Goal: Task Accomplishment & Management: Use online tool/utility

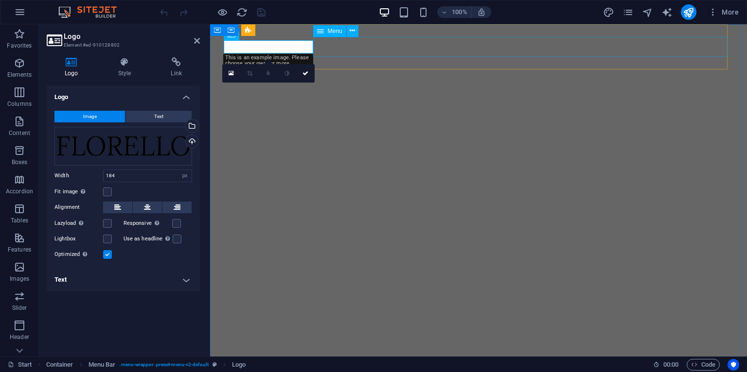
select select "px"
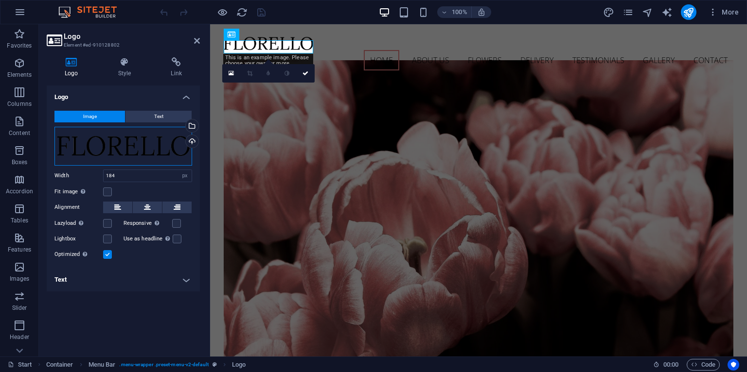
click at [181, 141] on div "Drag files here, click to choose files or select files from Files or our free s…" at bounding box center [123, 146] width 138 height 39
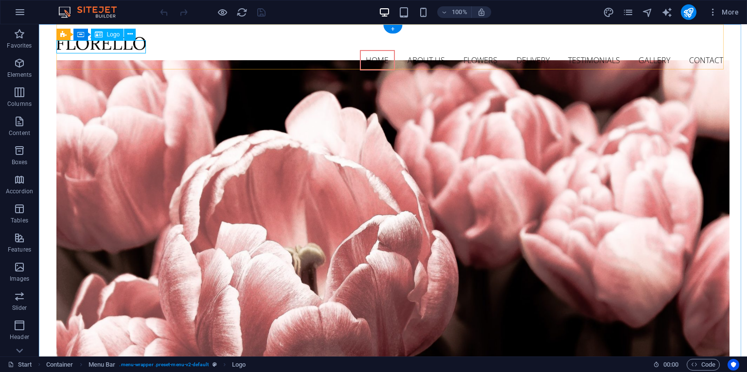
click at [103, 50] on div at bounding box center [392, 43] width 672 height 13
select select "px"
click at [99, 46] on div at bounding box center [392, 43] width 672 height 13
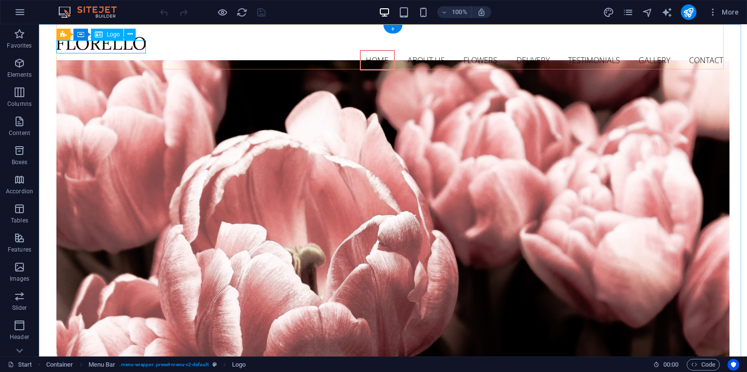
click at [99, 46] on div at bounding box center [392, 43] width 672 height 13
select select "px"
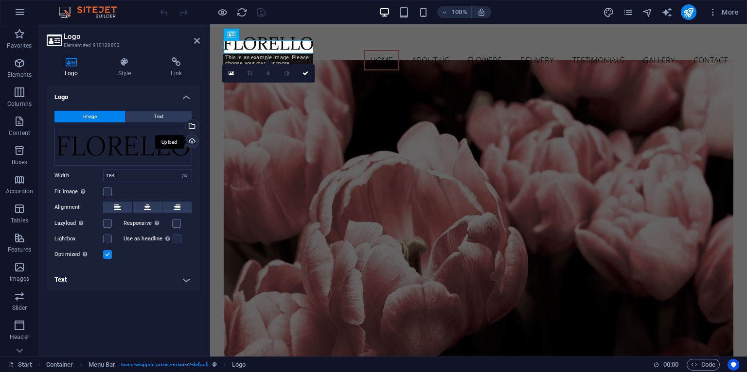
click at [193, 141] on div "Upload" at bounding box center [191, 142] width 15 height 15
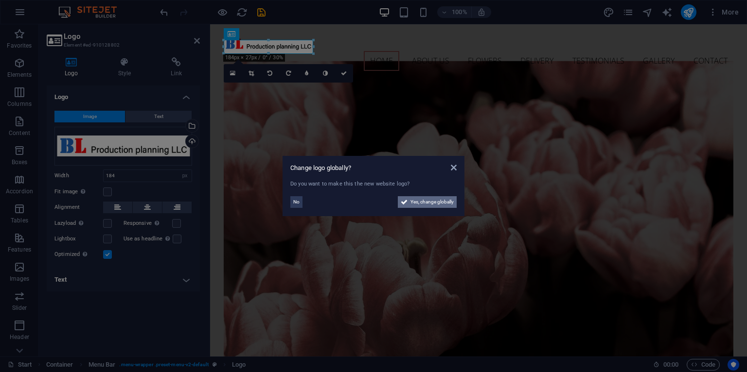
click at [445, 201] on span "Yes, change globally" at bounding box center [431, 202] width 43 height 12
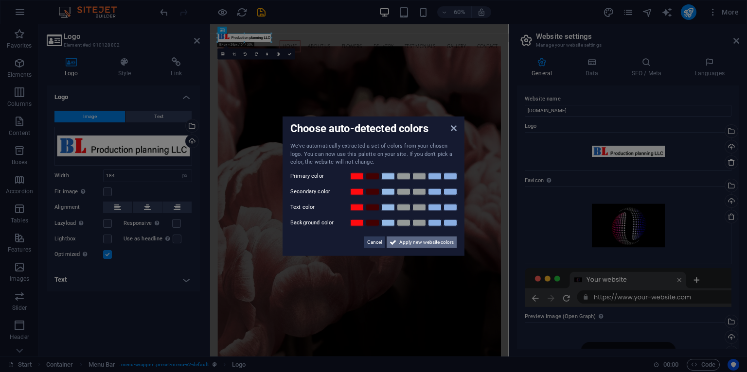
click at [451, 241] on span "Apply new website colors" at bounding box center [426, 242] width 54 height 12
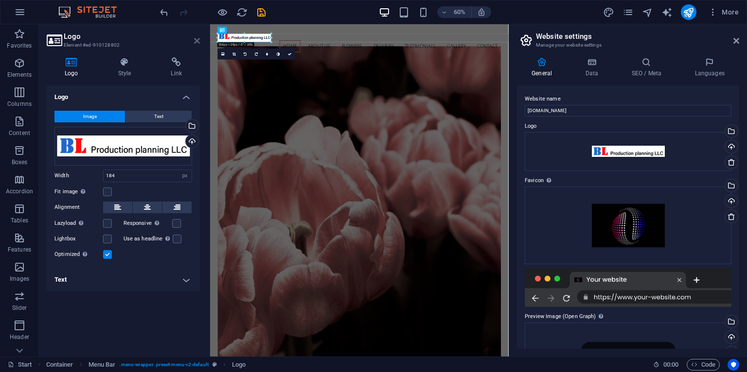
click at [197, 38] on icon at bounding box center [197, 41] width 6 height 8
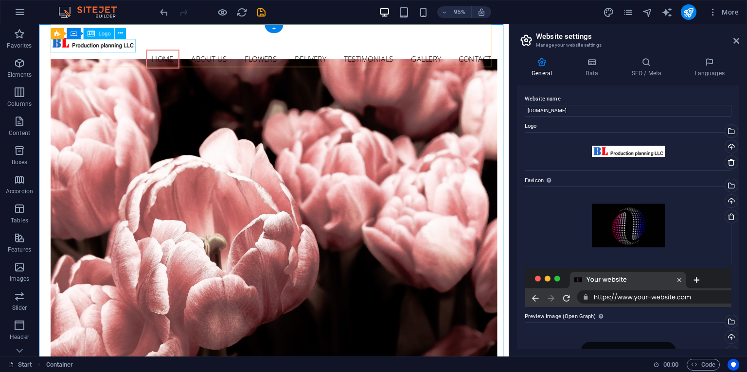
click at [111, 48] on div at bounding box center [286, 44] width 470 height 14
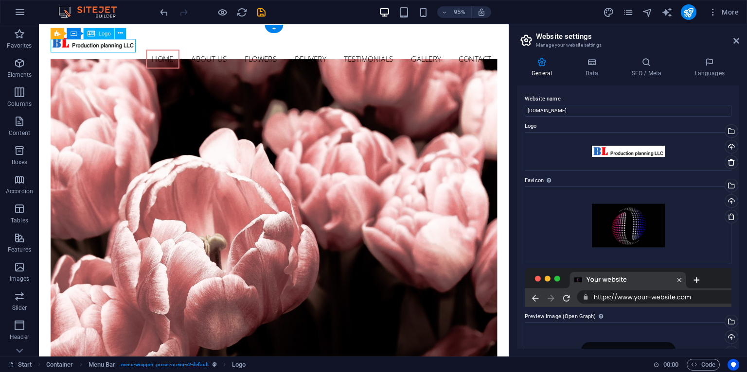
click at [137, 50] on div at bounding box center [286, 44] width 470 height 14
select select "px"
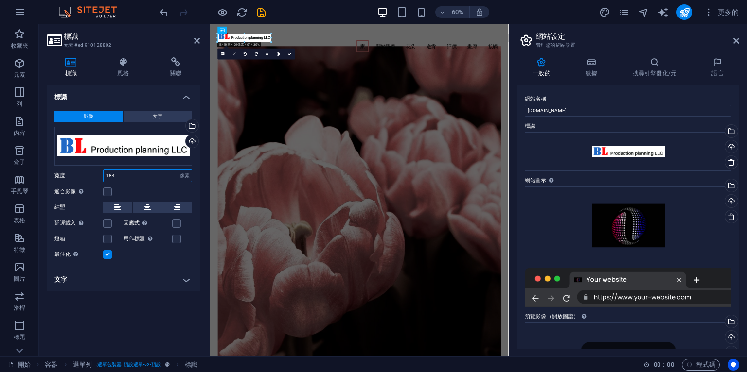
drag, startPoint x: 130, startPoint y: 177, endPoint x: 99, endPoint y: 176, distance: 31.1
click at [99, 176] on div "寬度 184 預設 汽車 像素 雷姆 ％ em 極端值 大眾" at bounding box center [123, 176] width 138 height 13
type input "250"
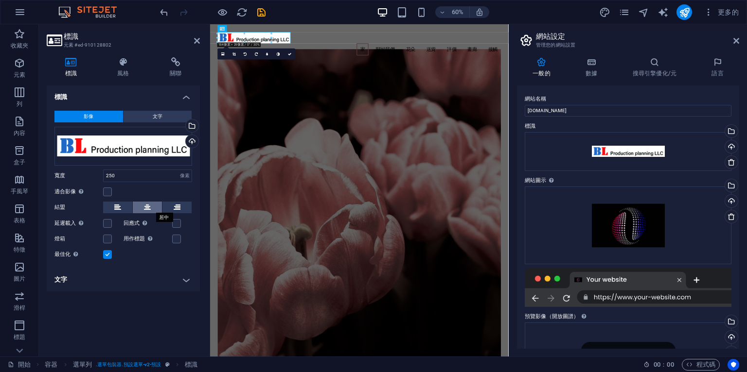
click at [146, 207] on icon at bounding box center [147, 208] width 7 height 12
click at [171, 207] on button at bounding box center [176, 208] width 29 height 12
click at [151, 206] on button at bounding box center [147, 208] width 29 height 12
click at [107, 194] on label at bounding box center [107, 192] width 9 height 9
click at [0, 0] on input "適合影像 自動將影像調整到固定的寬度和高度" at bounding box center [0, 0] width 0 height 0
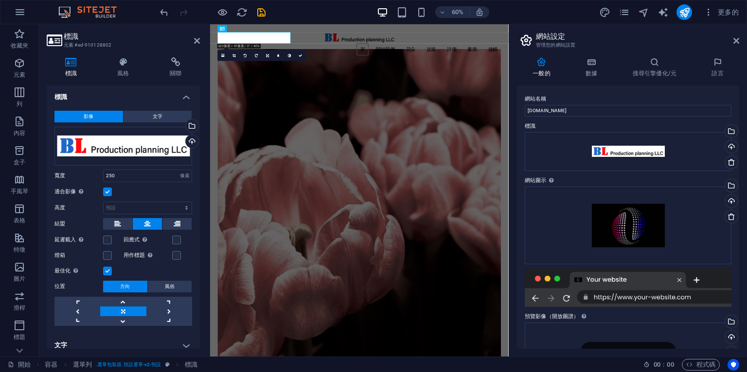
click at [107, 192] on label at bounding box center [107, 192] width 9 height 9
click at [0, 0] on input "適合影像 自動將影像調整到固定的寬度和高度" at bounding box center [0, 0] width 0 height 0
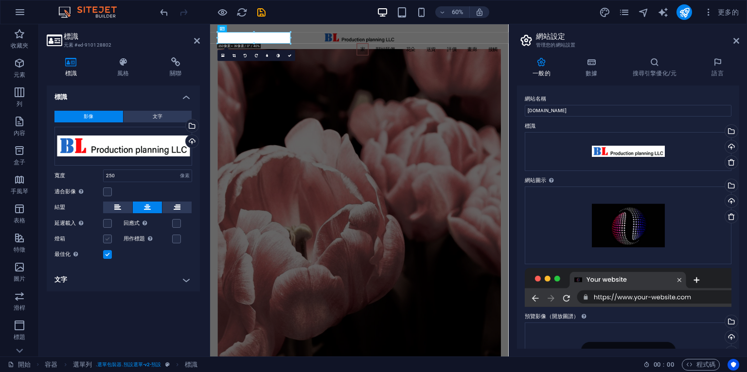
click at [109, 241] on label at bounding box center [107, 239] width 9 height 9
click at [0, 0] on input "燈箱" at bounding box center [0, 0] width 0 height 0
click at [109, 242] on label at bounding box center [107, 239] width 9 height 9
click at [0, 0] on input "燈箱" at bounding box center [0, 0] width 0 height 0
click at [119, 57] on icon at bounding box center [123, 62] width 49 height 10
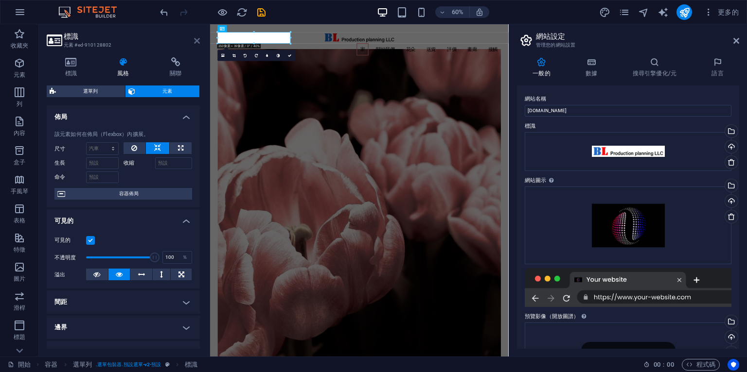
click at [194, 42] on icon at bounding box center [197, 41] width 6 height 8
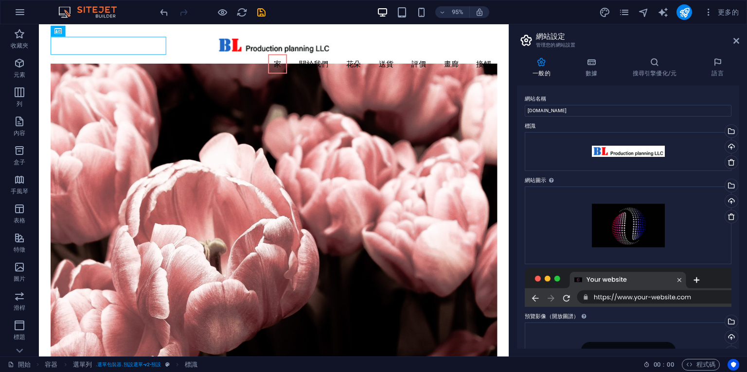
drag, startPoint x: 529, startPoint y: 45, endPoint x: 545, endPoint y: 46, distance: 15.1
click at [224, 62] on div "家 關於我們 花朵 送貨 評價 畫廊 接觸" at bounding box center [286, 56] width 470 height 64
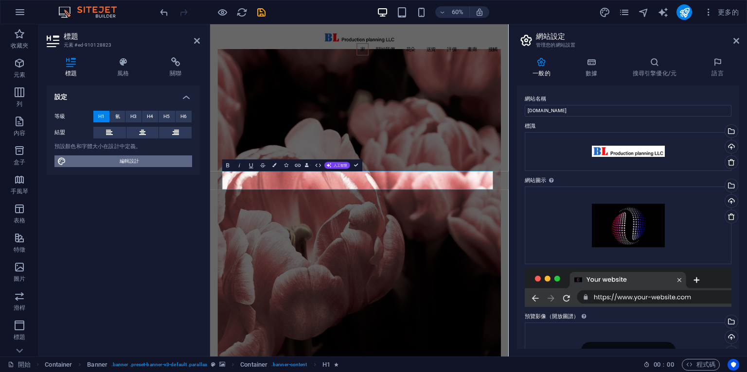
click at [113, 162] on span "編輯設計" at bounding box center [129, 162] width 120 height 12
select select "px"
select select "300"
select select "px"
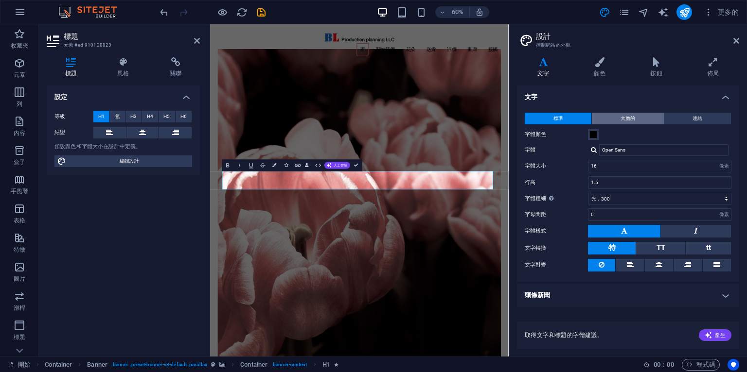
click at [626, 121] on span "大膽的" at bounding box center [627, 119] width 15 height 12
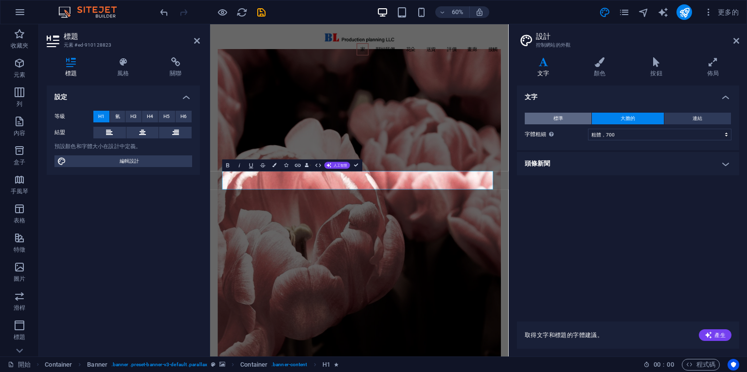
click at [564, 121] on button "標準" at bounding box center [558, 119] width 67 height 12
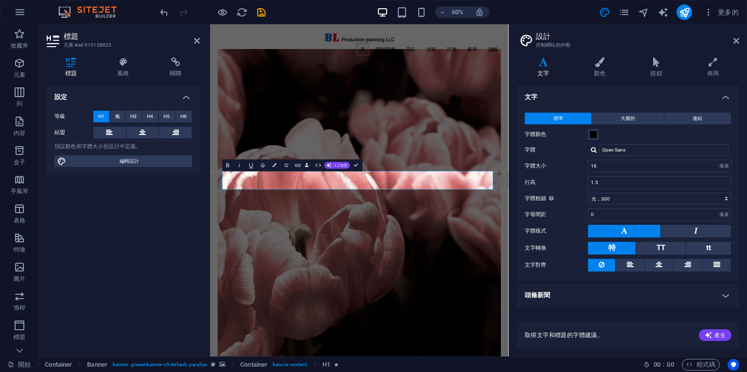
click at [70, 70] on font "標題" at bounding box center [71, 73] width 12 height 7
click at [109, 132] on icon at bounding box center [109, 133] width 7 height 12
click at [140, 131] on icon at bounding box center [142, 133] width 7 height 12
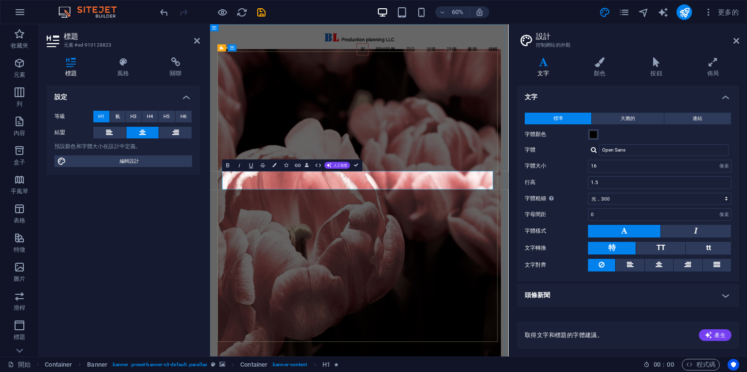
drag, startPoint x: 534, startPoint y: 285, endPoint x: 376, endPoint y: 291, distance: 158.6
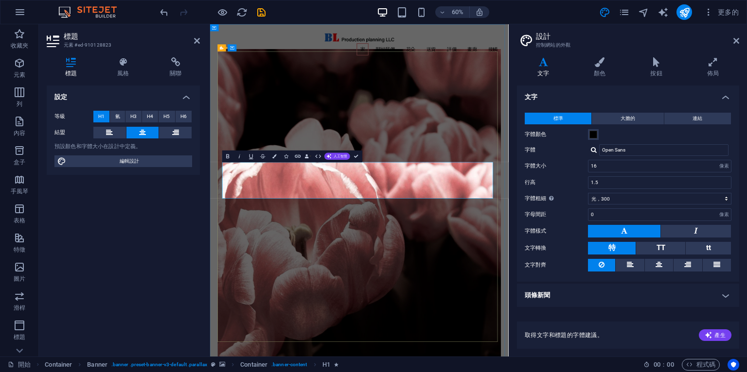
drag, startPoint x: 551, startPoint y: 276, endPoint x: 353, endPoint y: 277, distance: 197.9
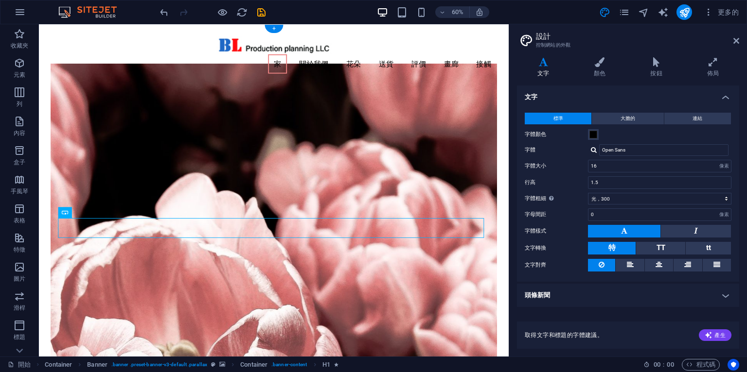
drag, startPoint x: 186, startPoint y: 335, endPoint x: 312, endPoint y: 222, distance: 169.7
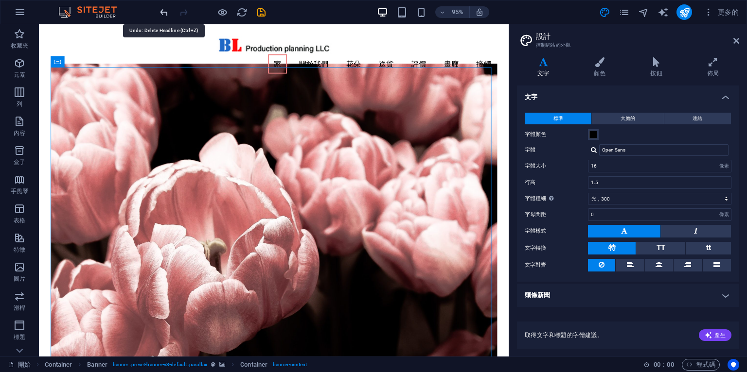
click at [165, 11] on icon "撤銷" at bounding box center [163, 12] width 11 height 11
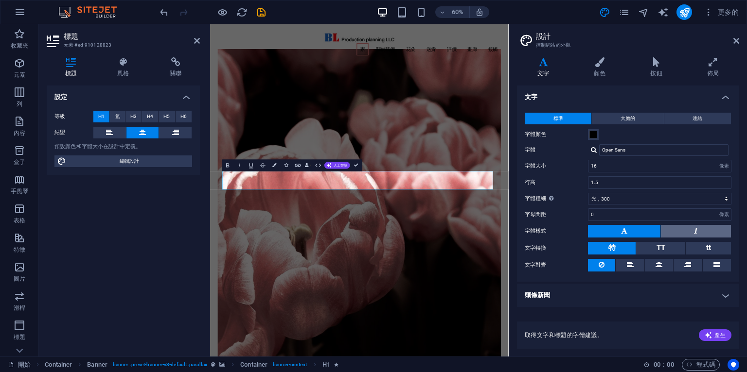
click at [698, 229] on button at bounding box center [696, 231] width 70 height 13
click at [698, 228] on button at bounding box center [696, 231] width 70 height 13
click at [624, 230] on icon at bounding box center [624, 231] width 6 height 12
drag, startPoint x: 556, startPoint y: 282, endPoint x: 359, endPoint y: 286, distance: 196.5
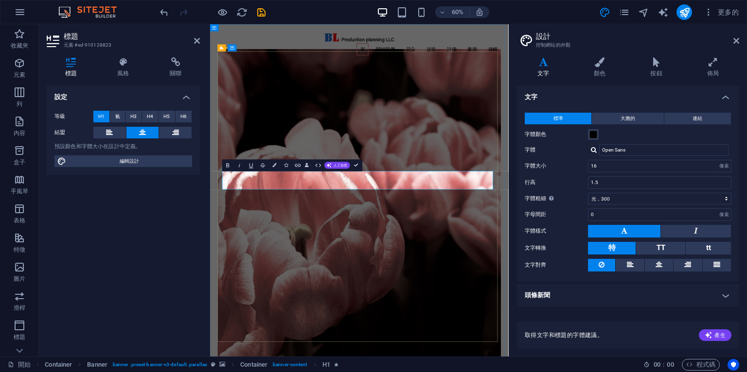
click at [693, 228] on button at bounding box center [696, 231] width 70 height 13
click at [628, 226] on button at bounding box center [624, 231] width 72 height 13
click at [617, 247] on button "特" at bounding box center [612, 248] width 48 height 13
click at [663, 244] on font "TT" at bounding box center [660, 248] width 9 height 9
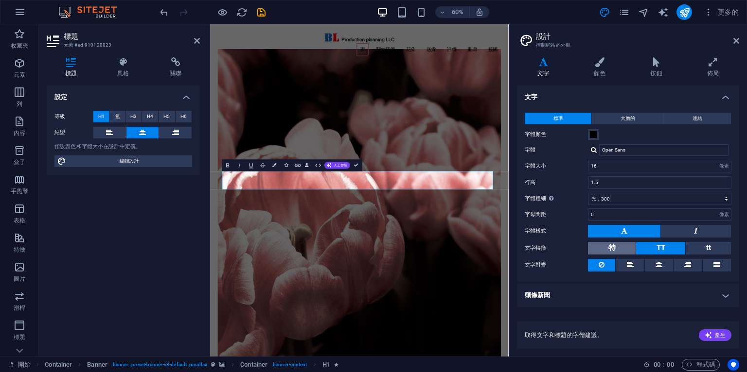
click at [618, 244] on button "特" at bounding box center [612, 248] width 48 height 13
drag, startPoint x: 610, startPoint y: 167, endPoint x: 582, endPoint y: 168, distance: 27.7
click at [582, 168] on div "字體大小 16 雷姆 像素" at bounding box center [628, 166] width 207 height 13
type input "20"
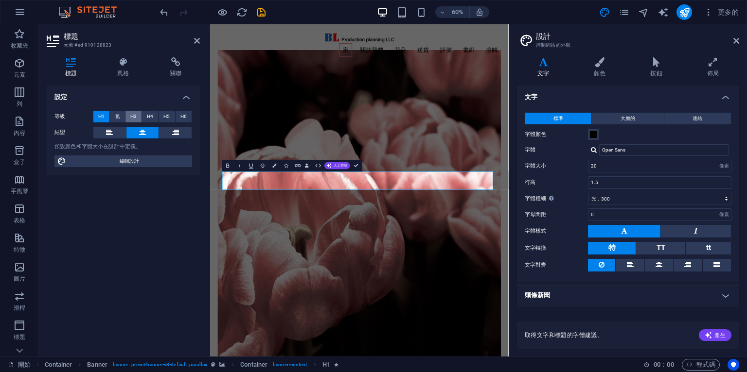
click at [137, 113] on button "H3" at bounding box center [133, 117] width 16 height 12
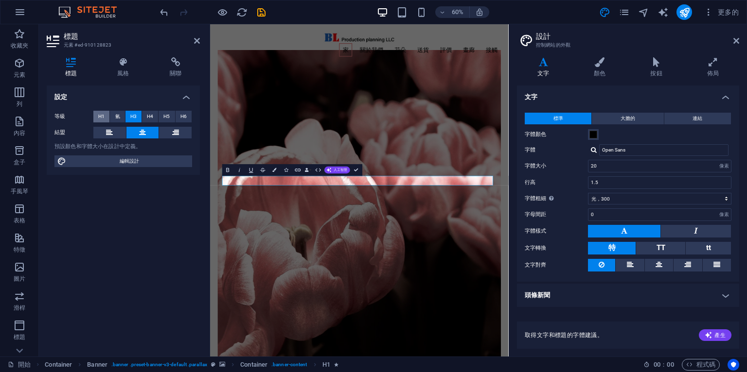
click at [101, 117] on font "H1" at bounding box center [101, 116] width 6 height 5
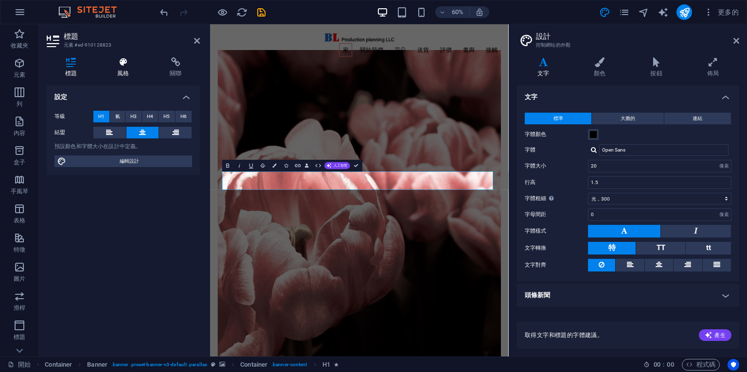
click at [120, 65] on icon at bounding box center [123, 62] width 49 height 10
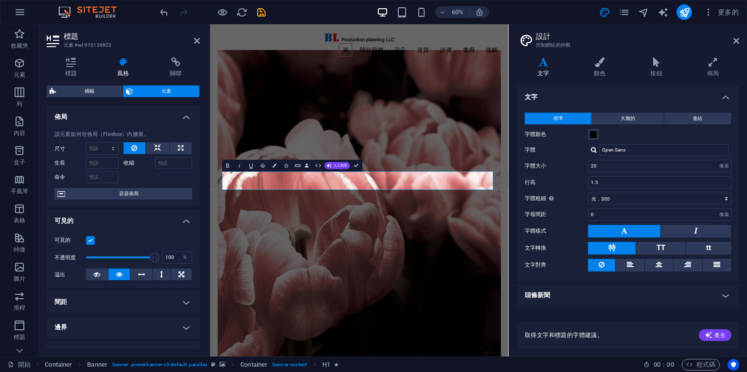
click at [92, 241] on label at bounding box center [90, 240] width 9 height 9
click at [0, 0] on input "可見的" at bounding box center [0, 0] width 0 height 0
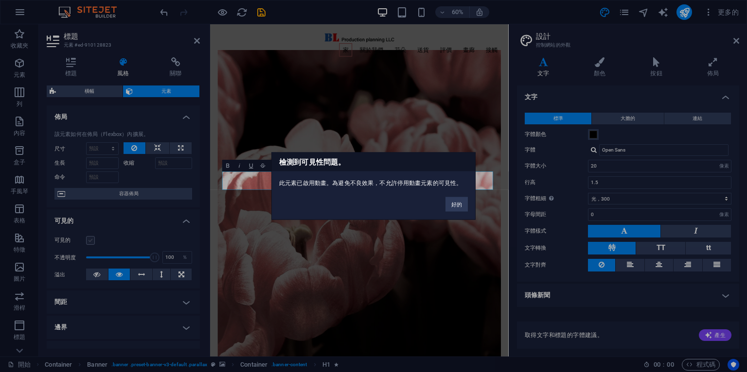
click at [92, 241] on div "檢測到可見性問題。 此元素已啟用動畫。為避免不良效果，不允許停用動畫元素的可見性。 好的" at bounding box center [373, 186] width 747 height 372
drag, startPoint x: 453, startPoint y: 198, endPoint x: 404, endPoint y: 292, distance: 105.3
click at [453, 199] on button "好的" at bounding box center [456, 204] width 22 height 15
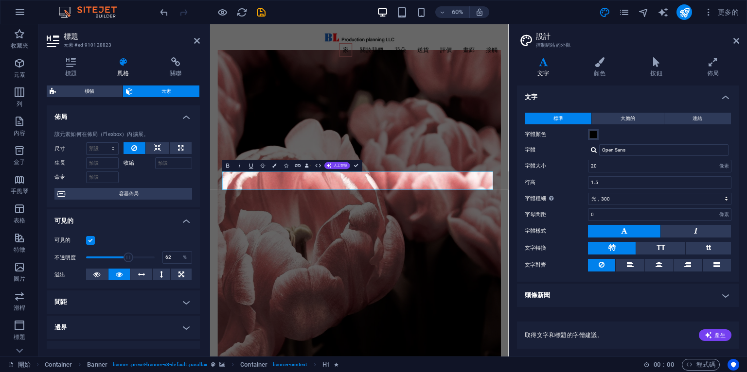
drag, startPoint x: 154, startPoint y: 258, endPoint x: 127, endPoint y: 259, distance: 26.7
click at [127, 259] on span at bounding box center [128, 258] width 10 height 10
type input "100"
drag, startPoint x: 127, startPoint y: 259, endPoint x: 161, endPoint y: 252, distance: 34.6
click at [161, 252] on div "不透明度 100 ％" at bounding box center [123, 257] width 138 height 15
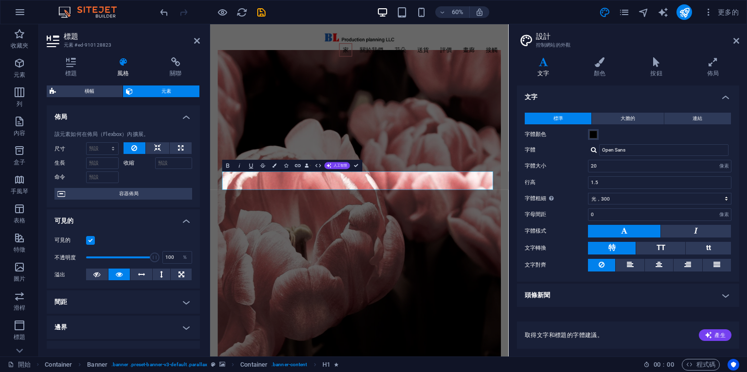
scroll to position [104, 0]
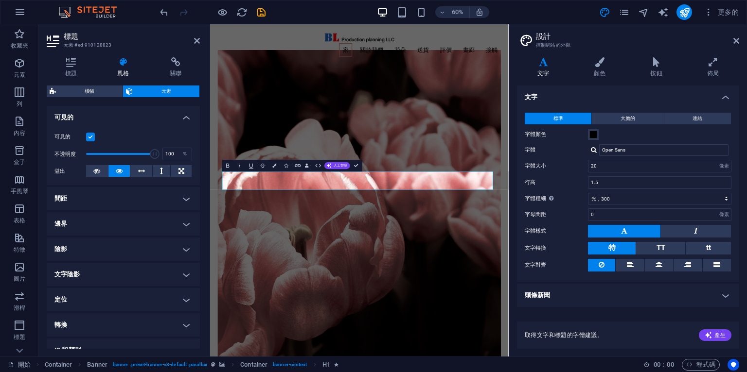
click at [189, 195] on h4 "間距" at bounding box center [123, 198] width 153 height 23
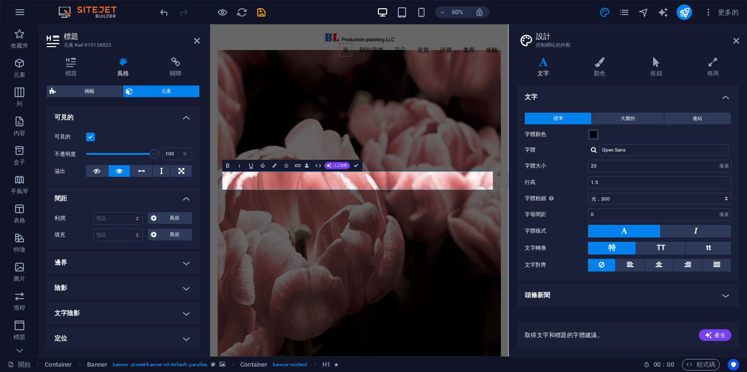
click at [182, 260] on h4 "邊界" at bounding box center [123, 262] width 153 height 23
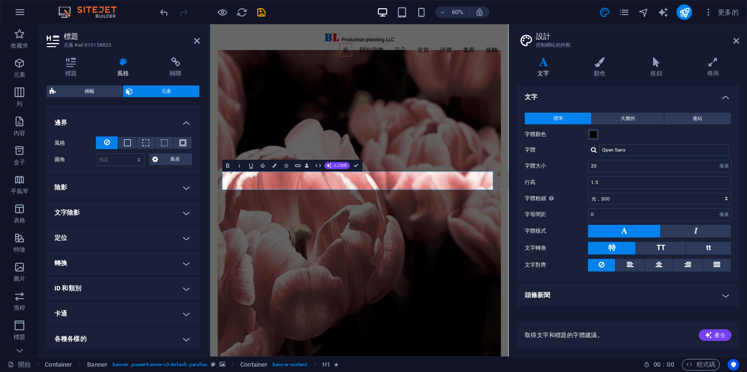
scroll to position [245, 0]
click at [183, 181] on h4 "陰影" at bounding box center [123, 186] width 153 height 23
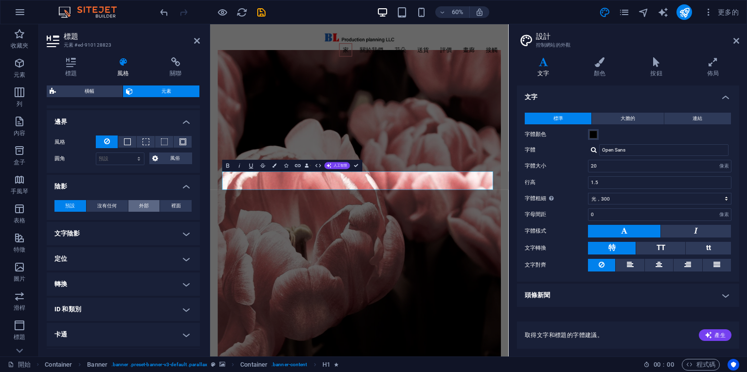
click at [142, 201] on span "外部" at bounding box center [144, 206] width 10 height 12
type input "2"
type input "4"
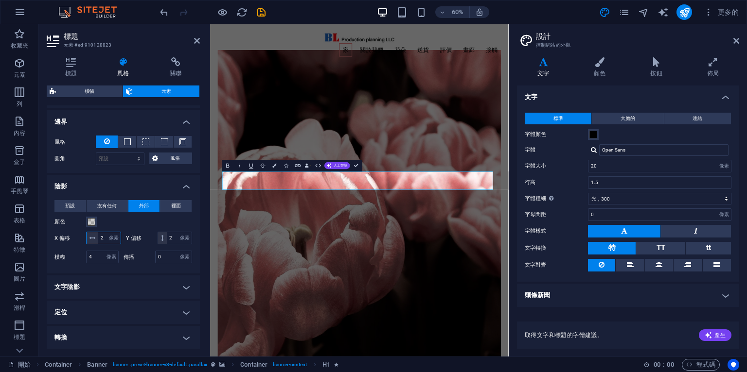
drag, startPoint x: 102, startPoint y: 235, endPoint x: 116, endPoint y: 235, distance: 14.1
click at [116, 235] on input "2" at bounding box center [109, 238] width 22 height 12
drag, startPoint x: 100, startPoint y: 236, endPoint x: 108, endPoint y: 235, distance: 8.3
click at [109, 235] on input "2" at bounding box center [109, 238] width 22 height 12
type input "4"
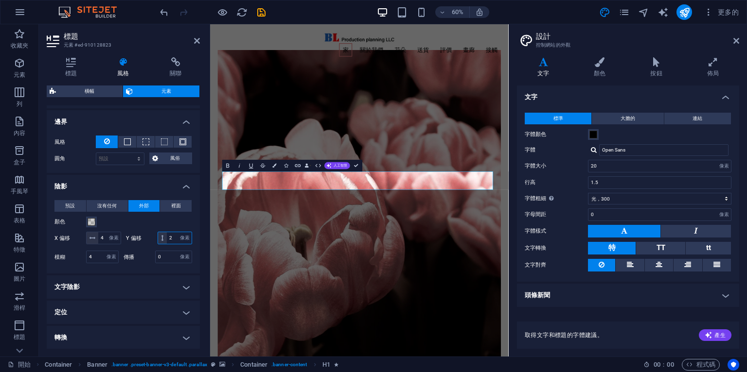
drag, startPoint x: 112, startPoint y: 252, endPoint x: 90, endPoint y: 252, distance: 21.9
click at [158, 245] on div "2 像素 雷姆 極端值 大眾" at bounding box center [175, 238] width 35 height 13
type input "4"
drag, startPoint x: 97, startPoint y: 267, endPoint x: 86, endPoint y: 268, distance: 11.7
click at [86, 264] on div "模糊 4 像素 雷姆 ％ 極端值 大眾" at bounding box center [86, 257] width 64 height 13
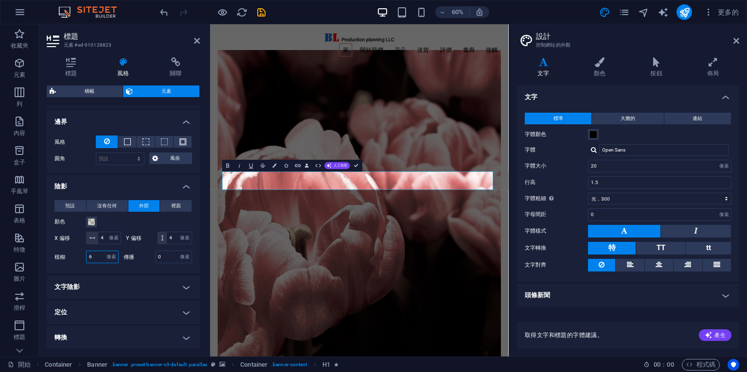
type input "6"
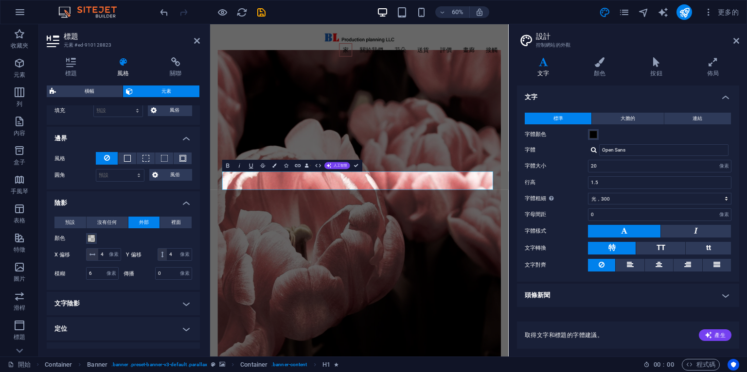
scroll to position [332, 0]
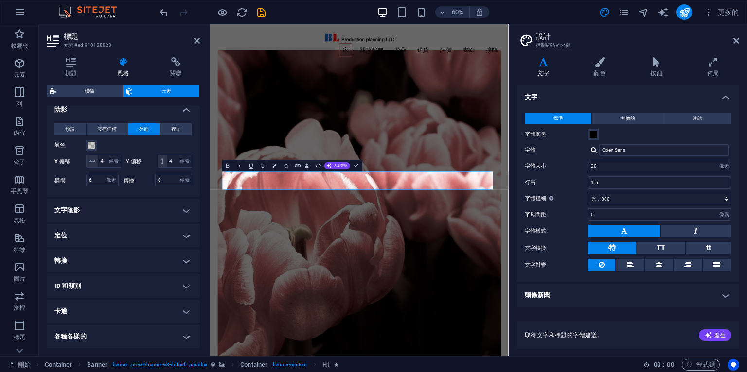
click at [191, 206] on h4 "文字陰影" at bounding box center [123, 210] width 153 height 23
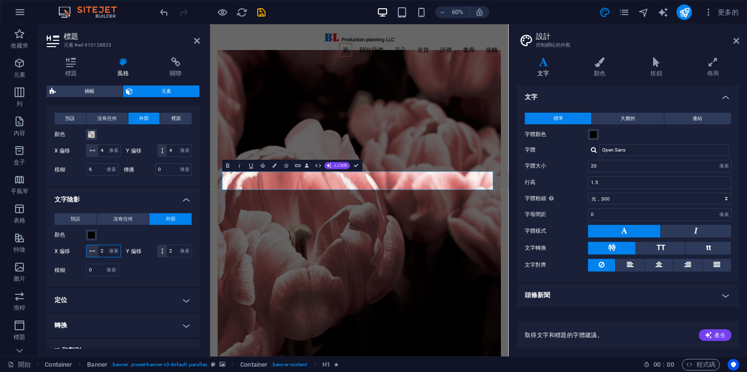
drag, startPoint x: 112, startPoint y: 262, endPoint x: 94, endPoint y: 261, distance: 18.5
click at [94, 258] on div "2 像素 雷姆 極端值 大眾" at bounding box center [103, 251] width 35 height 13
type input "4"
drag, startPoint x: 93, startPoint y: 278, endPoint x: 71, endPoint y: 276, distance: 22.0
click at [126, 258] on div "Y 偏移 2 像素 雷姆 極端值 大眾" at bounding box center [159, 251] width 67 height 13
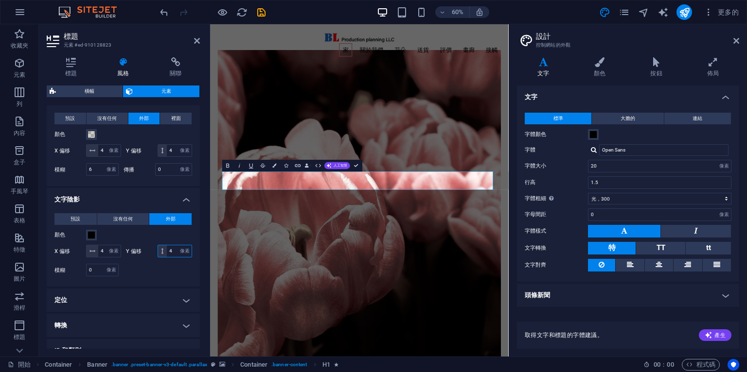
type input "4"
click at [91, 239] on span at bounding box center [92, 235] width 8 height 8
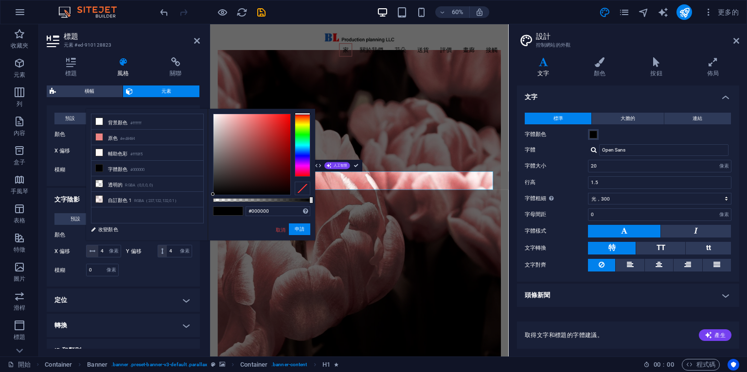
click at [211, 188] on div "#000000 支援的格式 #0852ed rgb(8, 82, 237) rgba(8, 82, 237, 90%) hsv(221,97,93) hsl(…" at bounding box center [261, 245] width 107 height 273
type input "#171717"
click at [213, 187] on div at bounding box center [252, 155] width 78 height 82
click at [303, 231] on font "申請" at bounding box center [300, 229] width 10 height 5
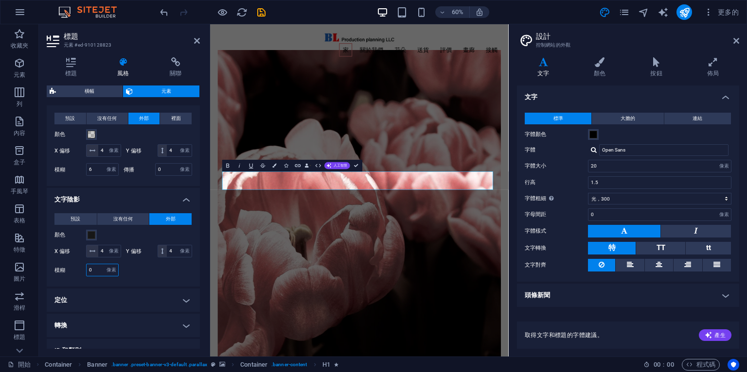
drag, startPoint x: 96, startPoint y: 296, endPoint x: 84, endPoint y: 297, distance: 12.2
click at [84, 277] on div "模糊 0 像素 雷姆 ％ 極端值 大眾" at bounding box center [86, 270] width 64 height 13
type input "4"
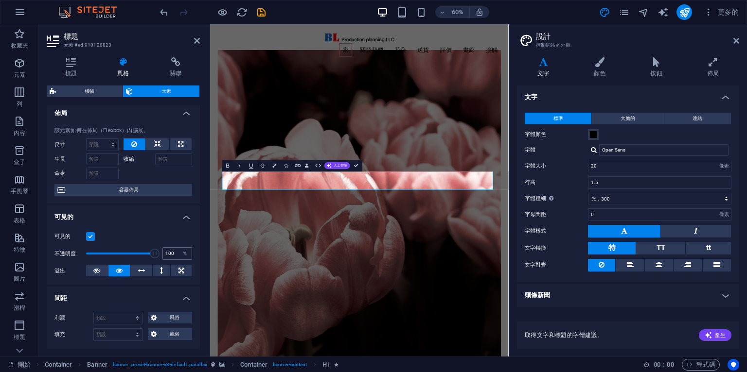
scroll to position [0, 0]
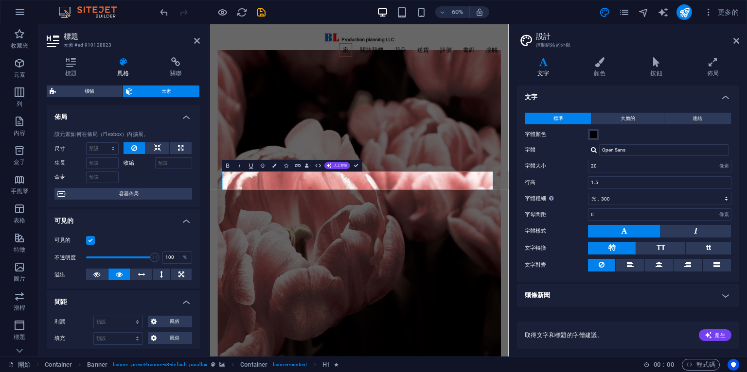
click at [195, 35] on h2 "標題" at bounding box center [132, 36] width 136 height 9
click at [195, 39] on icon at bounding box center [197, 41] width 6 height 8
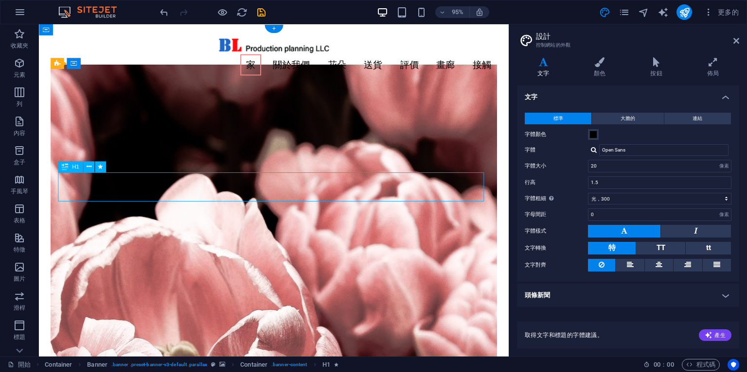
select select "px"
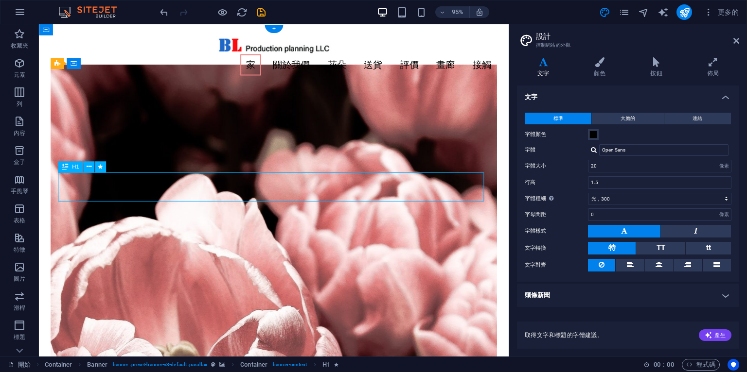
select select "px"
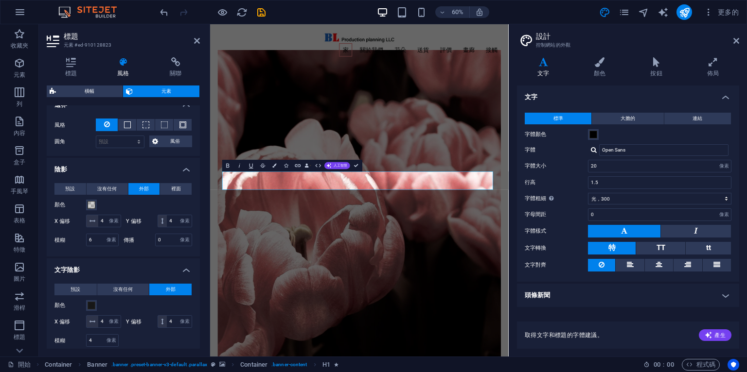
scroll to position [276, 0]
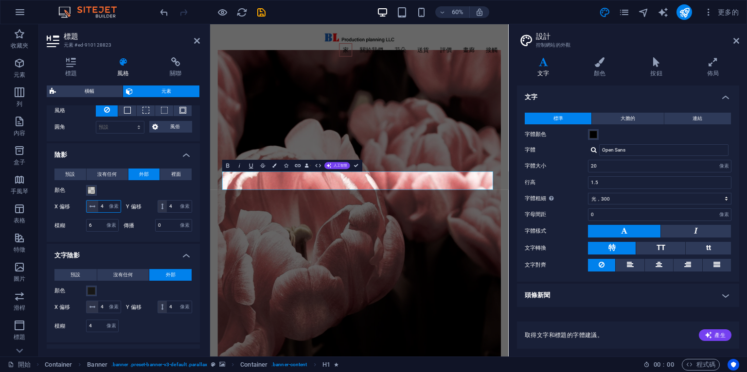
drag, startPoint x: 107, startPoint y: 203, endPoint x: 98, endPoint y: 204, distance: 9.4
click at [98, 204] on input "4" at bounding box center [109, 207] width 22 height 12
type input "0"
drag, startPoint x: 106, startPoint y: 220, endPoint x: 74, endPoint y: 216, distance: 32.8
click at [126, 213] on div "Y 偏移 4 像素 雷姆 極端值 大眾" at bounding box center [159, 206] width 67 height 13
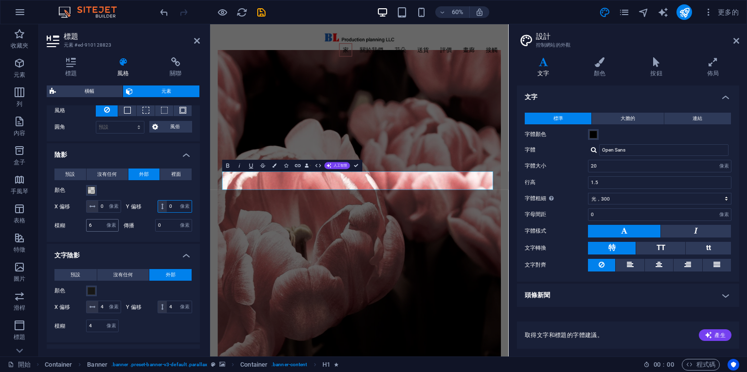
type input "0"
drag, startPoint x: 96, startPoint y: 237, endPoint x: 65, endPoint y: 237, distance: 31.6
click at [65, 232] on div "模糊 6 像素 雷姆 ％ 極端值 大眾" at bounding box center [86, 225] width 64 height 13
type input "0"
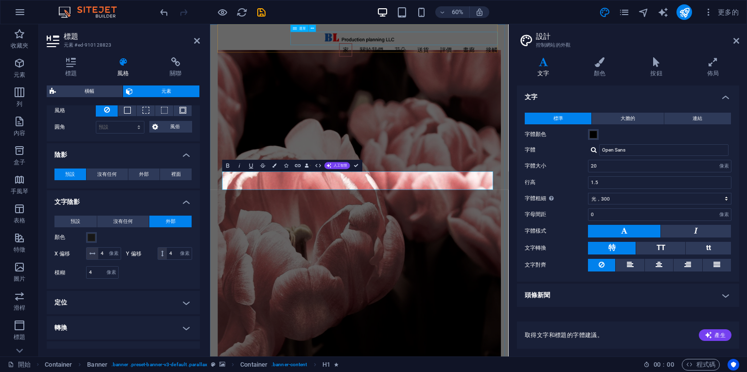
click at [388, 56] on nav "家 關於我們 花朵 送貨 評價 畫廊 接觸" at bounding box center [459, 67] width 473 height 22
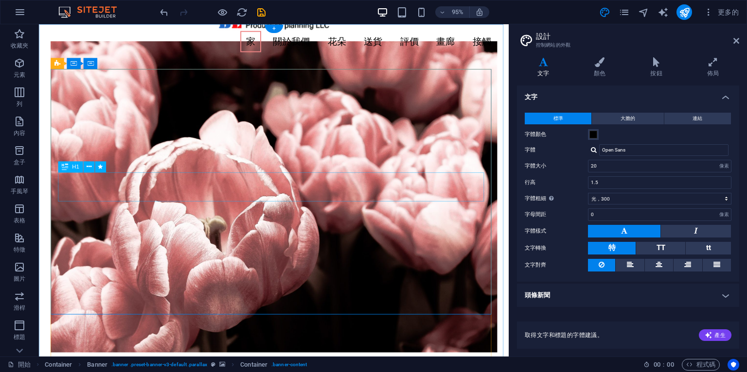
scroll to position [0, 0]
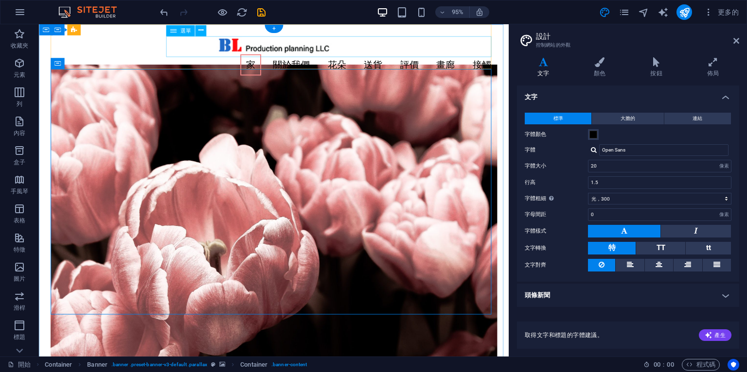
click at [257, 56] on nav "家 關於我們 花朵 送貨 評價 畫廊 接觸" at bounding box center [286, 67] width 470 height 22
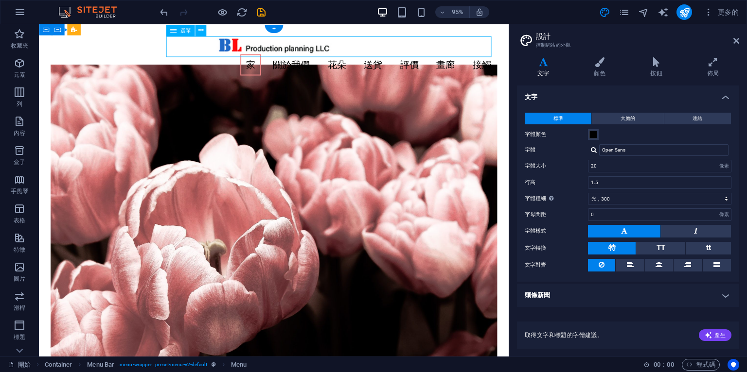
click at [257, 56] on nav "家 關於我們 花朵 送貨 評價 畫廊 接觸" at bounding box center [286, 67] width 470 height 22
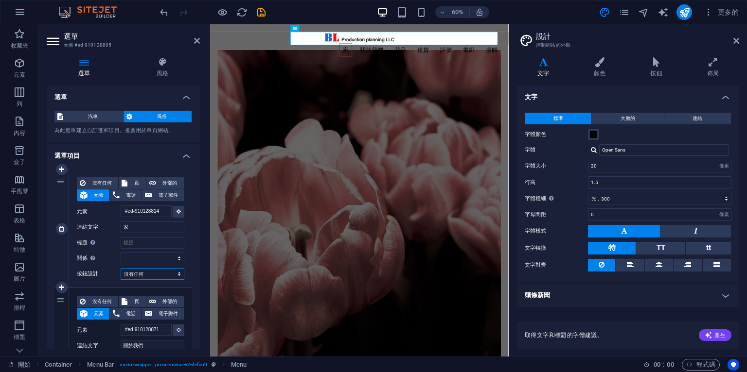
click at [177, 275] on select "沒有任何 預設 基本的 次要" at bounding box center [153, 274] width 64 height 12
select select "default"
click at [121, 268] on select "沒有任何 預設 基本的 次要" at bounding box center [153, 274] width 64 height 12
select select
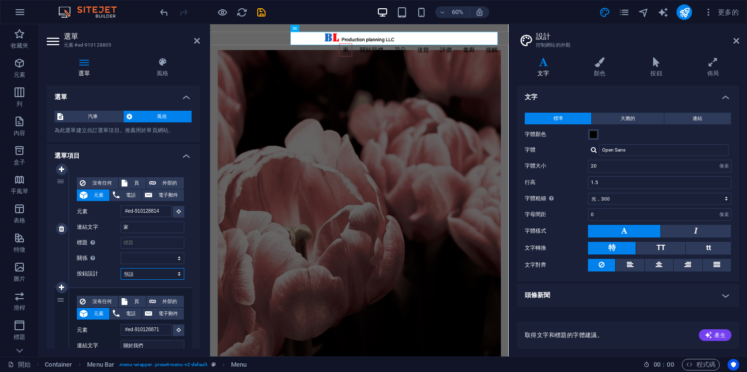
select select
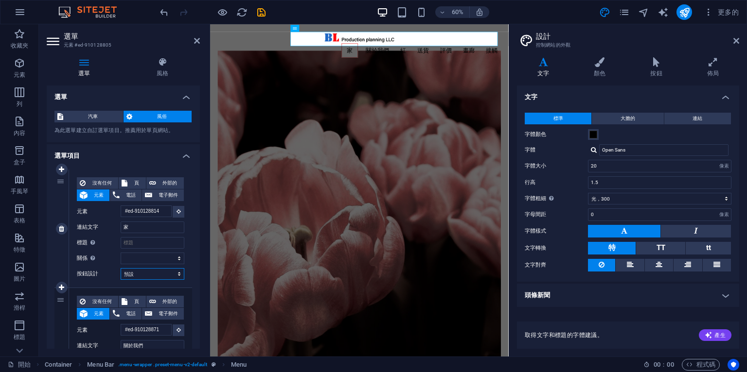
click at [175, 273] on select "沒有任何 預設 基本的 次要" at bounding box center [153, 274] width 64 height 12
select select "primary"
click at [121, 268] on select "沒有任何 預設 基本的 次要" at bounding box center [153, 274] width 64 height 12
select select
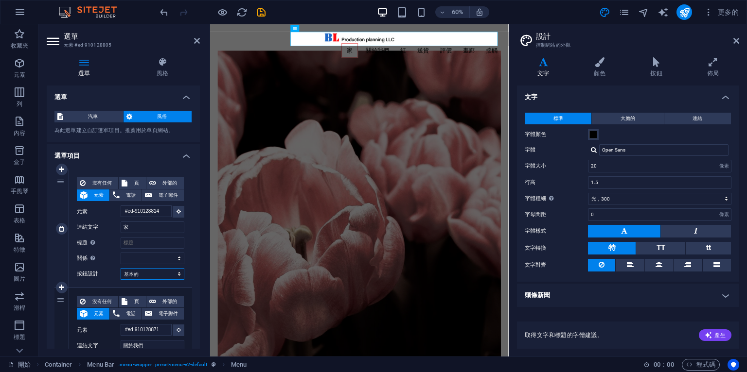
select select
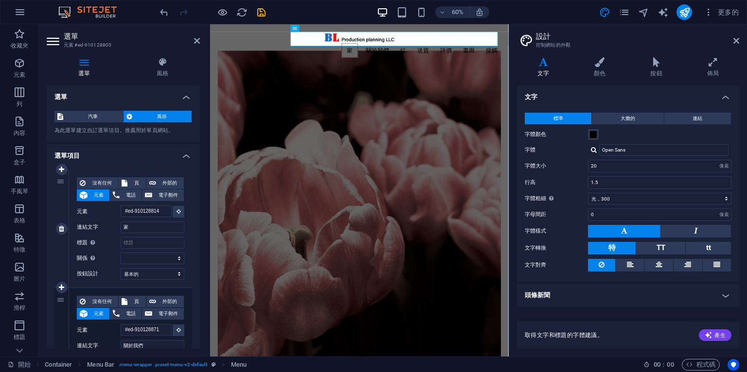
click at [177, 267] on div "沒有任何 頁 外部的 元素 電話 電子郵件 頁 開始 子頁面 法律聲明 隱私 元素 #ed-910128814 網址 電話 電子郵件 連結文字 家 連結目標 …" at bounding box center [130, 229] width 123 height 118
click at [175, 272] on select "沒有任何 預設 基本的 次要" at bounding box center [153, 274] width 64 height 12
select select "default"
click at [121, 268] on select "沒有任何 預設 基本的 次要" at bounding box center [153, 274] width 64 height 12
select select
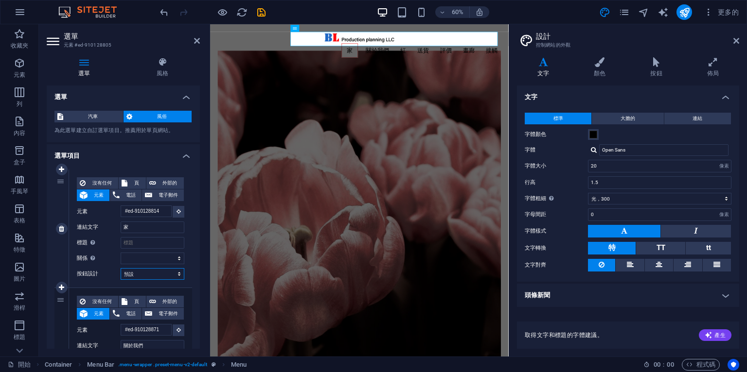
select select
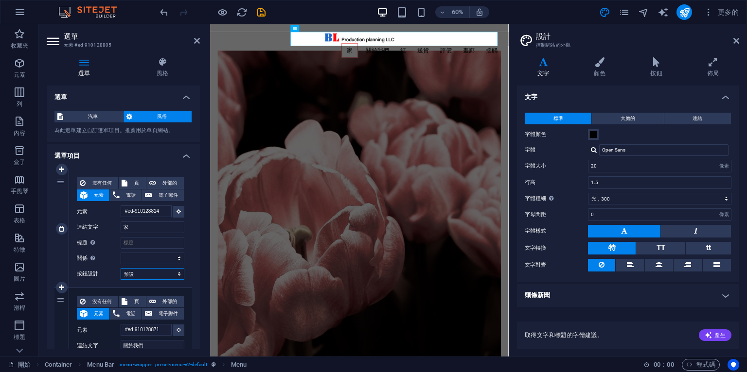
select select
click at [198, 42] on icon at bounding box center [197, 41] width 6 height 8
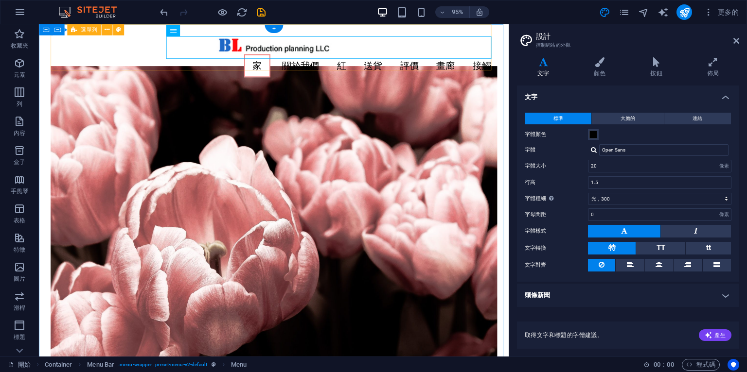
click at [288, 68] on div "家 關於我們 紅 送貨 評價 畫廊 接觸" at bounding box center [286, 58] width 470 height 69
click at [262, 56] on nav "家 關於我們 紅 送貨 評價 畫廊 接觸" at bounding box center [286, 68] width 470 height 24
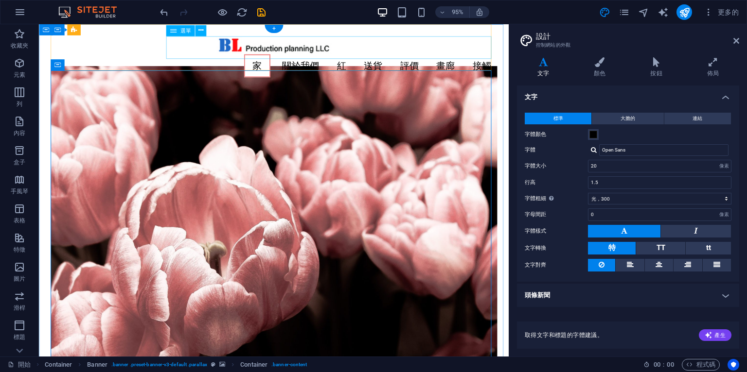
click at [265, 56] on nav "家 關於我們 紅 送貨 評價 畫廊 接觸" at bounding box center [286, 68] width 470 height 24
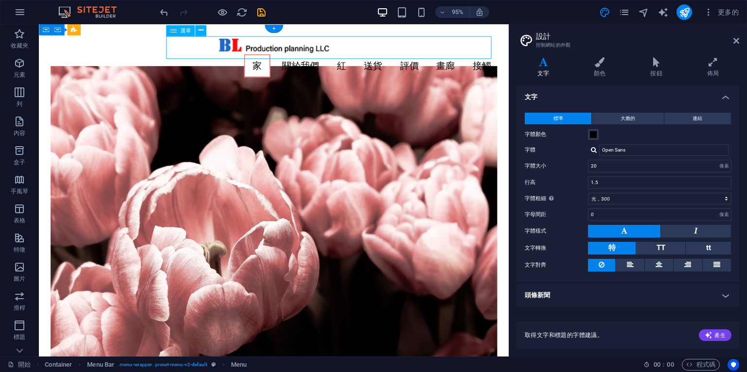
click at [265, 56] on nav "家 關於我們 紅 送貨 評價 畫廊 接觸" at bounding box center [286, 68] width 470 height 24
select select "default"
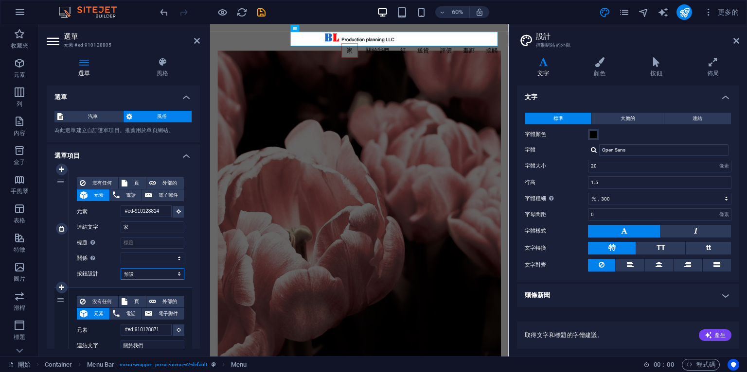
click at [163, 275] on select "沒有任何 預設 基本的 次要" at bounding box center [153, 274] width 64 height 12
select select
click at [121, 268] on select "沒有任何 預設 基本的 次要" at bounding box center [153, 274] width 64 height 12
select select
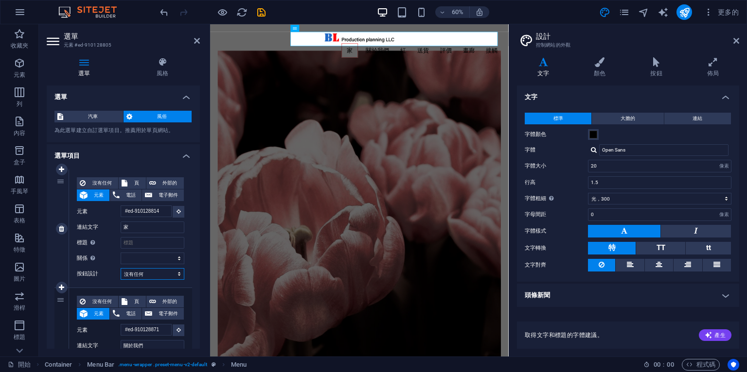
select select
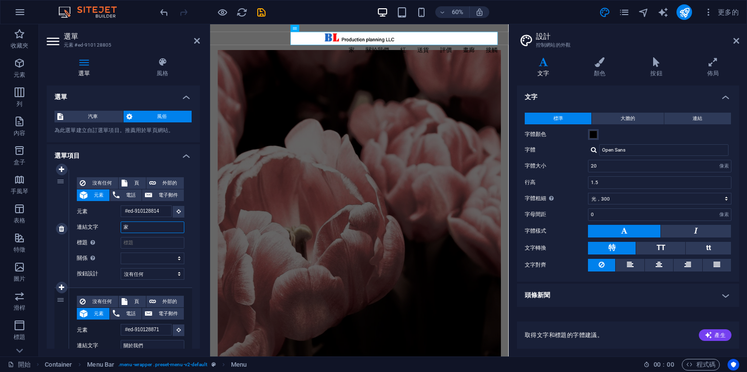
click at [134, 227] on input "家" at bounding box center [153, 228] width 64 height 12
drag, startPoint x: 141, startPoint y: 226, endPoint x: 110, endPoint y: 223, distance: 30.7
click at [110, 223] on div "連結文字 家" at bounding box center [130, 228] width 107 height 12
type input "ㄕ"
select select
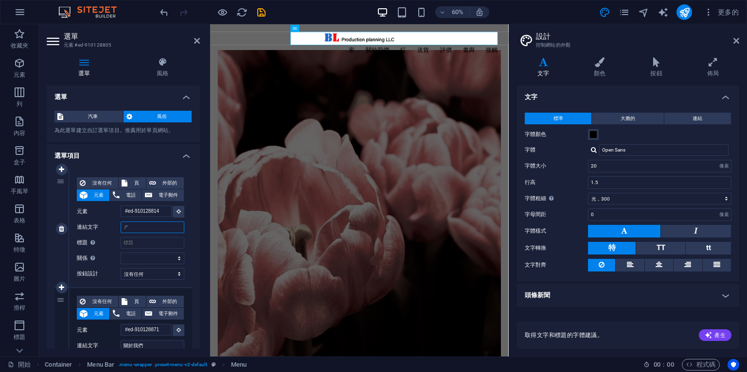
select select
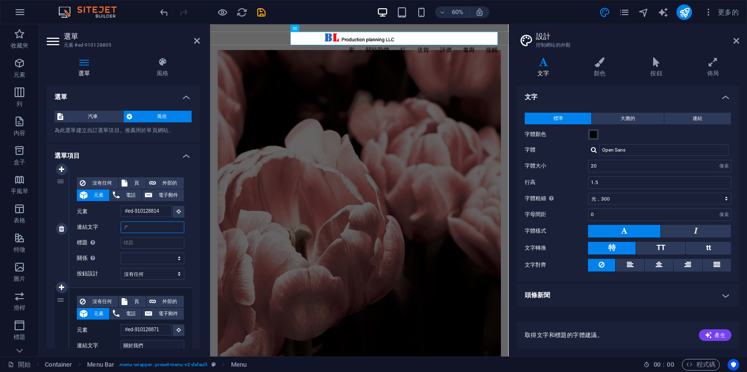
select select
type input "手"
select select
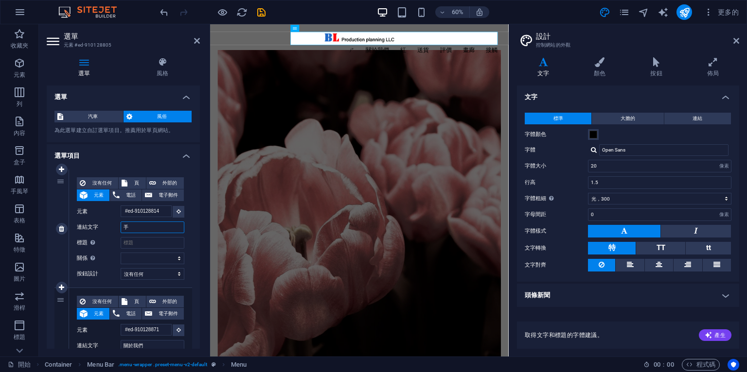
select select
type input "首ㄧ"
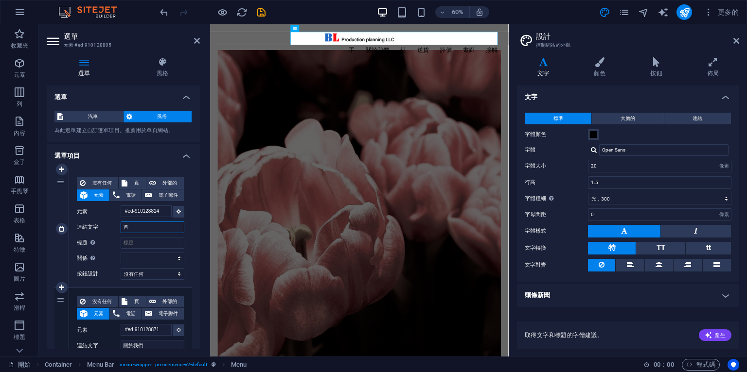
select select
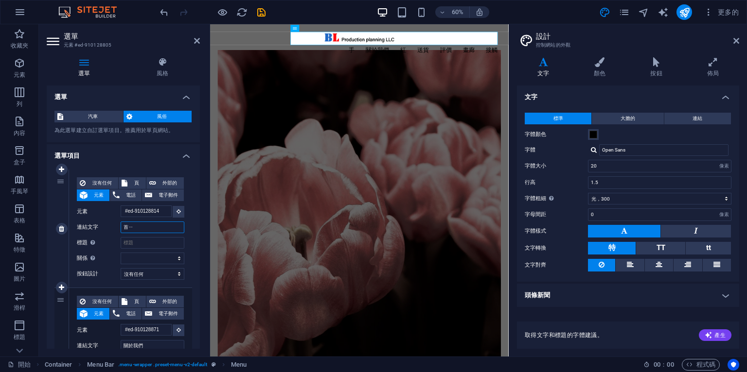
select select
type input "首業"
select select
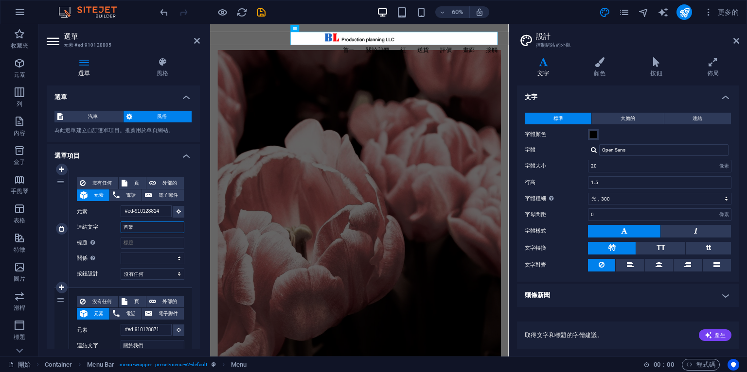
select select
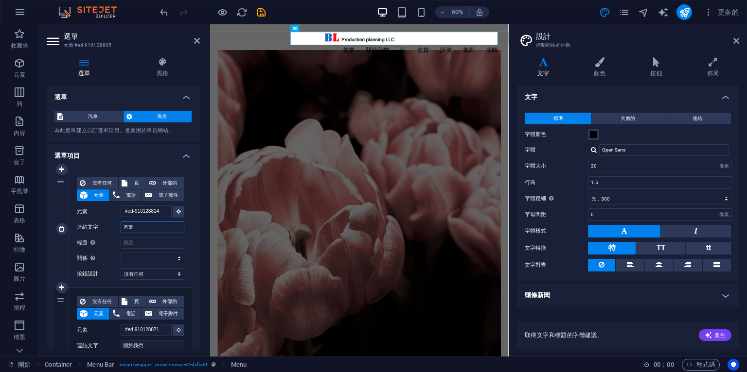
type input "首"
select select
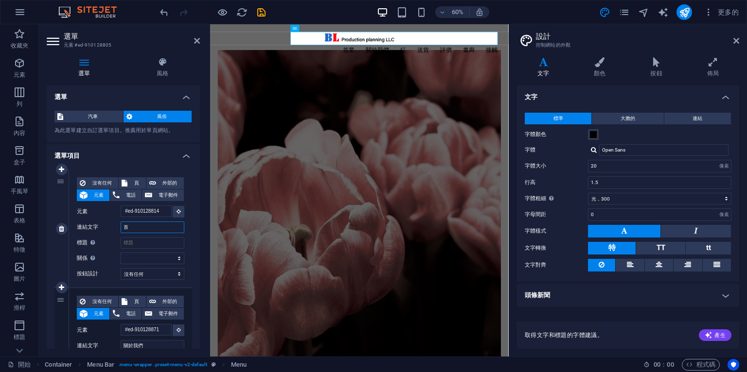
select select
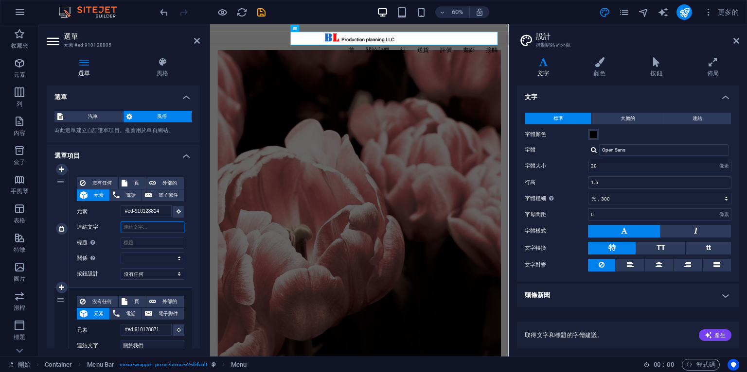
select select
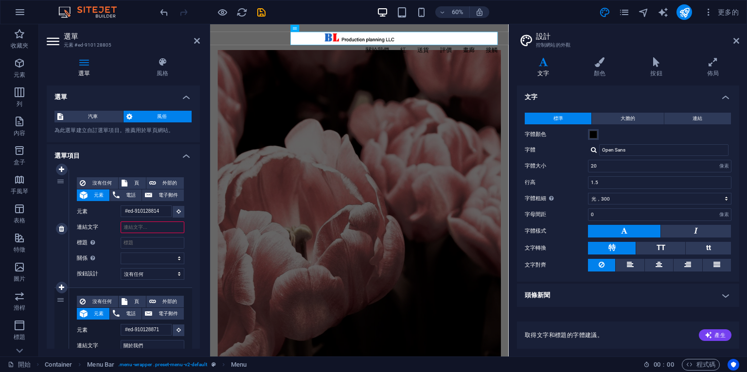
type input "H"
select select
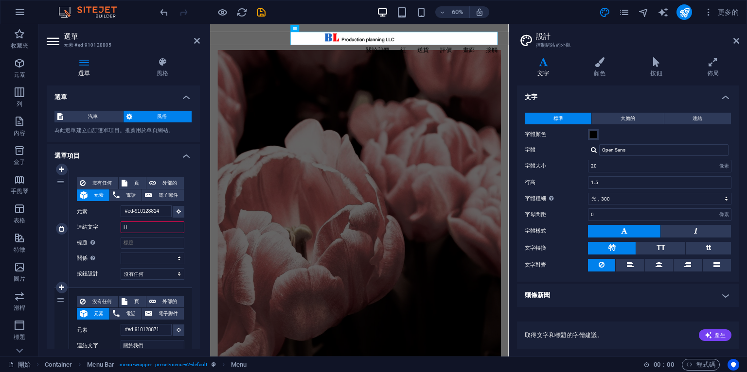
select select
type input "Ho"
select select
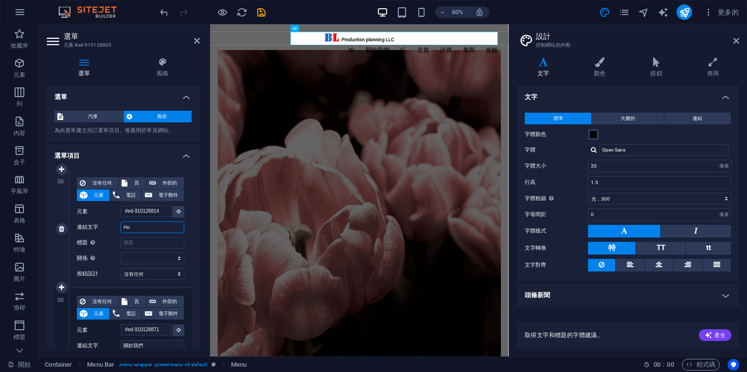
select select
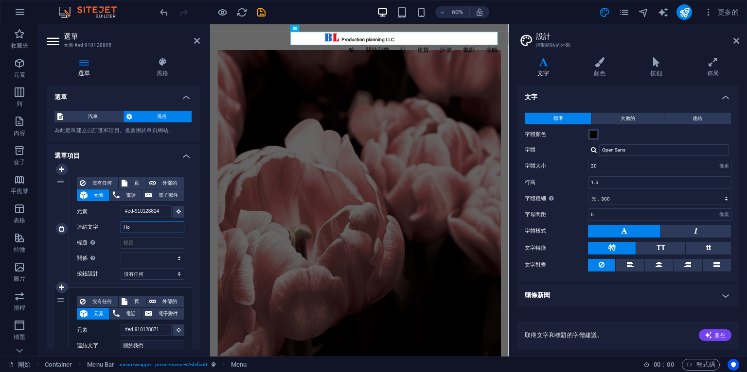
select select
type input "Home"
select select
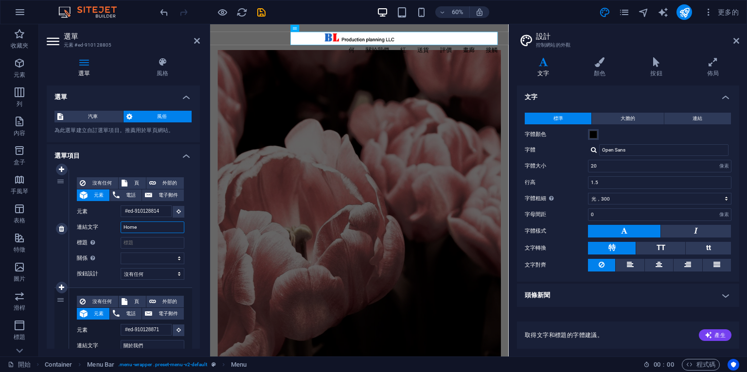
select select
type input "Home"
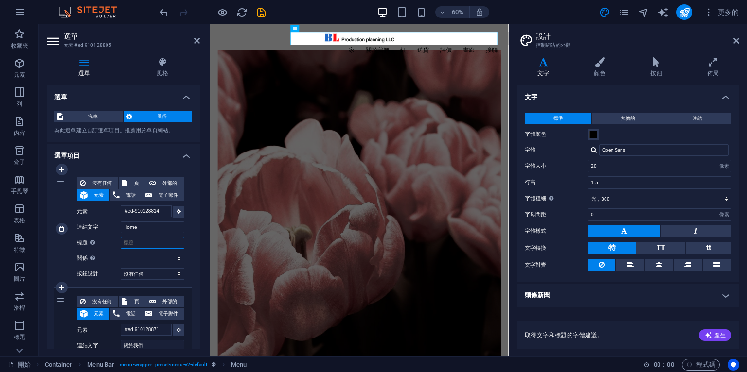
click at [163, 242] on input "標題 附加連結描述，不應與連結文字相同。標題通常在滑鼠移到元素上時顯示為工具提示文字。如果不確定，請留空。" at bounding box center [153, 243] width 64 height 12
click at [154, 228] on input "Home" at bounding box center [153, 228] width 64 height 12
drag, startPoint x: 147, startPoint y: 230, endPoint x: 109, endPoint y: 228, distance: 38.0
click at [109, 228] on div "連結文字 Home" at bounding box center [130, 228] width 107 height 12
click at [150, 230] on input "Home" at bounding box center [153, 228] width 64 height 12
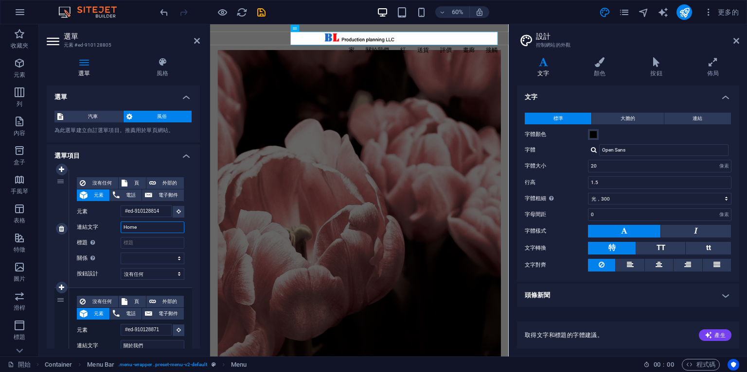
drag, startPoint x: 150, startPoint y: 230, endPoint x: 120, endPoint y: 227, distance: 29.9
click at [120, 227] on div "連結文字 Home" at bounding box center [130, 228] width 107 height 12
click at [594, 134] on span at bounding box center [593, 135] width 8 height 8
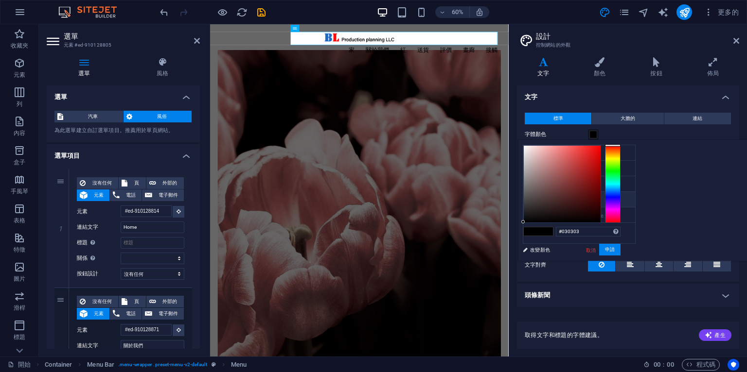
type input "#000000"
drag, startPoint x: 644, startPoint y: 216, endPoint x: 634, endPoint y: 231, distance: 17.5
click at [634, 233] on div "較少的 背景顏色 #ffffff 原色 #ed8484 輔助色彩 #fff8f5 字體顏色 #000000" at bounding box center [632, 201] width 229 height 122
click at [618, 299] on h4 "頭條新聞" at bounding box center [628, 295] width 222 height 23
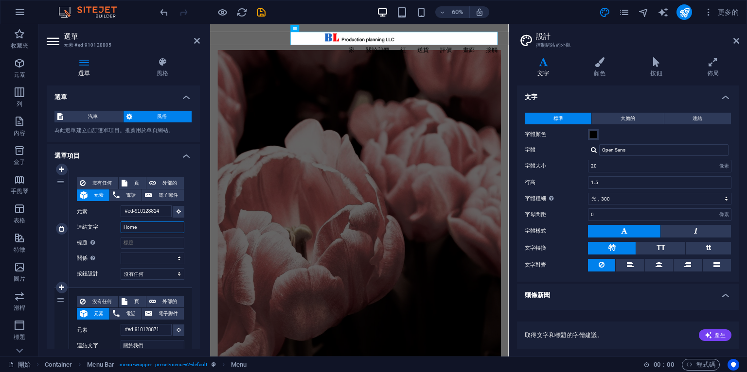
click at [141, 229] on input "Home" at bounding box center [153, 228] width 64 height 12
drag, startPoint x: 141, startPoint y: 229, endPoint x: 106, endPoint y: 228, distance: 35.0
click at [106, 228] on div "連結文字 Home" at bounding box center [130, 228] width 107 height 12
type input "H"
select select
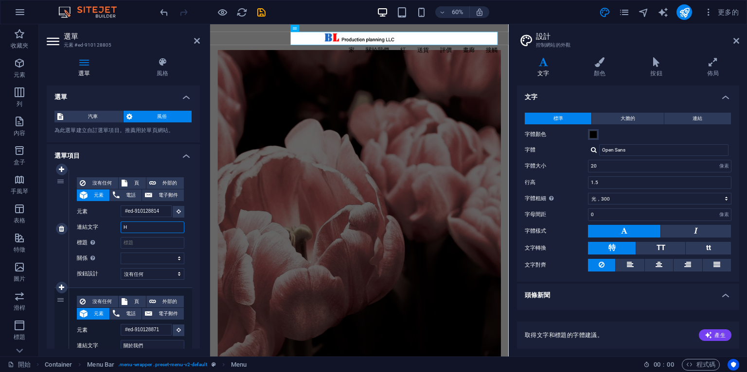
select select
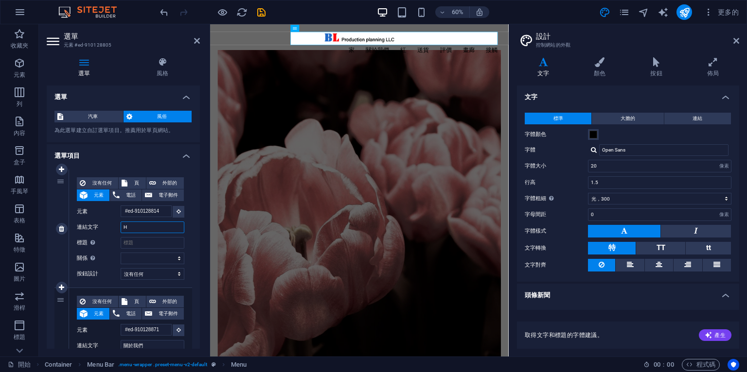
select select
type input "HOM"
select select
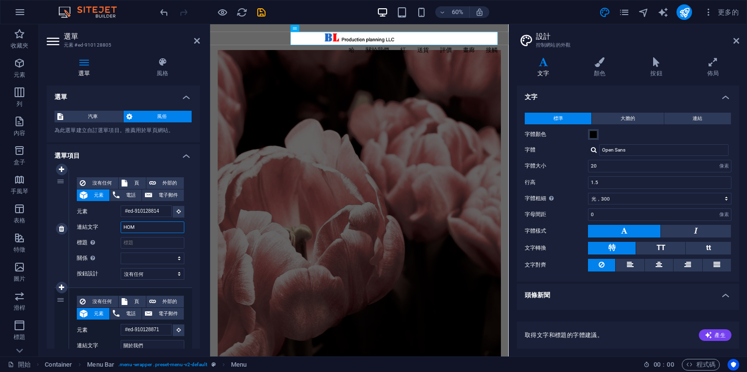
select select
type input "HO"
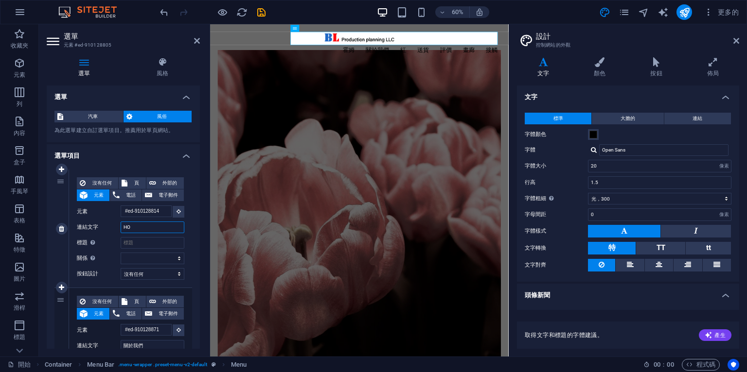
select select
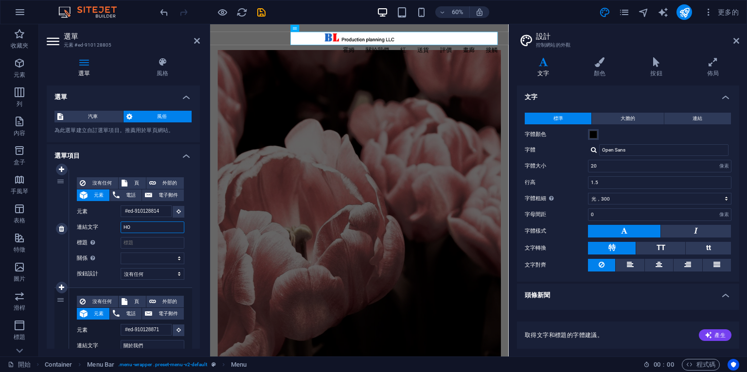
select select
type input "HOM"
select select
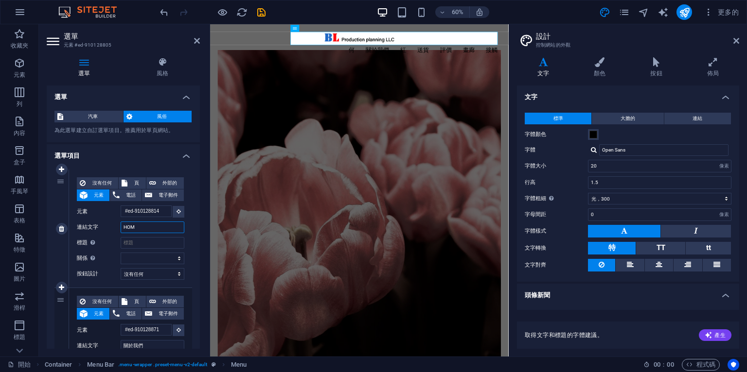
select select
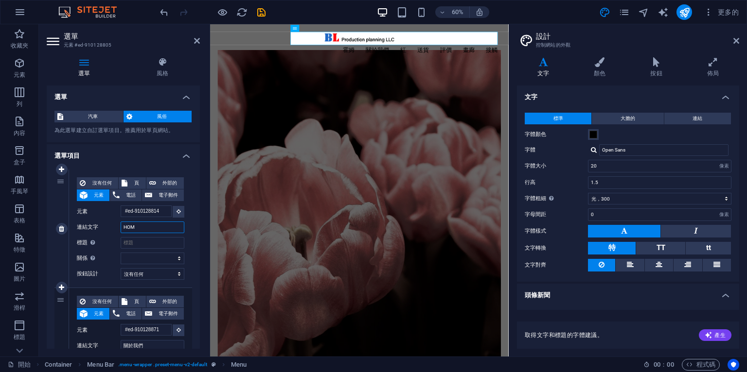
type input "HOME"
select select
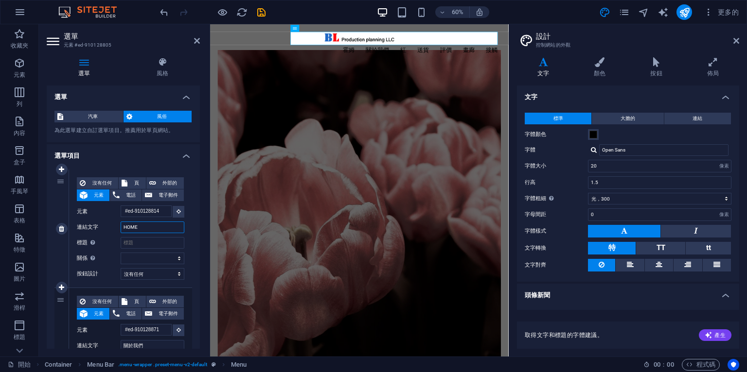
select select
type input "HOME"
click at [161, 241] on input "標題 附加連結描述，不應與連結文字相同。標題通常在滑鼠移到元素上時顯示為工具提示文字。如果不確定，請留空。" at bounding box center [153, 243] width 64 height 12
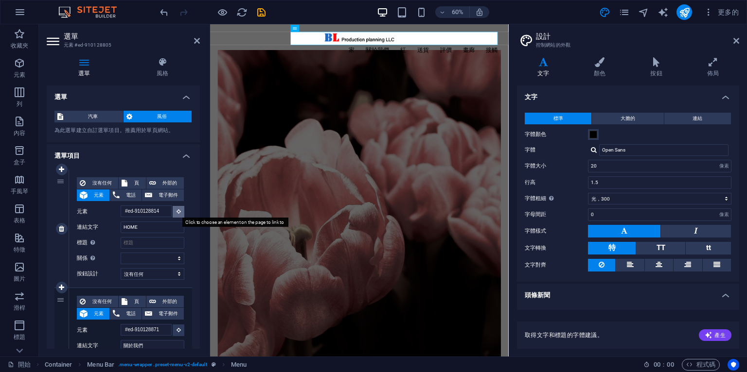
click at [177, 207] on button at bounding box center [179, 212] width 12 height 12
click at [176, 212] on icon at bounding box center [178, 211] width 4 height 5
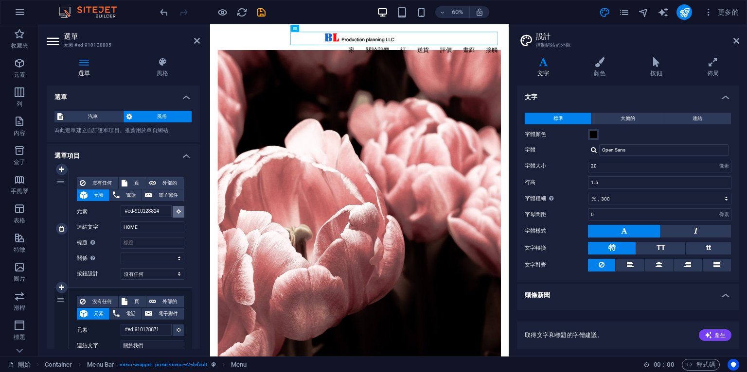
click at [176, 213] on icon at bounding box center [178, 211] width 4 height 5
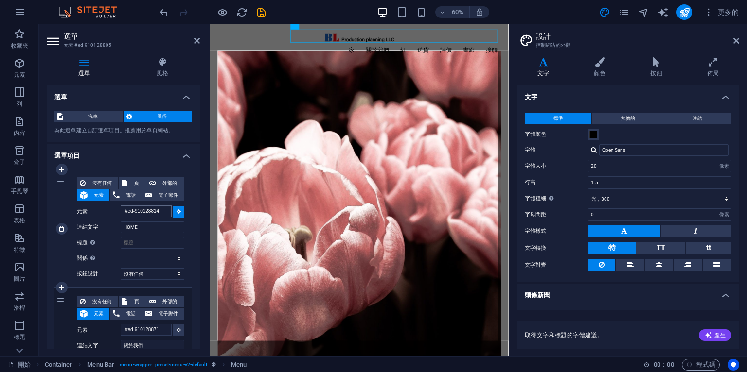
scroll to position [12, 0]
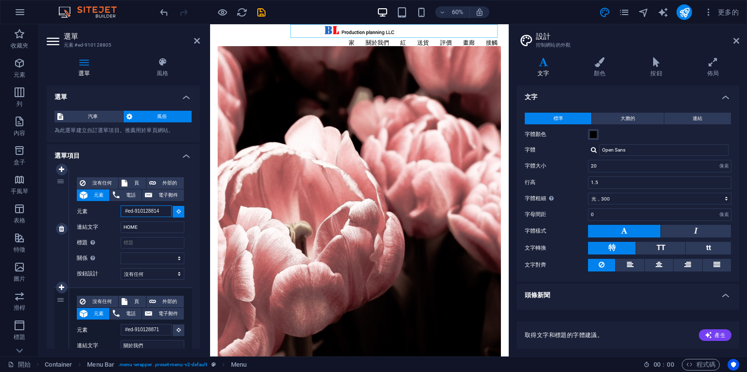
click at [162, 213] on input "#ed-910128814" at bounding box center [146, 212] width 51 height 12
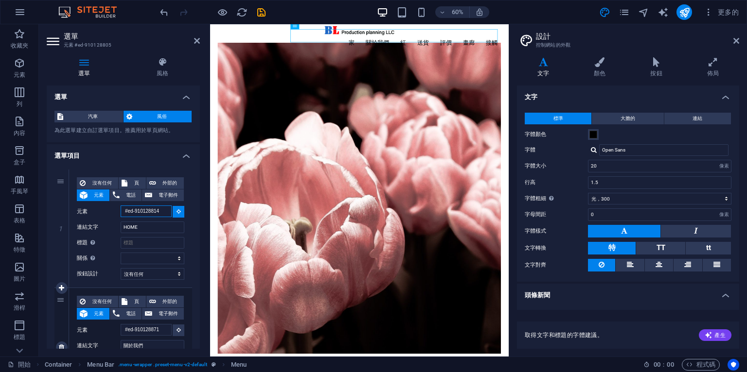
scroll to position [0, 0]
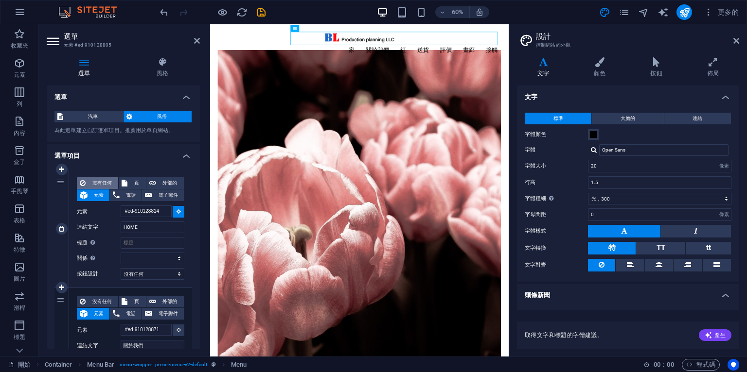
click at [103, 181] on font "沒有任何" at bounding box center [101, 182] width 19 height 5
select select
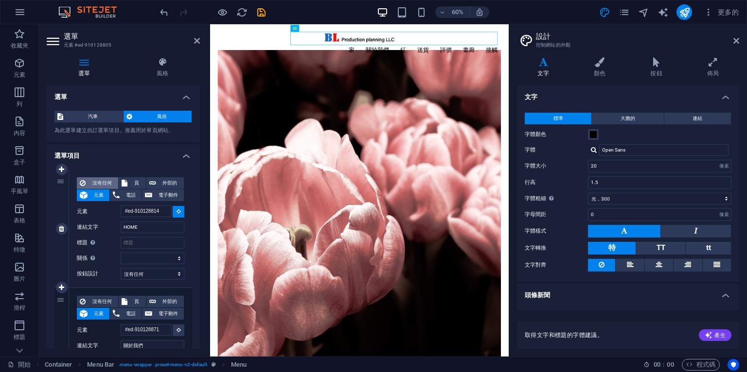
select select
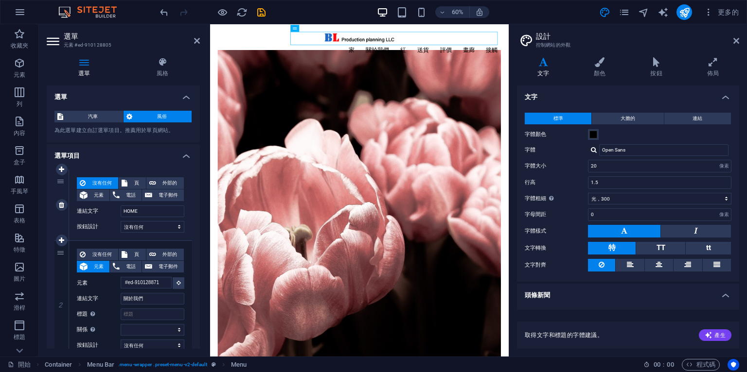
click at [103, 181] on font "沒有任何" at bounding box center [101, 182] width 19 height 5
click at [144, 214] on input "HOME" at bounding box center [153, 212] width 64 height 12
click at [95, 210] on font "連結文字" at bounding box center [88, 211] width 22 height 6
click at [121, 210] on input "HOME" at bounding box center [153, 212] width 64 height 12
click at [144, 208] on input "HOME" at bounding box center [153, 212] width 64 height 12
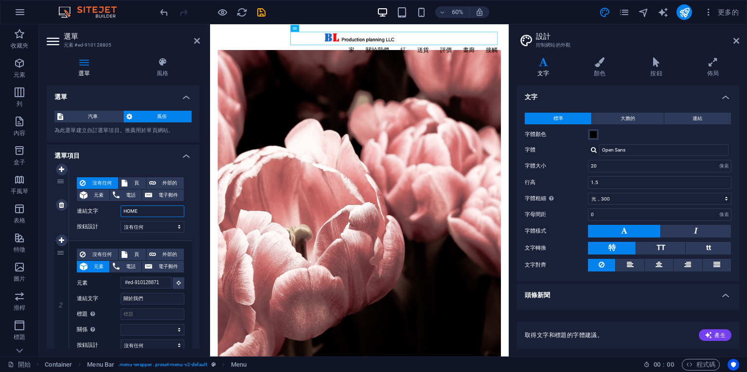
click at [156, 212] on input "HOME" at bounding box center [153, 212] width 64 height 12
click at [159, 230] on select "沒有任何 預設 基本的 次要" at bounding box center [153, 227] width 64 height 12
click at [121, 221] on select "沒有任何 預設 基本的 次要" at bounding box center [153, 227] width 64 height 12
click at [107, 206] on label "連結文字" at bounding box center [99, 212] width 44 height 12
click at [121, 206] on input "HOME" at bounding box center [153, 212] width 64 height 12
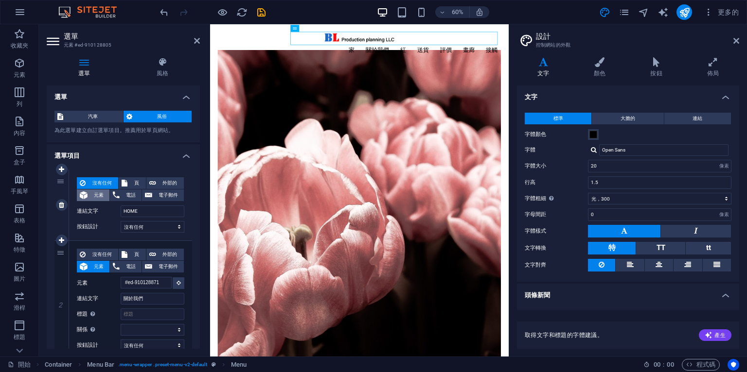
click at [95, 196] on font "元素" at bounding box center [99, 195] width 10 height 5
select select
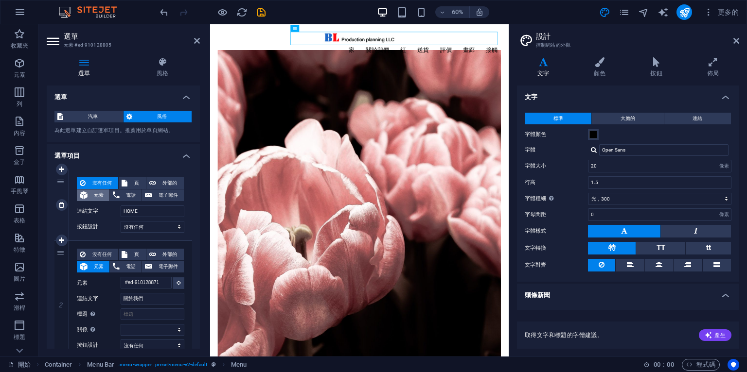
select select
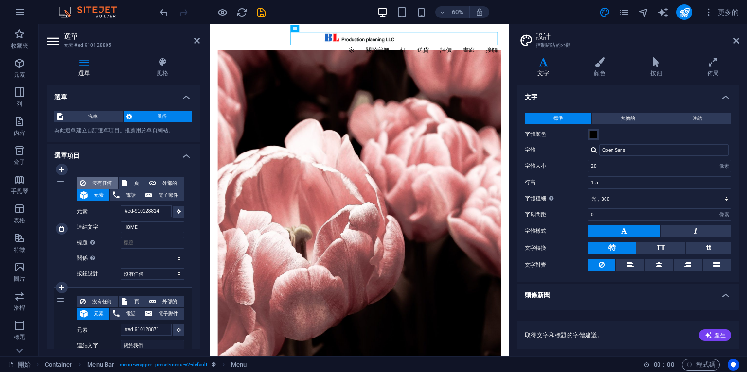
click at [106, 185] on font "沒有任何" at bounding box center [101, 182] width 19 height 5
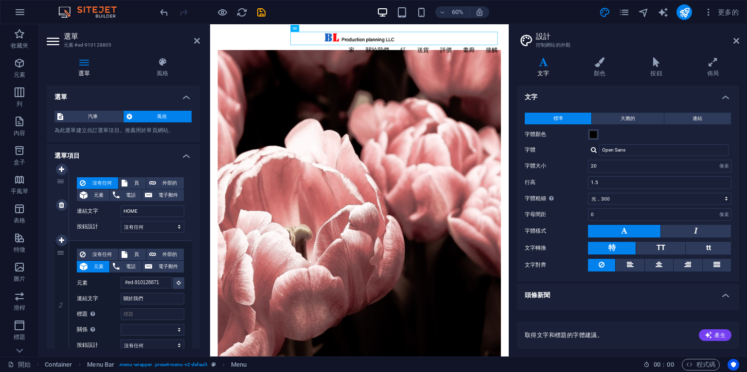
select select
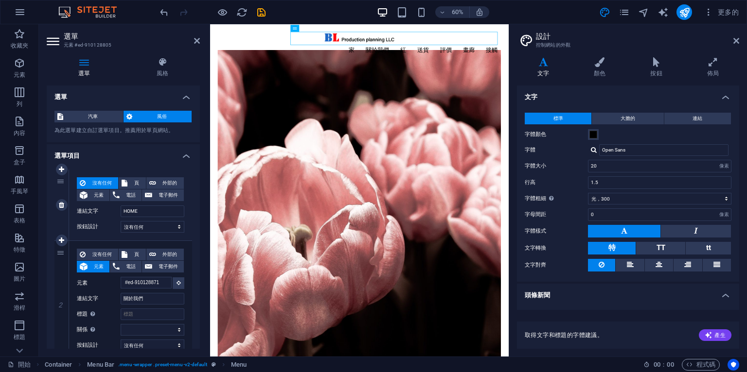
select select
click at [126, 181] on icon at bounding box center [125, 183] width 6 height 12
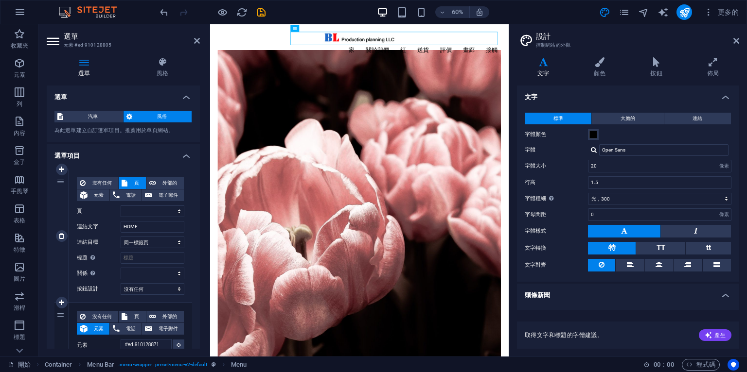
click at [126, 181] on icon at bounding box center [125, 183] width 6 height 12
click at [98, 179] on span "沒有任何" at bounding box center [101, 183] width 27 height 12
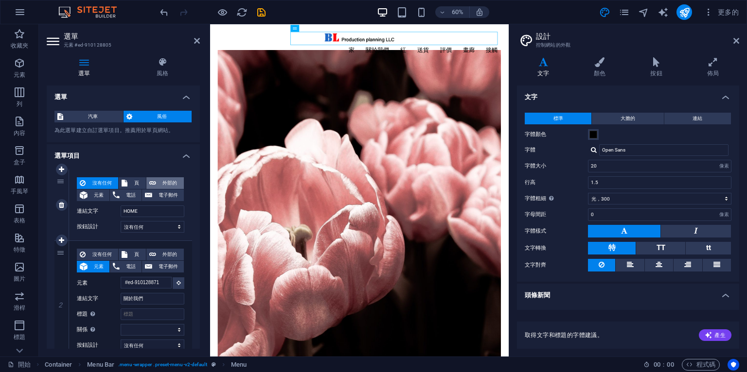
click at [157, 181] on button "外部的" at bounding box center [164, 183] width 37 height 12
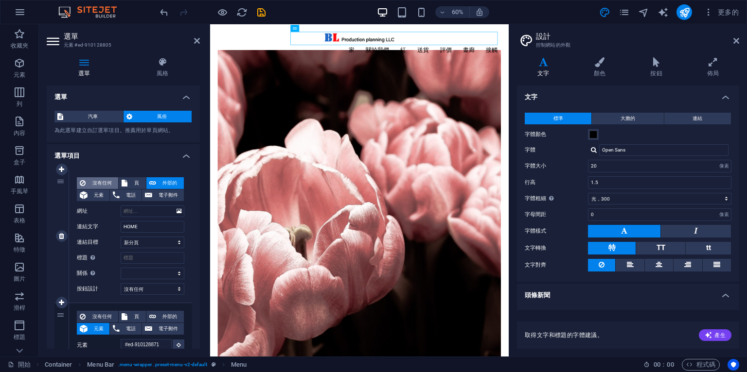
click at [98, 182] on font "沒有任何" at bounding box center [101, 182] width 19 height 5
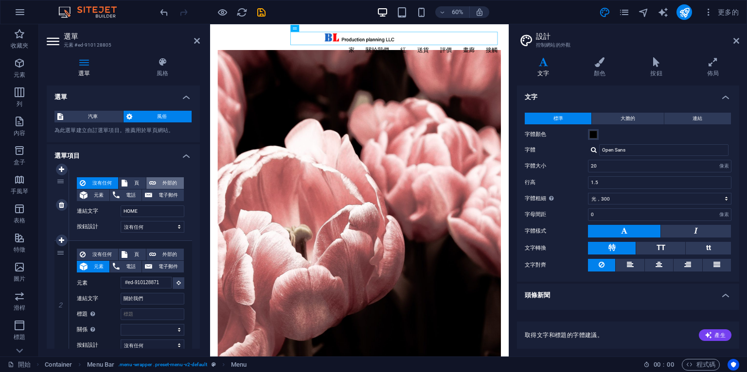
click at [152, 181] on icon at bounding box center [152, 183] width 7 height 12
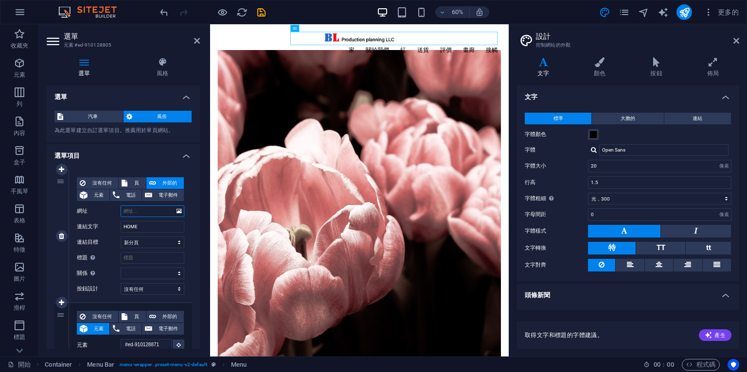
click at [144, 210] on input "網址" at bounding box center [153, 212] width 64 height 12
click at [149, 226] on input "HOME" at bounding box center [153, 227] width 64 height 12
drag, startPoint x: 149, startPoint y: 226, endPoint x: 92, endPoint y: 228, distance: 56.9
click at [92, 228] on div "連結文字 HOME" at bounding box center [130, 227] width 107 height 12
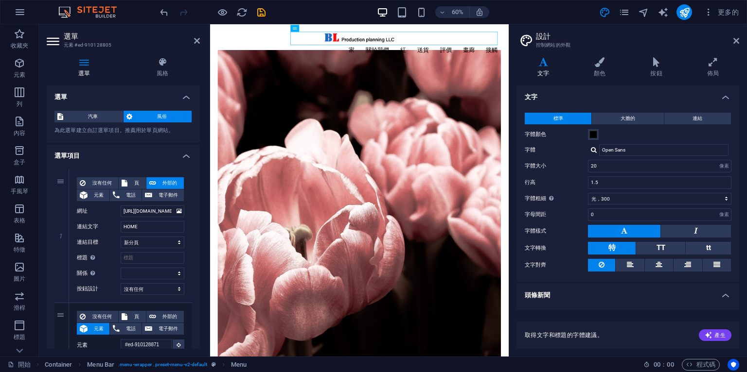
click at [149, 226] on input "HOME" at bounding box center [153, 227] width 64 height 12
click at [197, 38] on icon at bounding box center [197, 41] width 6 height 8
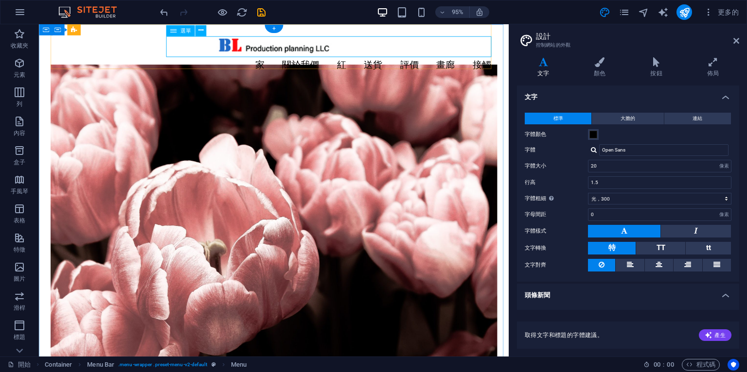
click at [264, 56] on nav "家 關於我們 紅 送貨 評價 畫廊 接觸" at bounding box center [286, 67] width 470 height 22
click at [271, 56] on nav "家 關於我們 紅 送貨 評價 畫廊 接觸" at bounding box center [286, 67] width 470 height 22
click at [228, 56] on nav "家 關於我們 紅 送貨 評價 畫廊 接觸" at bounding box center [286, 67] width 470 height 22
drag, startPoint x: 309, startPoint y: 65, endPoint x: 296, endPoint y: 53, distance: 17.6
click at [309, 64] on div "家 關於我們 紅 送貨 評價 畫廊 接觸" at bounding box center [286, 57] width 470 height 66
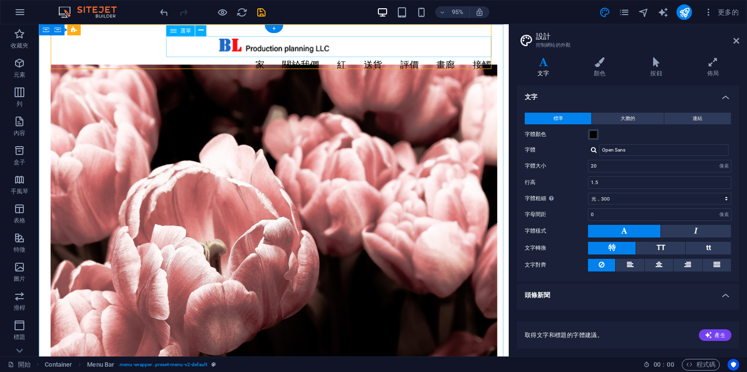
click at [267, 56] on nav "家 關於我們 紅 送貨 評價 畫廊 接觸" at bounding box center [286, 67] width 470 height 22
click at [266, 56] on nav "家 關於我們 紅 送貨 評價 畫廊 接觸" at bounding box center [286, 67] width 470 height 22
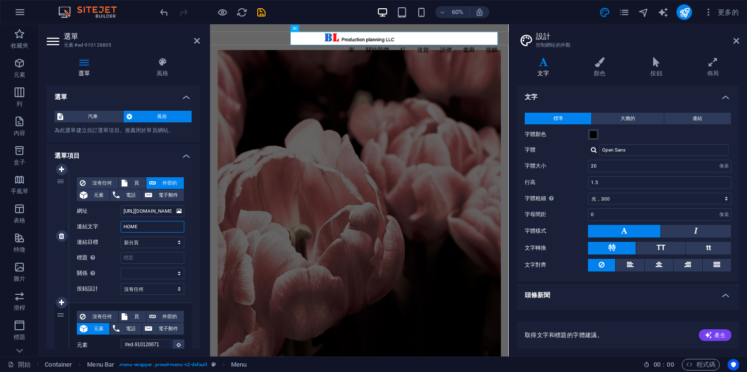
click at [160, 228] on input "HOME" at bounding box center [153, 227] width 64 height 12
click at [479, 67] on div "家 關於我們 紅 送貨 評價 畫廊 接觸" at bounding box center [459, 57] width 473 height 66
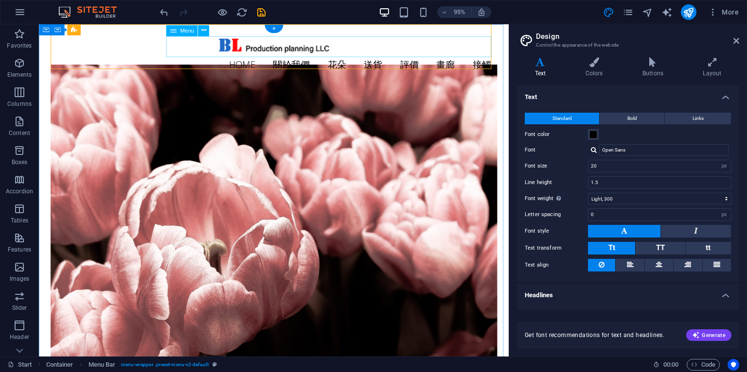
click at [246, 56] on nav "HOME 關於我們 花朵 送貨 評價 畫廊 接觸" at bounding box center [286, 67] width 470 height 22
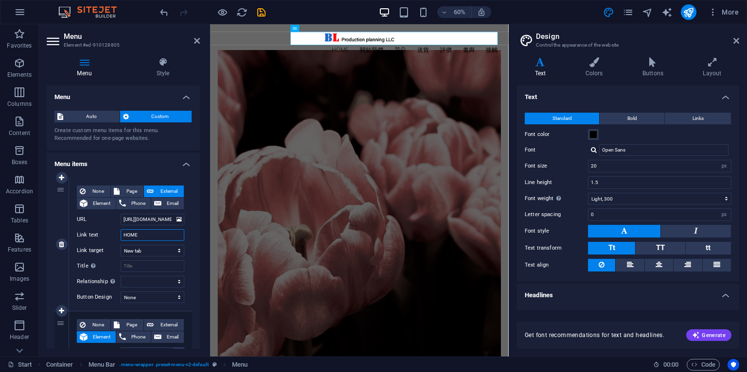
click at [152, 239] on input "HOME" at bounding box center [153, 235] width 64 height 12
drag, startPoint x: 152, startPoint y: 237, endPoint x: 119, endPoint y: 237, distance: 33.5
click at [119, 237] on div "Link text HOME" at bounding box center [130, 235] width 107 height 12
click at [194, 40] on icon at bounding box center [197, 41] width 6 height 8
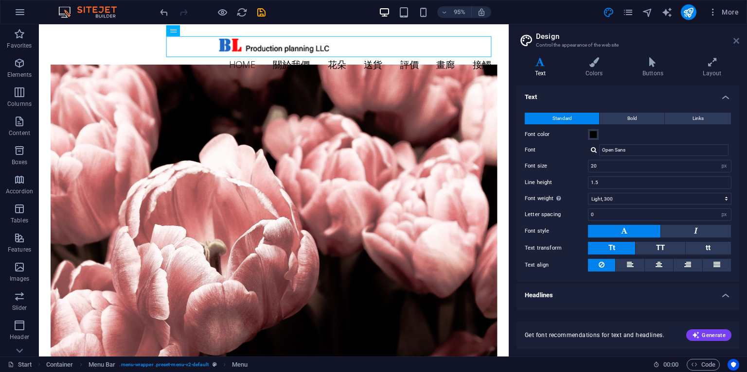
click at [739, 39] on icon at bounding box center [736, 41] width 6 height 8
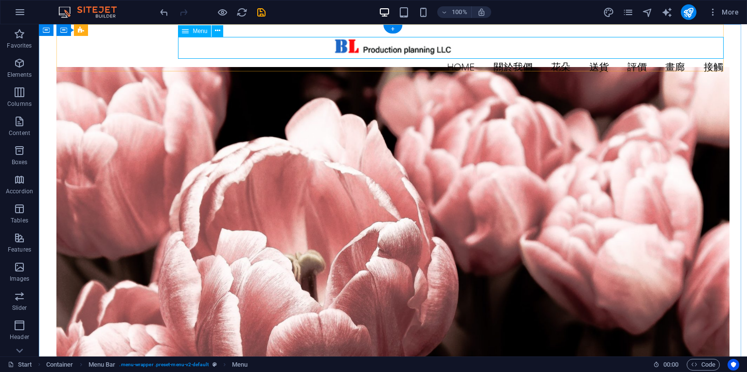
click at [454, 56] on nav "HOME 關於我們 花朵 送貨 評價 畫廊 接觸" at bounding box center [392, 67] width 672 height 22
click at [726, 12] on span "More" at bounding box center [723, 12] width 31 height 10
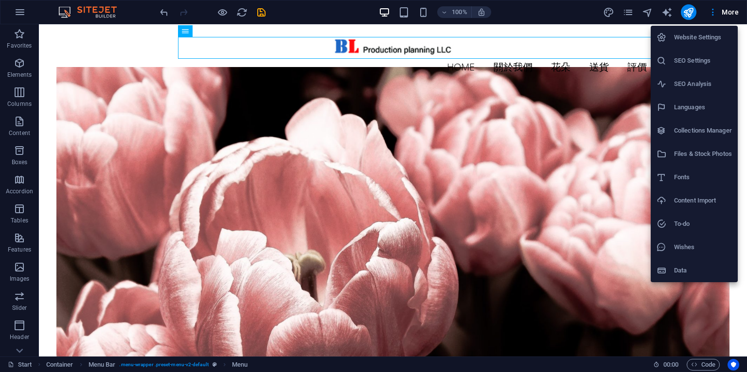
click at [692, 102] on h6 "Languages" at bounding box center [703, 108] width 58 height 12
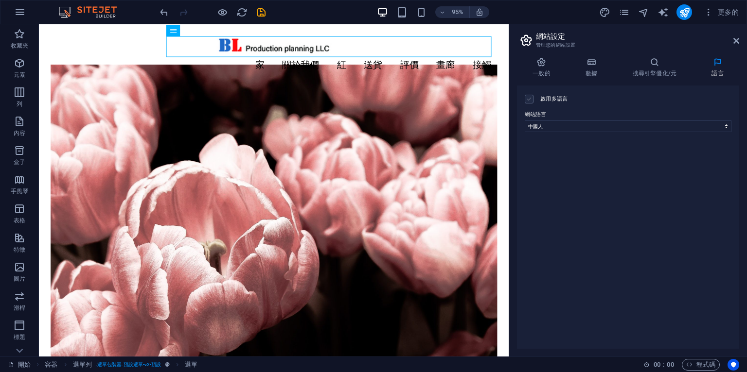
click at [531, 98] on label at bounding box center [529, 99] width 9 height 9
click at [0, 0] on input "啟用多語言 若要停用多語言，請刪除所有語言，直到只剩下一種語言。" at bounding box center [0, 0] width 0 height 0
click at [720, 173] on icon at bounding box center [719, 174] width 6 height 12
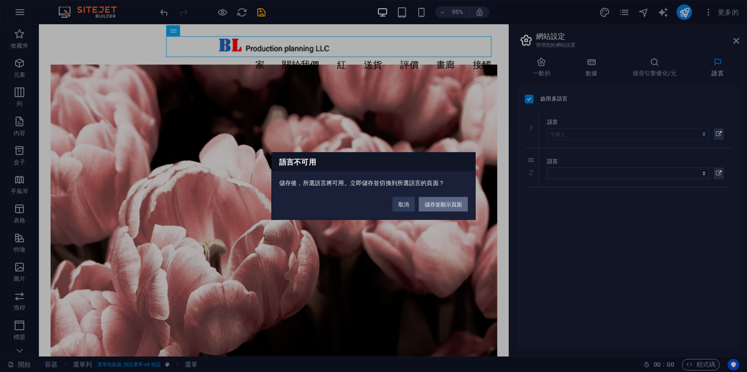
click at [452, 202] on font "儲存並顯示頁面" at bounding box center [442, 205] width 37 height 6
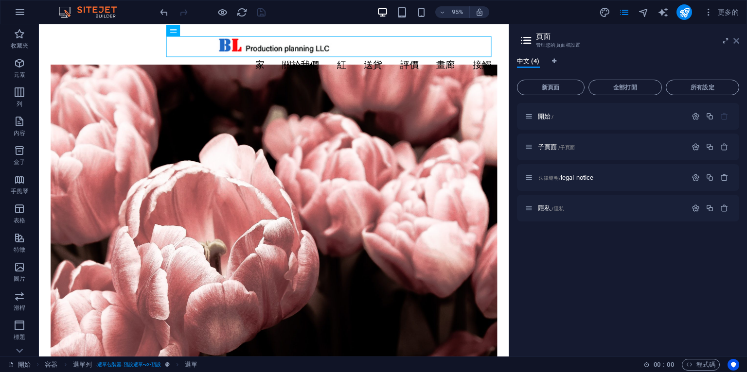
click at [736, 38] on icon at bounding box center [736, 41] width 6 height 8
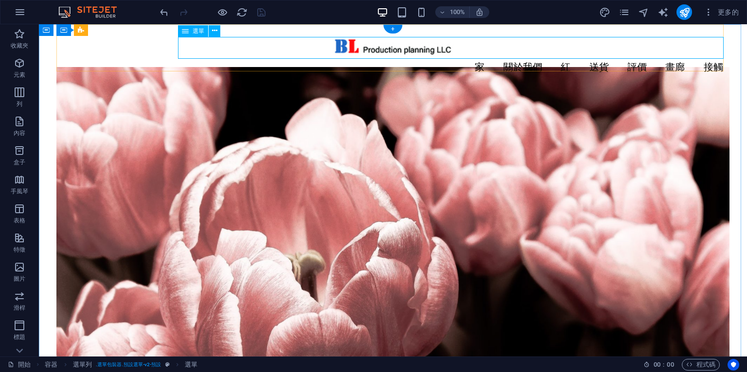
click at [474, 56] on nav "家 關於我們 紅 送貨 評價 畫廊 接觸" at bounding box center [392, 67] width 672 height 22
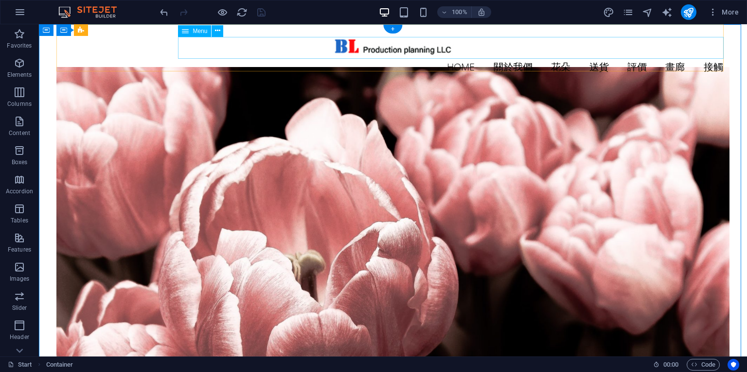
click at [704, 56] on nav "HOME 關於我們 花朵 送貨 評價 畫廊 接觸" at bounding box center [392, 67] width 672 height 22
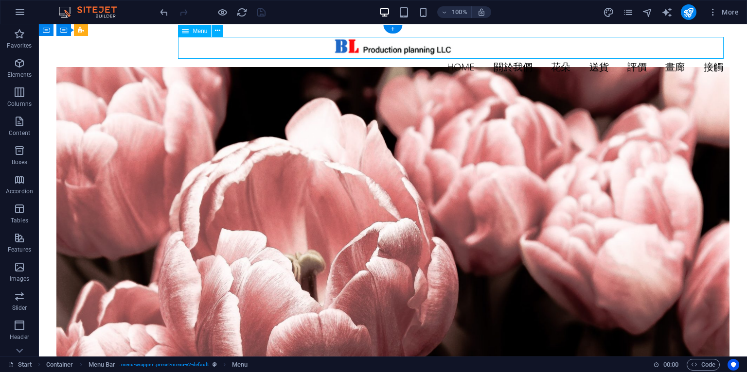
click at [704, 56] on nav "HOME 關於我們 花朵 送貨 評價 畫廊 接觸" at bounding box center [392, 67] width 672 height 22
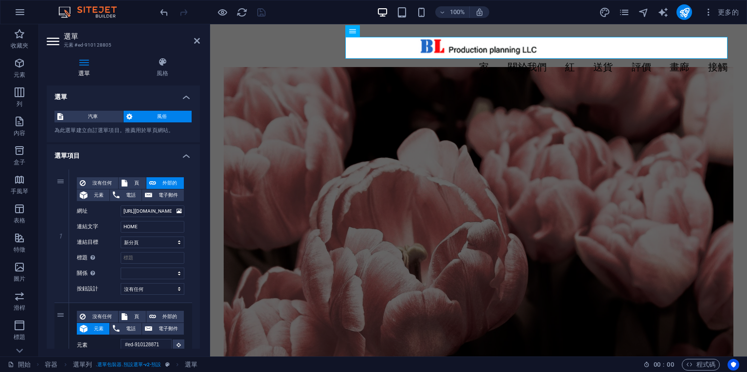
drag, startPoint x: 197, startPoint y: 151, endPoint x: 198, endPoint y: 171, distance: 20.4
click at [198, 171] on div "選單 汽車 風俗 為此選單建立自訂選單項目。推薦用於單頁網站。 管理頁面 選單項目 1 沒有任何 頁 外部的 元素 電話 電子郵件 頁 開始 子頁面 法律聲明…" at bounding box center [123, 218] width 153 height 264
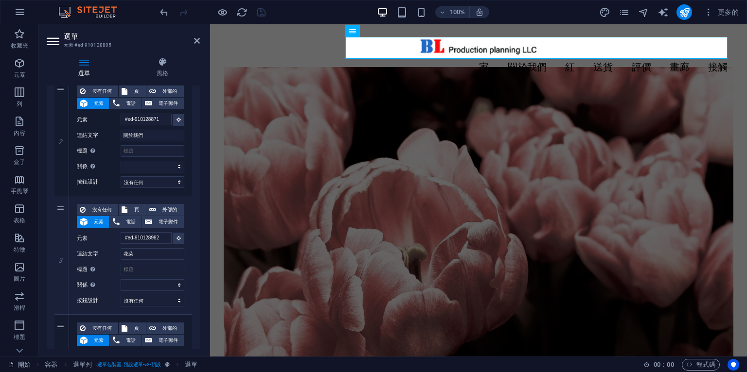
scroll to position [236, 0]
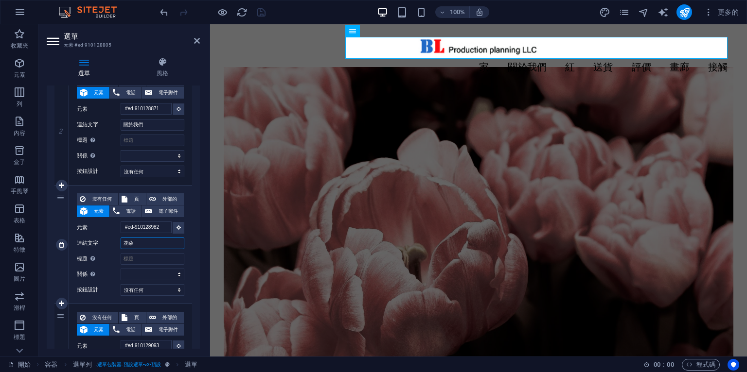
drag, startPoint x: 144, startPoint y: 241, endPoint x: 116, endPoint y: 243, distance: 28.3
click at [116, 243] on div "連結文字 花朵" at bounding box center [130, 244] width 107 height 12
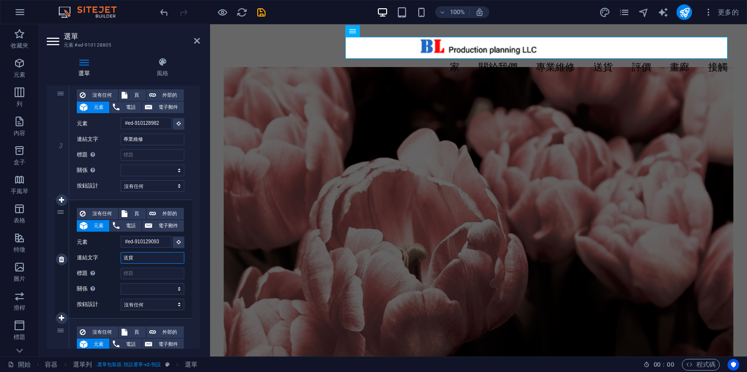
drag, startPoint x: 138, startPoint y: 255, endPoint x: 92, endPoint y: 255, distance: 45.7
click at [92, 255] on div "連結文字 送貨" at bounding box center [130, 258] width 107 height 12
click at [197, 39] on icon at bounding box center [197, 41] width 6 height 8
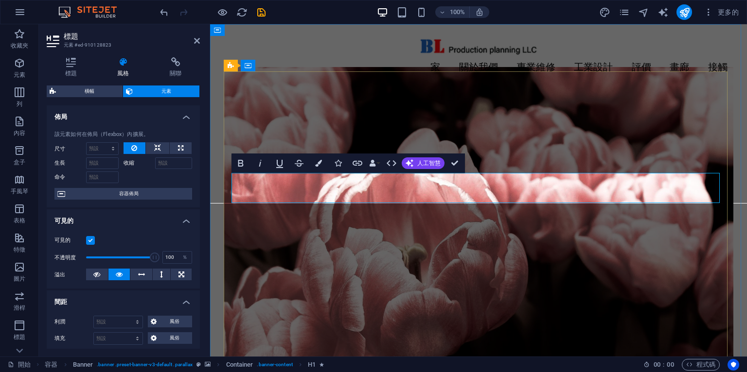
drag, startPoint x: 461, startPoint y: 185, endPoint x: 382, endPoint y: 184, distance: 79.7
drag, startPoint x: 399, startPoint y: 192, endPoint x: 383, endPoint y: 193, distance: 15.6
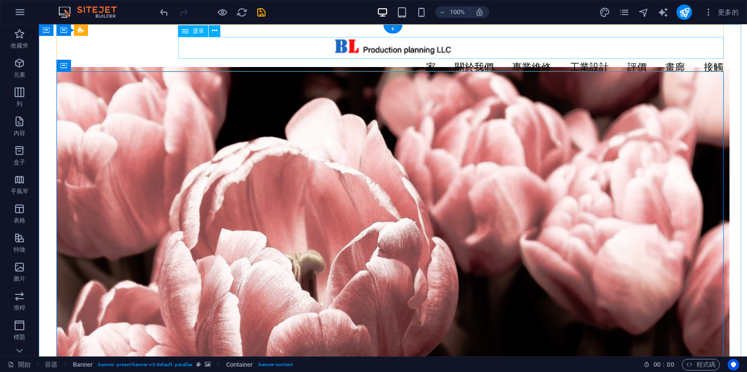
click at [424, 56] on nav "家 關於我們 專業維修 工業設計 評價 畫廊 接觸" at bounding box center [392, 67] width 672 height 22
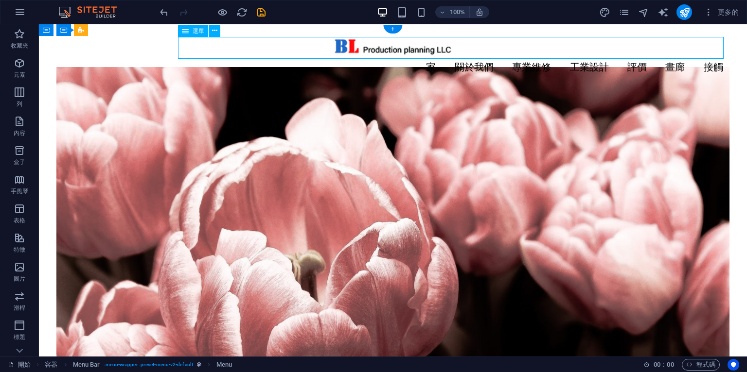
click at [424, 56] on nav "家 關於我們 專業維修 工業設計 評價 畫廊 接觸" at bounding box center [392, 67] width 672 height 22
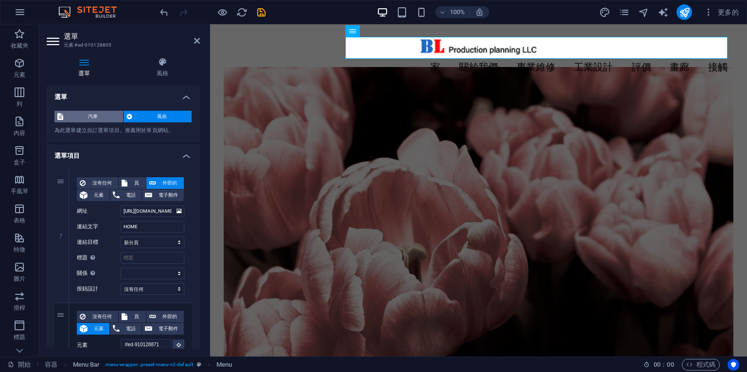
click at [87, 114] on span "汽車" at bounding box center [93, 117] width 54 height 12
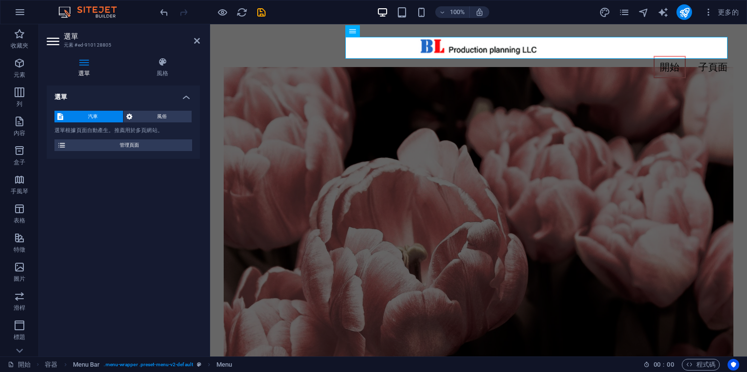
click at [93, 114] on font "汽車" at bounding box center [93, 116] width 10 height 5
click at [135, 141] on span "管理頁面" at bounding box center [129, 146] width 120 height 12
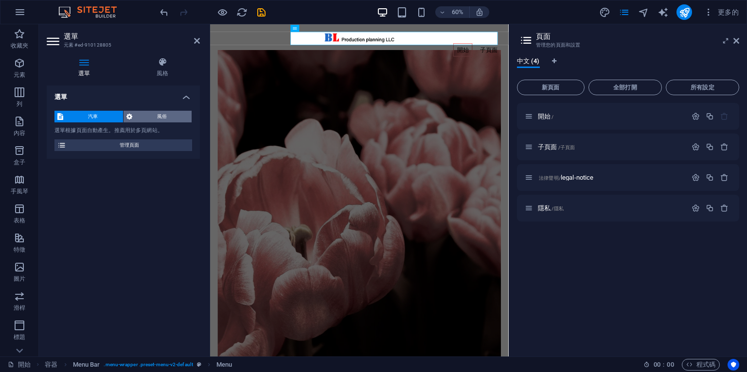
click at [168, 115] on span "風俗" at bounding box center [162, 117] width 54 height 12
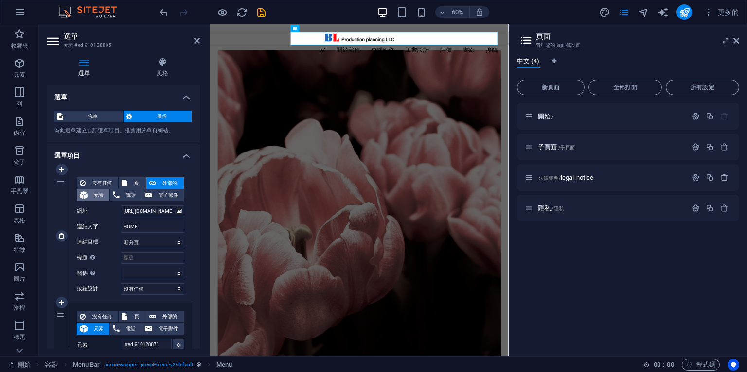
click at [84, 194] on icon at bounding box center [84, 196] width 8 height 12
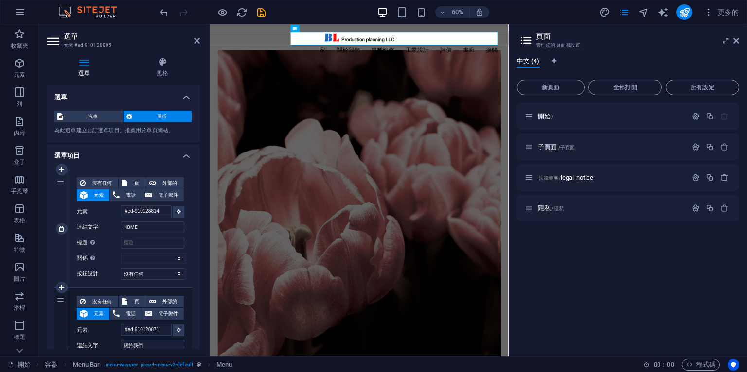
scroll to position [0, 0]
click at [84, 194] on icon at bounding box center [84, 196] width 8 height 12
click at [178, 209] on button at bounding box center [179, 212] width 12 height 12
click at [97, 210] on label "元素" at bounding box center [99, 212] width 44 height 12
click at [121, 210] on input "#ed-910128814" at bounding box center [146, 212] width 51 height 12
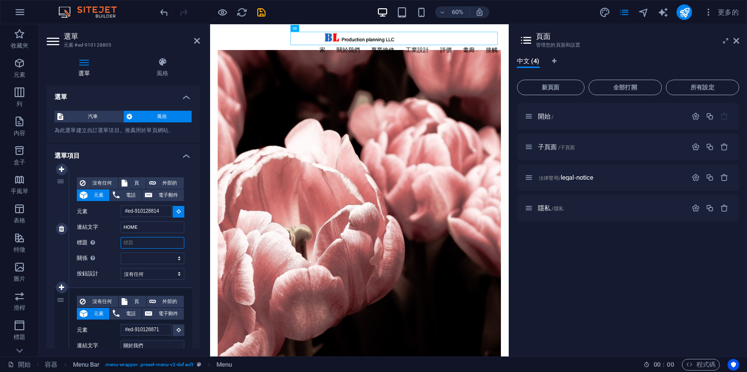
click at [147, 241] on input "標題 附加連結描述，不應與連結文字相同。標題通常在滑鼠移到元素上時顯示為工具提示文字。如果不確定，請留空。" at bounding box center [153, 243] width 64 height 12
click at [201, 247] on div "選單 風格 選單 汽車 風俗 為此選單建立自訂選單項目。推薦用於單頁網站。 管理頁面 選單項目 1 沒有任何 頁 外部的 元素 電話 電子郵件 頁 開始 子頁…" at bounding box center [123, 203] width 169 height 307
drag, startPoint x: 166, startPoint y: 65, endPoint x: 159, endPoint y: 65, distance: 6.8
click at [159, 65] on icon at bounding box center [162, 62] width 75 height 10
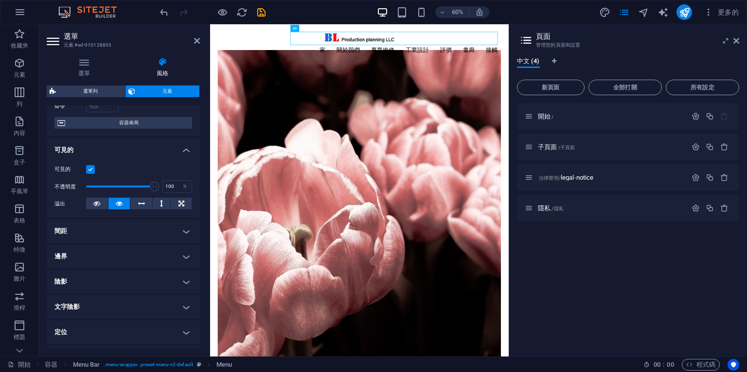
scroll to position [63, 0]
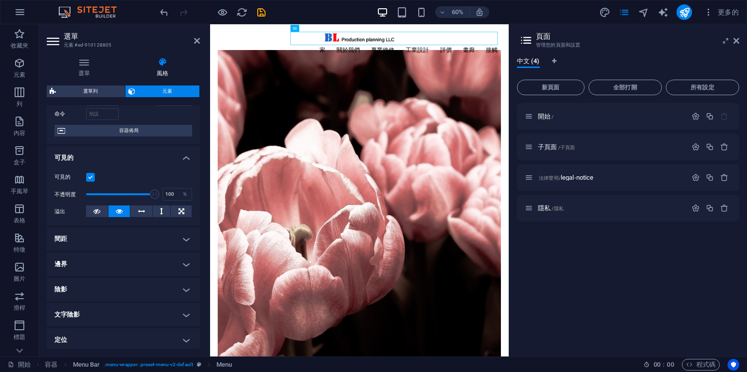
click at [186, 266] on h4 "邊界" at bounding box center [123, 264] width 153 height 23
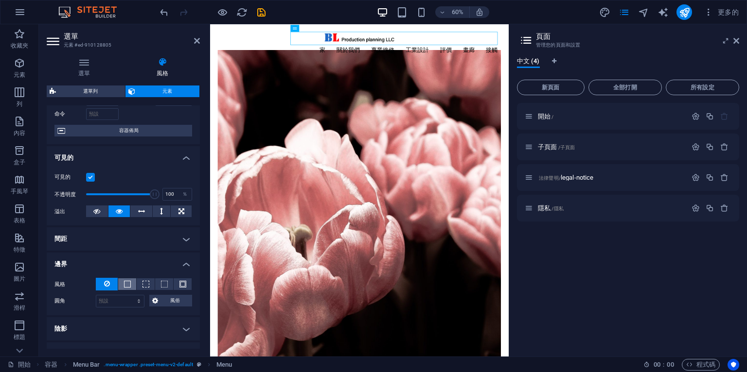
click at [130, 283] on button at bounding box center [127, 285] width 18 height 12
click at [194, 45] on header "選單 元素 #ed-910128805" at bounding box center [123, 36] width 153 height 25
click at [198, 40] on icon at bounding box center [197, 41] width 6 height 8
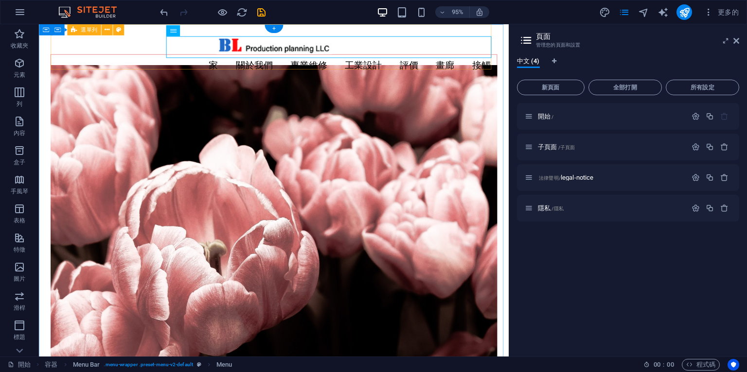
click at [409, 66] on div "家 關於我們 專業維修 工業設計 評價 畫廊 接觸" at bounding box center [286, 57] width 470 height 67
click at [224, 56] on nav "家 關於我們 專業維修 工業設計 評價 畫廊 接觸" at bounding box center [286, 67] width 470 height 23
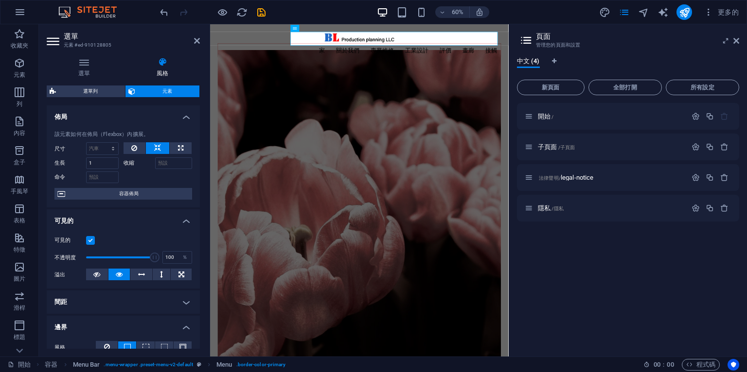
click at [164, 70] on font "風格" at bounding box center [163, 73] width 12 height 7
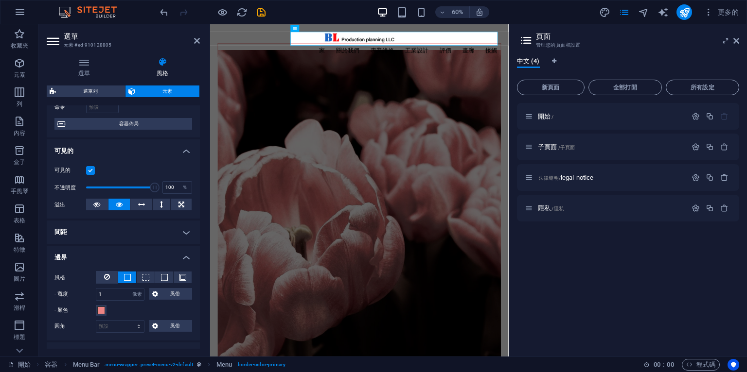
scroll to position [90, 0]
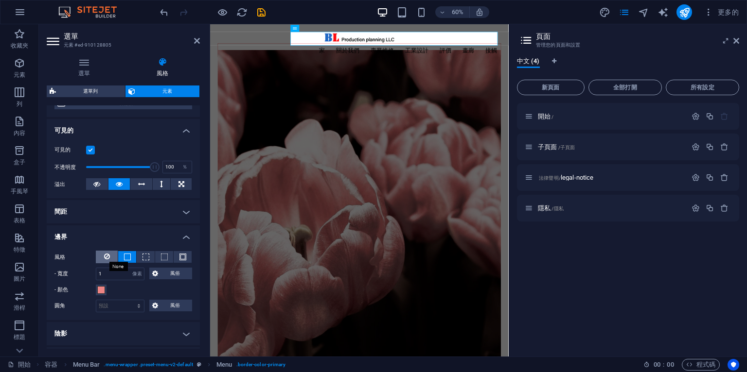
click at [109, 257] on icon at bounding box center [107, 257] width 6 height 12
click at [174, 272] on font "風俗" at bounding box center [175, 273] width 10 height 5
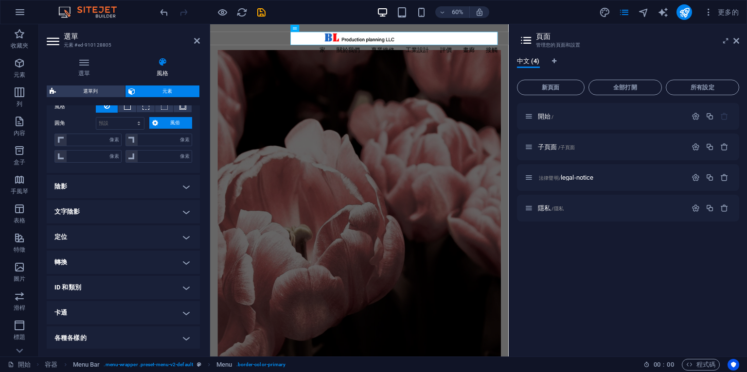
click at [186, 309] on h4 "卡通" at bounding box center [123, 312] width 153 height 23
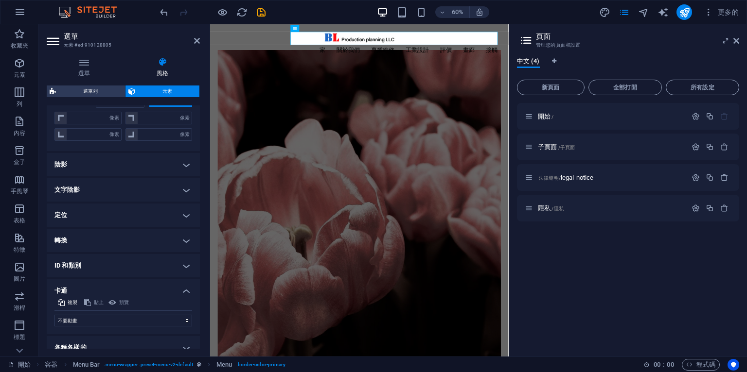
scroll to position [273, 0]
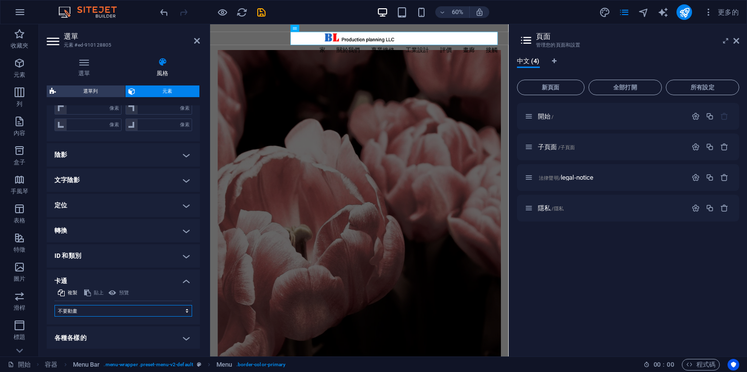
click at [81, 310] on select "不要動畫 顯示/隱藏 向上/向下滑動 放大/縮小 從左向右滑動 從右向左滑動 從上向下滑動 從下往上滑動 脈衝 眨 作為覆蓋打開" at bounding box center [123, 311] width 138 height 12
click at [81, 309] on select "不要動畫 顯示/隱藏 向上/向下滑動 放大/縮小 從左向右滑動 從右向左滑動 從上向下滑動 從下往上滑動 脈衝 眨 作為覆蓋打開" at bounding box center [123, 311] width 138 height 12
click at [182, 336] on h4 "各種各樣的" at bounding box center [123, 338] width 153 height 23
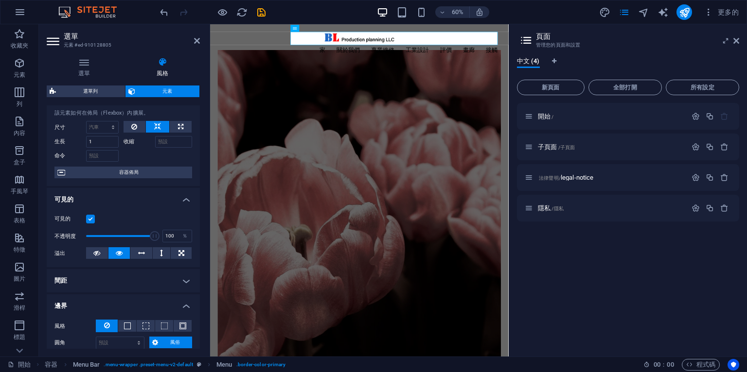
scroll to position [0, 0]
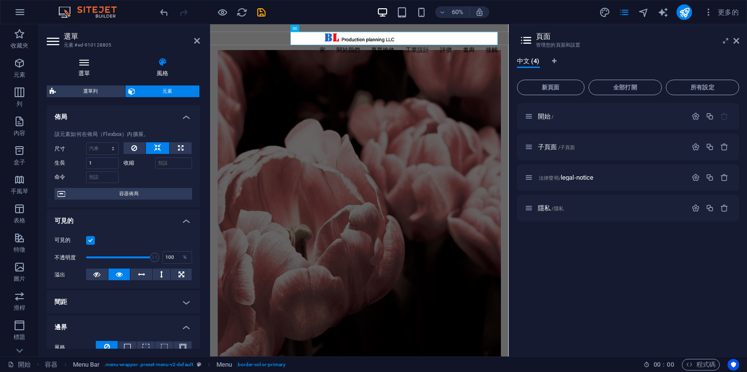
click at [88, 65] on icon at bounding box center [84, 62] width 75 height 10
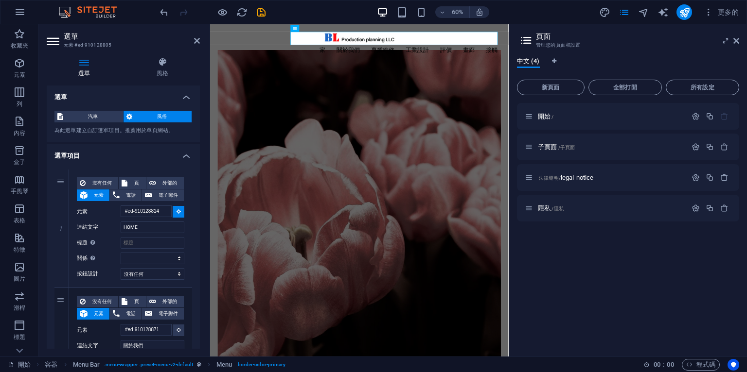
click at [88, 64] on icon at bounding box center [84, 62] width 75 height 10
drag, startPoint x: 200, startPoint y: 150, endPoint x: 201, endPoint y: 167, distance: 17.5
click at [201, 167] on div "選單 風格 選單 汽車 風俗 為此選單建立自訂選單項目。推薦用於單頁網站。 管理頁面 選單項目 1 沒有任何 頁 外部的 元素 電話 電子郵件 頁 開始 子頁…" at bounding box center [123, 203] width 169 height 307
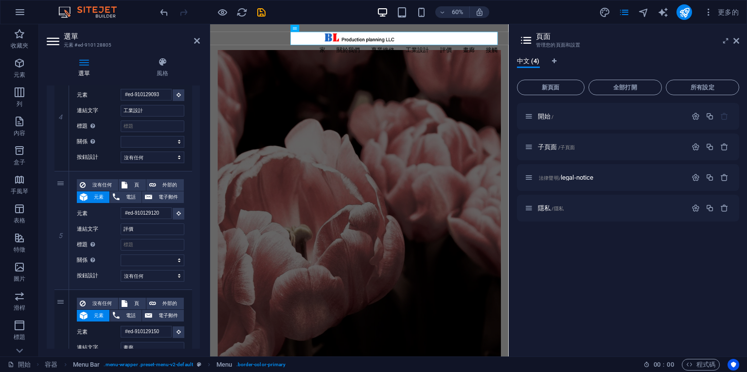
scroll to position [477, 0]
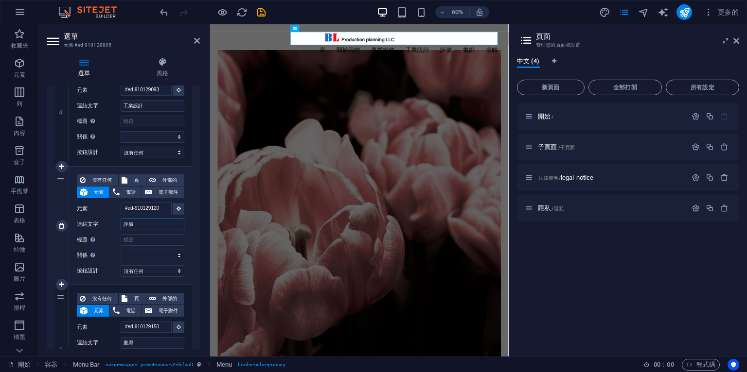
drag, startPoint x: 141, startPoint y: 225, endPoint x: 118, endPoint y: 226, distance: 22.4
click at [118, 227] on div "連結文字 評價" at bounding box center [130, 225] width 107 height 12
click at [191, 315] on div "1 沒有任何 頁 外部的 元素 電話 電子郵件 頁 開始 子頁面 法律聲明 隱私 元素 #ed-910128814 網址 [URL][DOMAIN_NAME]…" at bounding box center [123, 106] width 153 height 845
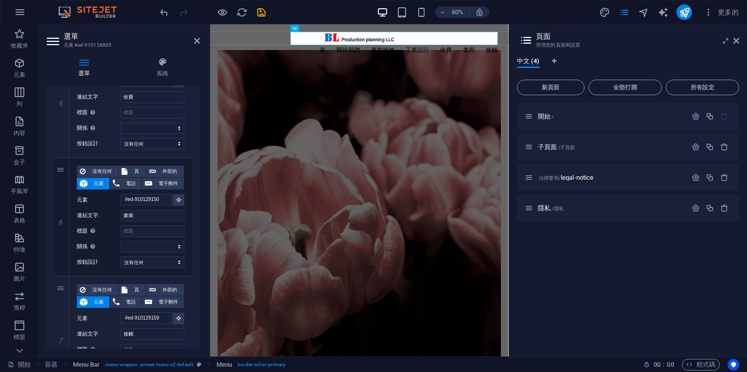
scroll to position [613, 0]
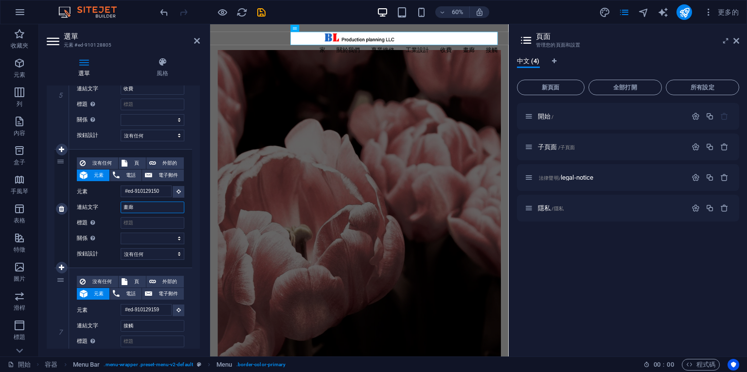
drag, startPoint x: 144, startPoint y: 205, endPoint x: 120, endPoint y: 207, distance: 24.4
click at [120, 207] on div "連結文字 畫廊" at bounding box center [130, 208] width 107 height 12
click at [152, 208] on input "畫廊" at bounding box center [153, 208] width 64 height 12
click at [144, 208] on input "畫廊" at bounding box center [153, 208] width 64 height 12
drag, startPoint x: 142, startPoint y: 206, endPoint x: 109, endPoint y: 210, distance: 33.3
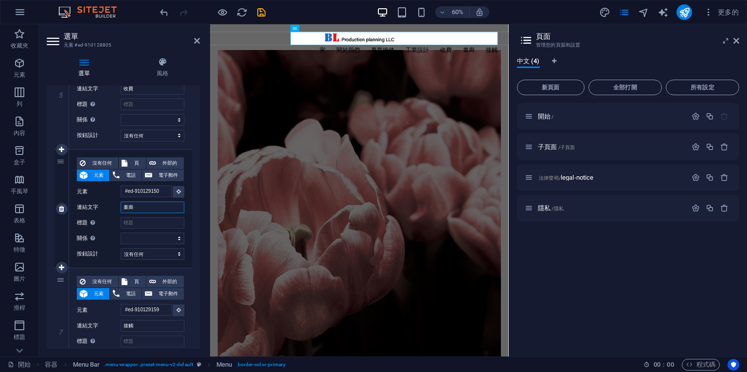
click at [109, 210] on div "連結文字 畫廊" at bounding box center [130, 208] width 107 height 12
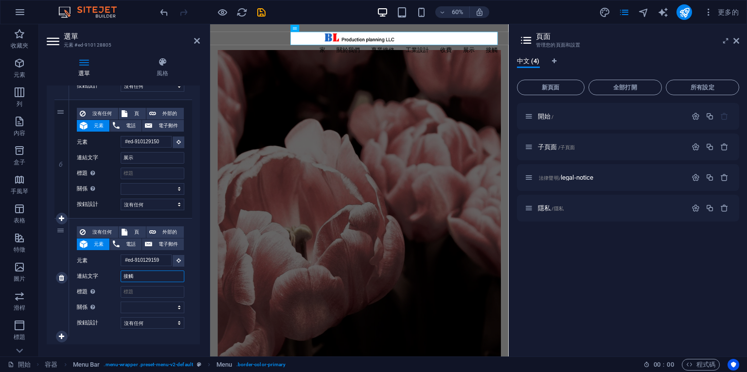
drag, startPoint x: 147, startPoint y: 275, endPoint x: 110, endPoint y: 277, distance: 37.0
click at [110, 277] on div "連結文字 接觸" at bounding box center [130, 277] width 107 height 12
click at [130, 271] on input "連結文字" at bounding box center [153, 277] width 64 height 12
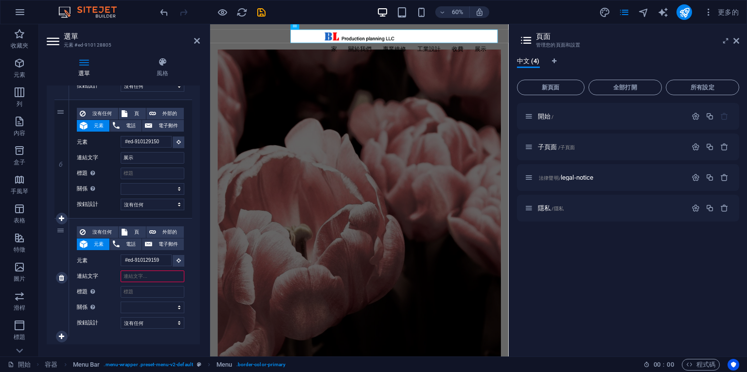
scroll to position [0, 0]
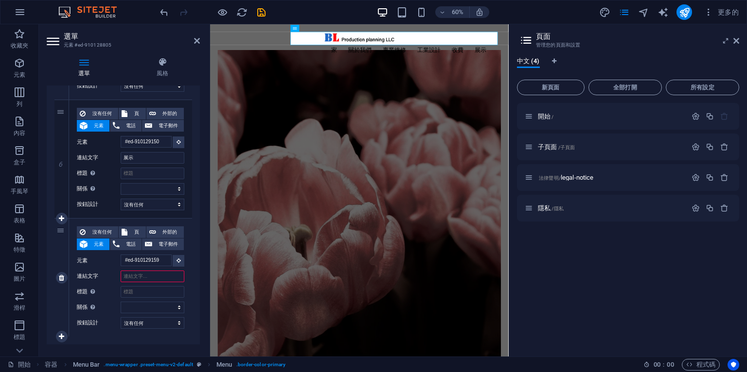
click at [136, 275] on input "連結文字" at bounding box center [153, 277] width 64 height 12
paste input "連絡"
click at [194, 43] on icon at bounding box center [197, 41] width 6 height 8
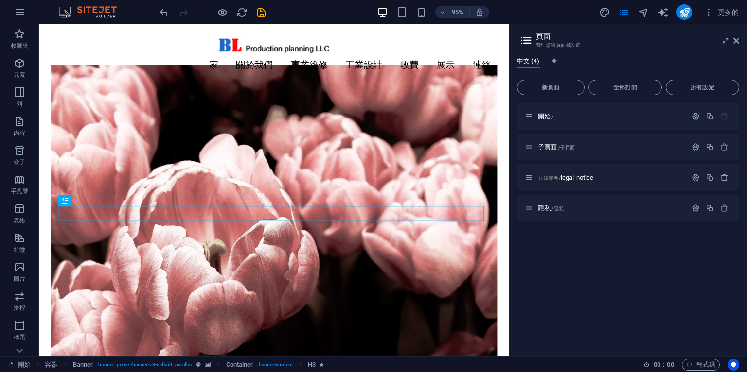
drag, startPoint x: 531, startPoint y: 47, endPoint x: 548, endPoint y: 62, distance: 23.1
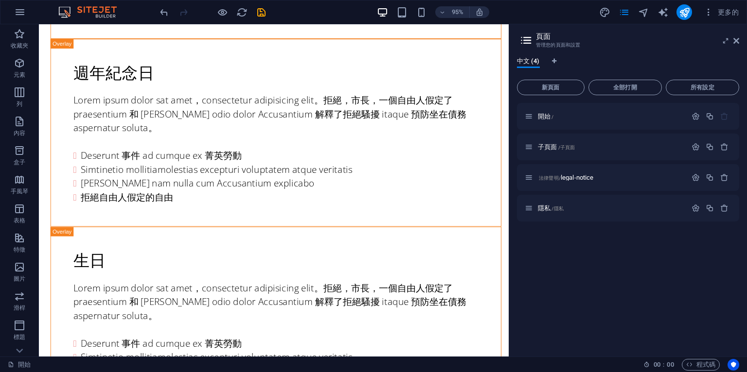
scroll to position [3802, 0]
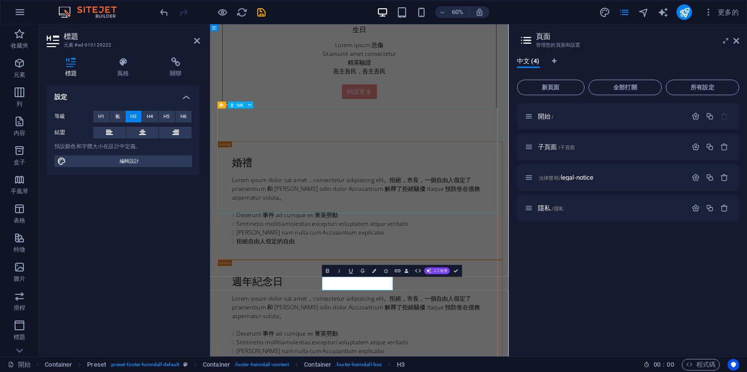
scroll to position [0, 9]
drag, startPoint x: 456, startPoint y: 458, endPoint x: 427, endPoint y: 462, distance: 29.5
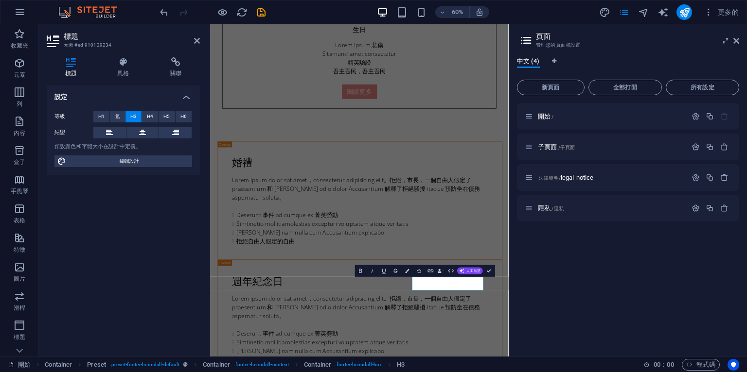
click at [193, 282] on div "設定 等級 H1 氫 H3 H4 H5 H6 結盟 預設顏色和字體大小在設計中定義。 編輯設計" at bounding box center [123, 218] width 153 height 264
drag, startPoint x: 602, startPoint y: 454, endPoint x: 544, endPoint y: 456, distance: 58.4
click at [564, 308] on div "開始 / 子頁面 /子頁面 法律聲明/ legal-notice 隱私 /隱私" at bounding box center [628, 226] width 222 height 246
click at [197, 41] on icon at bounding box center [197, 41] width 6 height 8
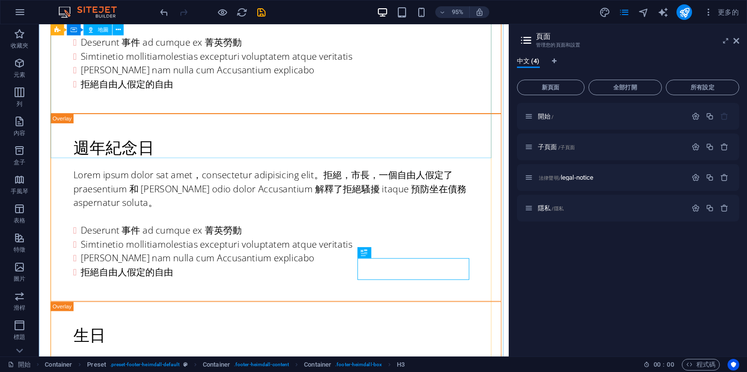
scroll to position [3711, 0]
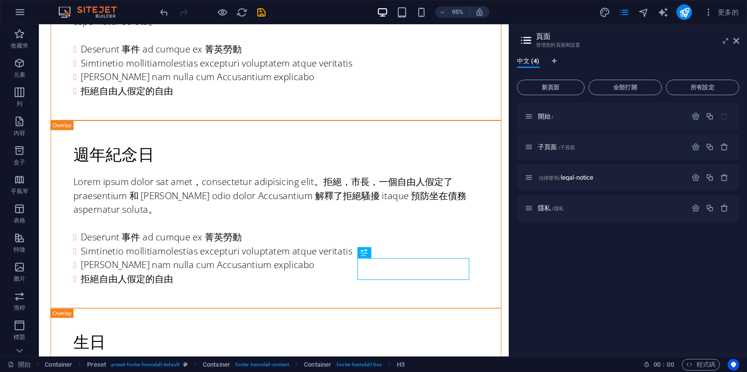
click at [549, 291] on div "開始 / 子頁面 /子頁面 法律聲明/ legal-notice 隱私 /隱私" at bounding box center [628, 226] width 222 height 246
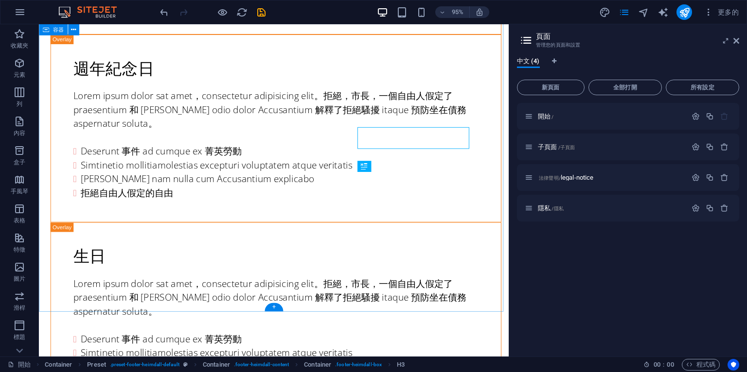
scroll to position [3802, 0]
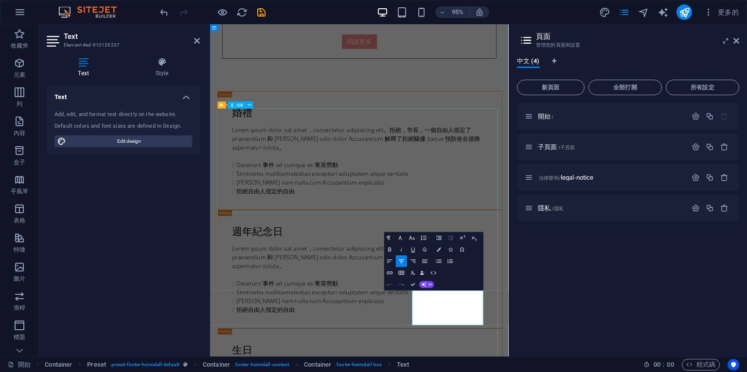
scroll to position [3717, 0]
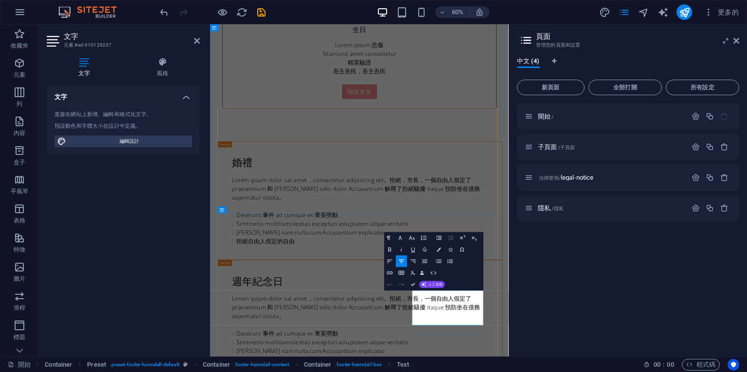
drag, startPoint x: 612, startPoint y: 475, endPoint x: 624, endPoint y: 494, distance: 22.3
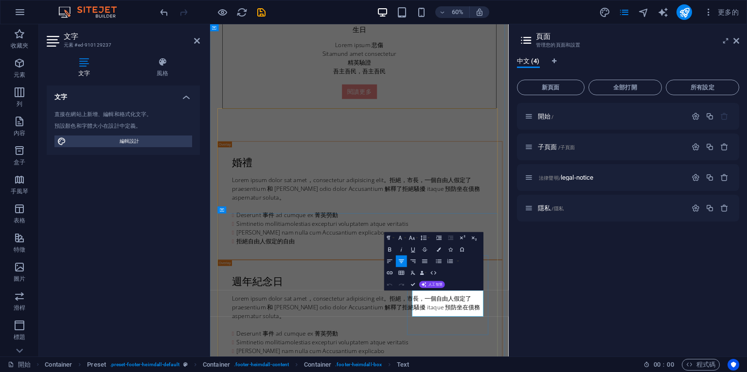
drag, startPoint x: 624, startPoint y: 474, endPoint x: 670, endPoint y: 472, distance: 46.7
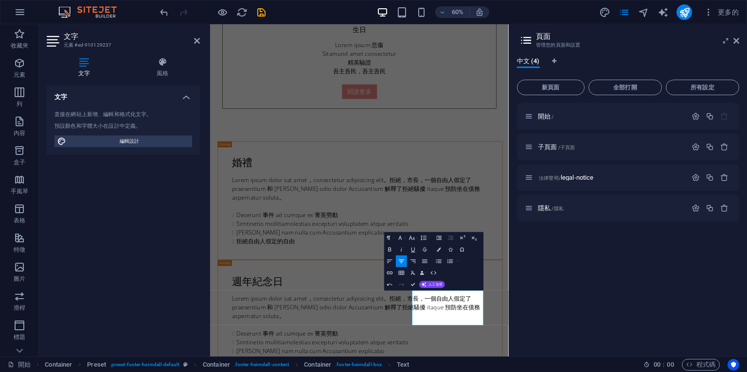
click at [518, 305] on div "開始 / 子頁面 /子頁面 法律聲明/ legal-notice 隱私 /隱私" at bounding box center [628, 226] width 222 height 246
click at [550, 313] on div "開始 / 子頁面 /子頁面 法律聲明/ legal-notice 隱私 /隱私" at bounding box center [628, 226] width 222 height 246
click at [473, 235] on icon "button" at bounding box center [474, 238] width 7 height 7
click at [474, 237] on icon "button" at bounding box center [474, 238] width 7 height 7
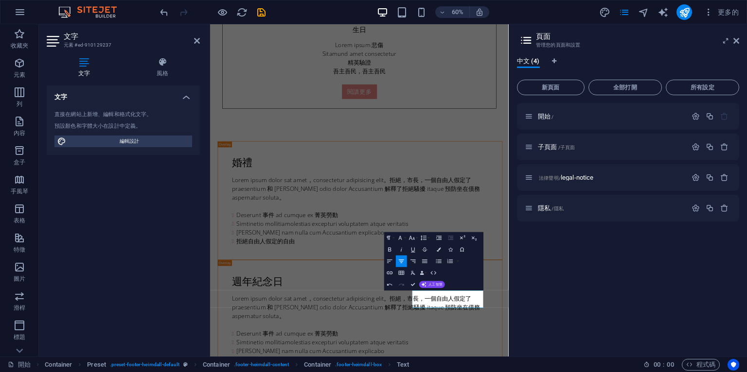
click at [535, 280] on div "開始 / 子頁面 /子頁面 法律聲明/ legal-notice 隱私 /隱私" at bounding box center [628, 226] width 222 height 246
click at [198, 38] on icon at bounding box center [197, 41] width 6 height 8
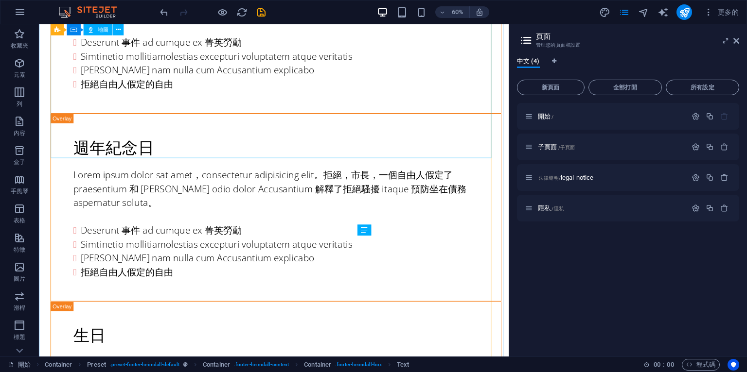
scroll to position [3711, 0]
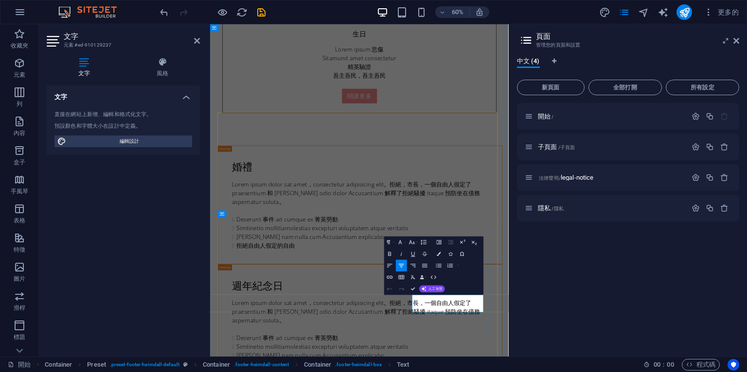
drag, startPoint x: 557, startPoint y: 487, endPoint x: 656, endPoint y: 511, distance: 101.9
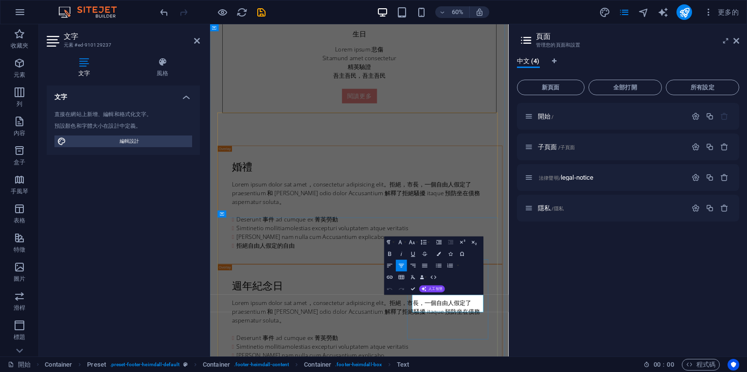
copy font "週一至週五：AM:9:00-16:00"
click at [124, 250] on div "文字 直接在網站上新增、編輯和格式化文字。 預設顏色和字體大小在設計中定義。 編輯設計 結盟 左對齊 居中 右對齊" at bounding box center [123, 218] width 153 height 264
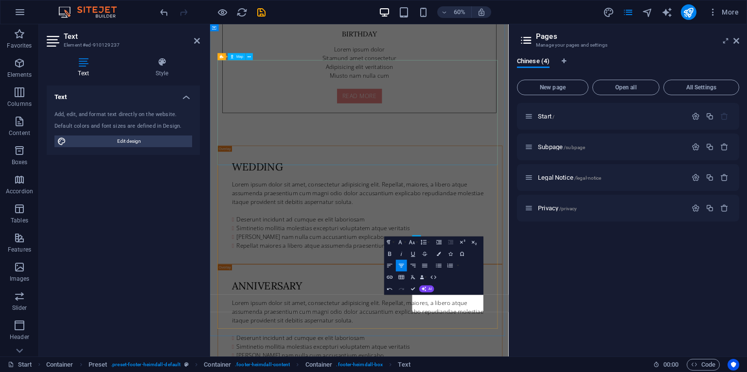
scroll to position [3798, 0]
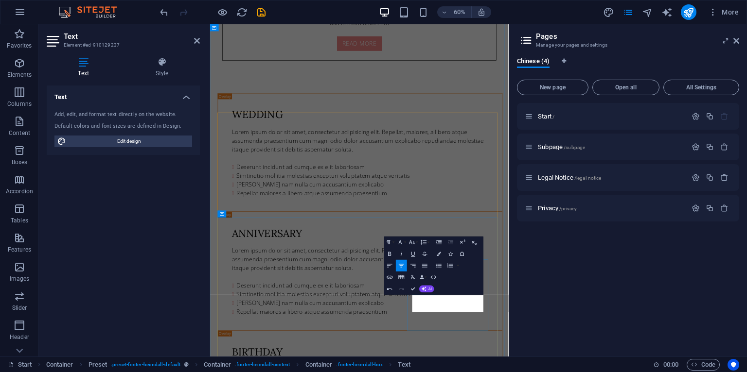
click at [196, 37] on icon at bounding box center [197, 41] width 6 height 8
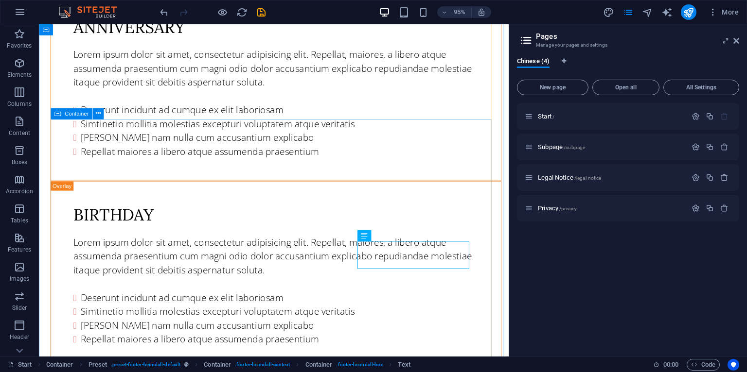
scroll to position [3858, 0]
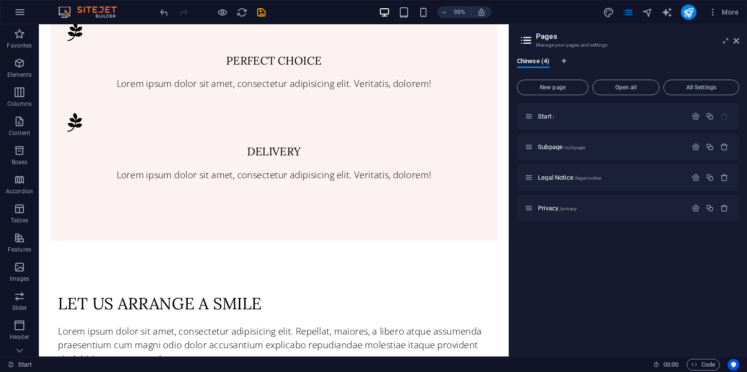
scroll to position [822, 0]
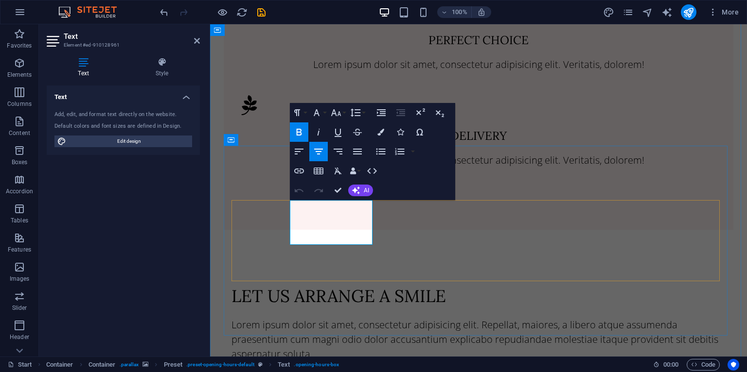
drag, startPoint x: 304, startPoint y: 226, endPoint x: 362, endPoint y: 228, distance: 58.4
copy p "0:00 AM - 4:00 PM"
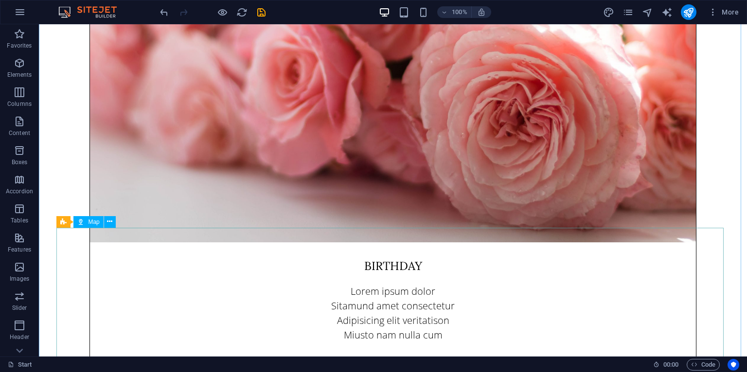
scroll to position [3726, 0]
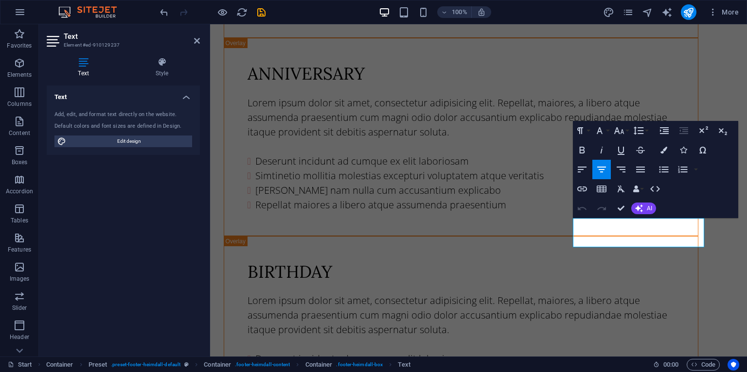
scroll to position [3858, 0]
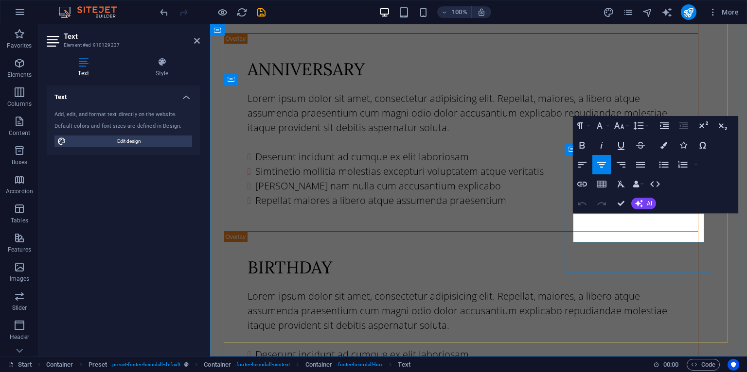
drag, startPoint x: 675, startPoint y: 236, endPoint x: 607, endPoint y: 236, distance: 68.1
drag, startPoint x: 668, startPoint y: 235, endPoint x: 610, endPoint y: 238, distance: 57.4
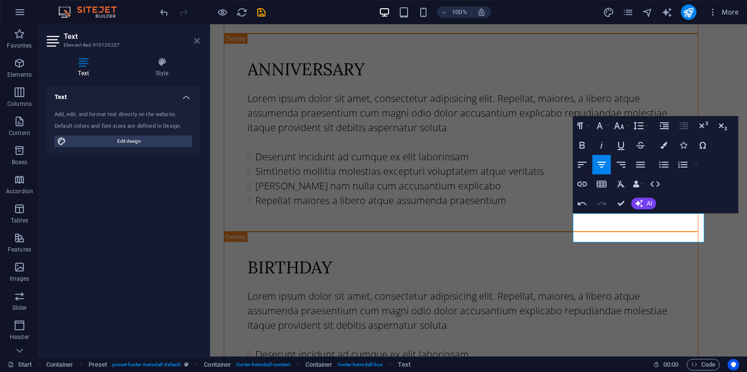
click at [196, 37] on icon at bounding box center [197, 41] width 6 height 8
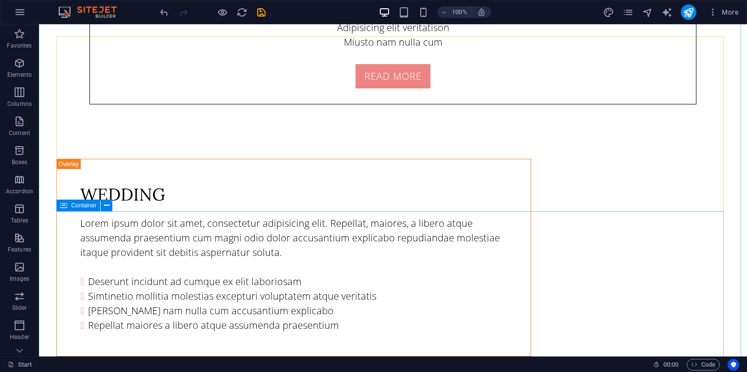
scroll to position [3755, 0]
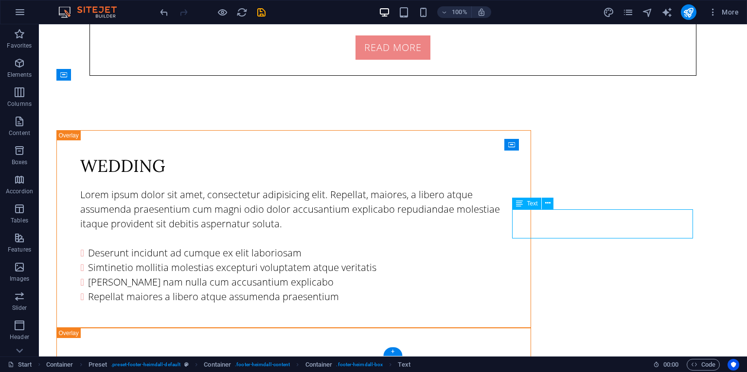
drag, startPoint x: 579, startPoint y: 214, endPoint x: 408, endPoint y: 215, distance: 171.1
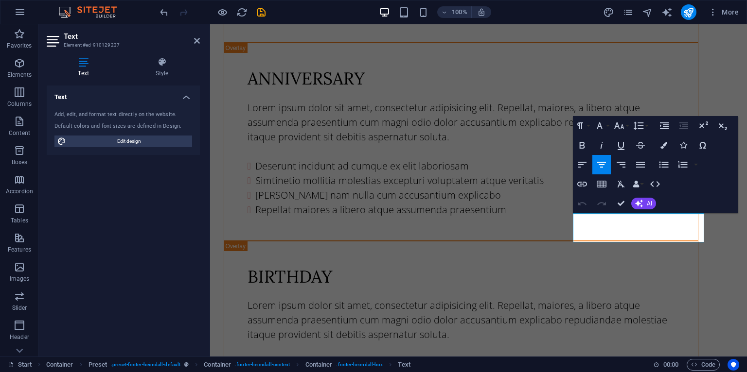
scroll to position [3858, 0]
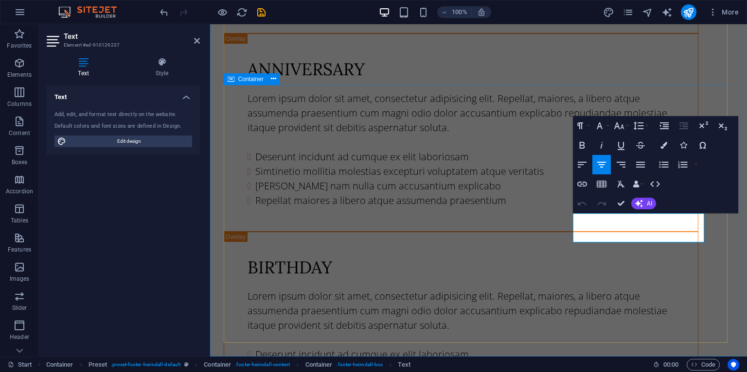
drag, startPoint x: 613, startPoint y: 219, endPoint x: 718, endPoint y: 239, distance: 107.3
copy div "週一至週五 AM 9:00-PM 4:00"
click at [168, 292] on div "Text Add, edit, and format text directly on the website. Default colors and fon…" at bounding box center [123, 218] width 153 height 264
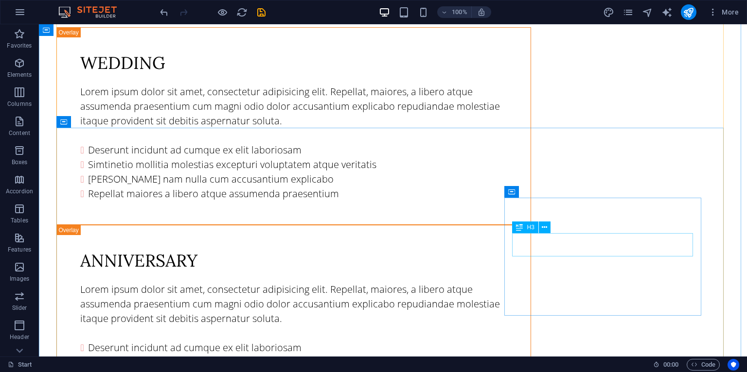
scroll to position [3709, 0]
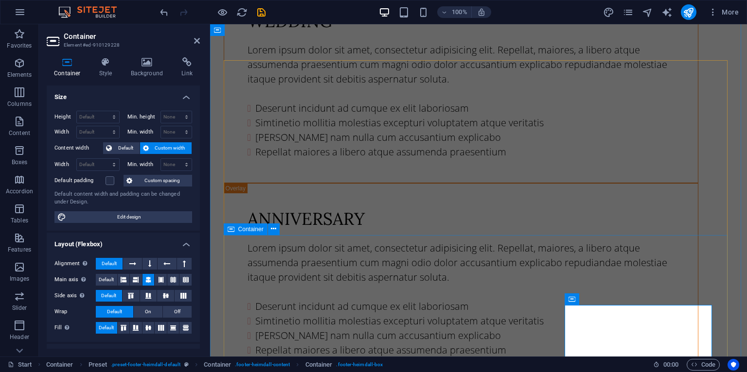
scroll to position [3858, 0]
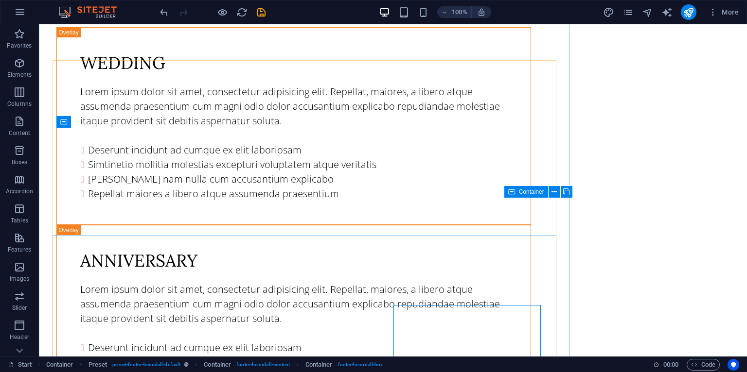
scroll to position [3709, 0]
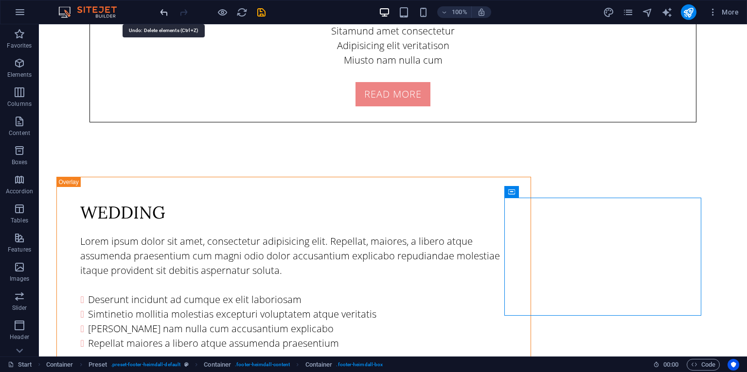
click at [161, 12] on icon "undo" at bounding box center [163, 12] width 11 height 11
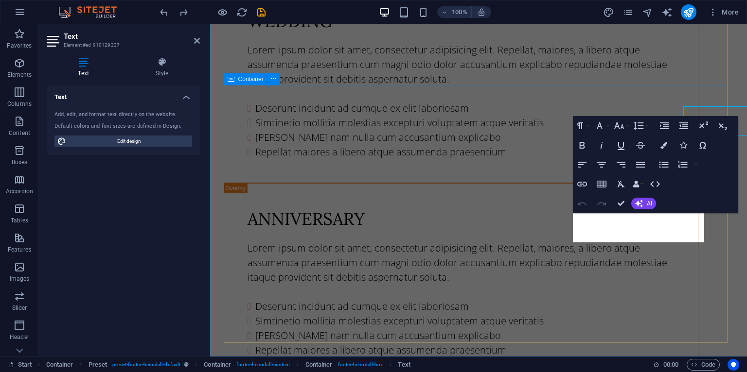
scroll to position [3858, 0]
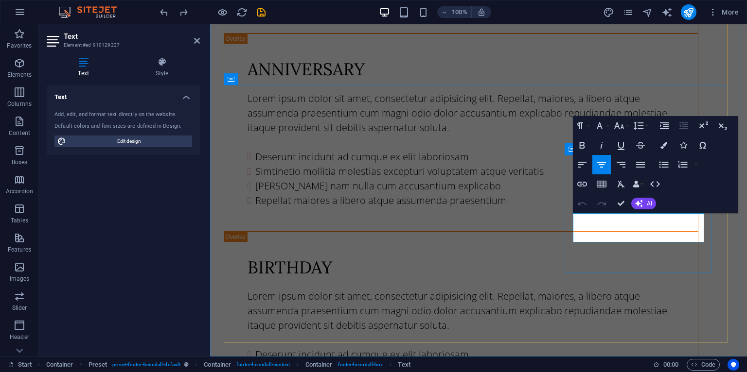
drag, startPoint x: 677, startPoint y: 234, endPoint x: 597, endPoint y: 225, distance: 80.8
drag, startPoint x: 568, startPoint y: 320, endPoint x: 758, endPoint y: 309, distance: 190.9
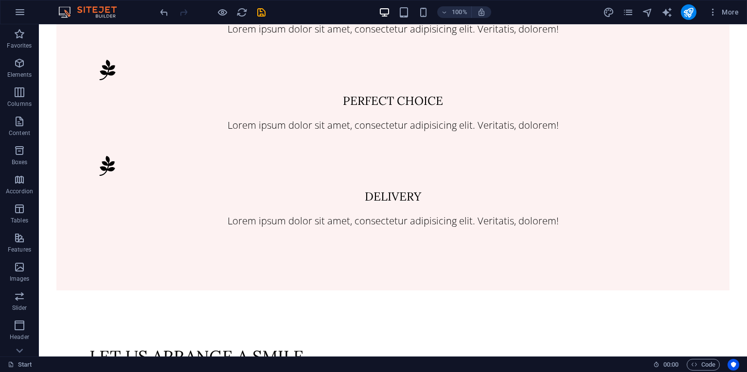
scroll to position [776, 0]
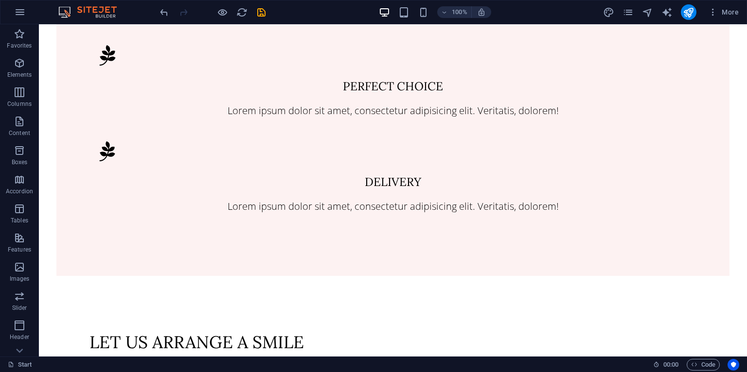
drag, startPoint x: 182, startPoint y: 265, endPoint x: 193, endPoint y: 250, distance: 18.5
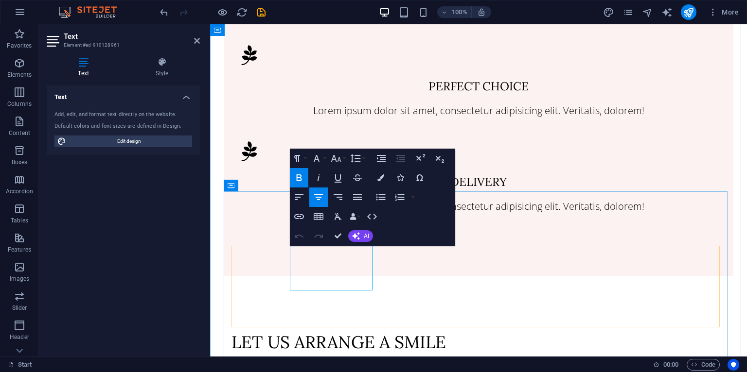
drag, startPoint x: 361, startPoint y: 272, endPoint x: 320, endPoint y: 273, distance: 41.3
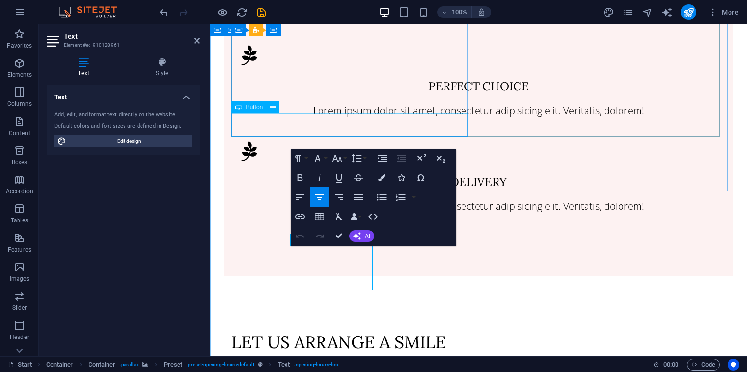
scroll to position [0, 8]
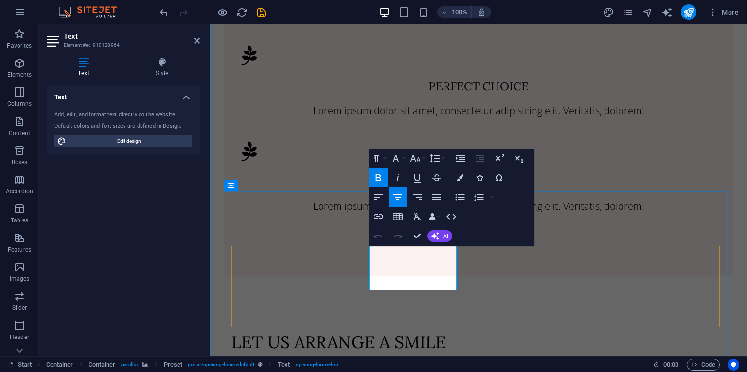
drag, startPoint x: 441, startPoint y: 273, endPoint x: 381, endPoint y: 274, distance: 60.3
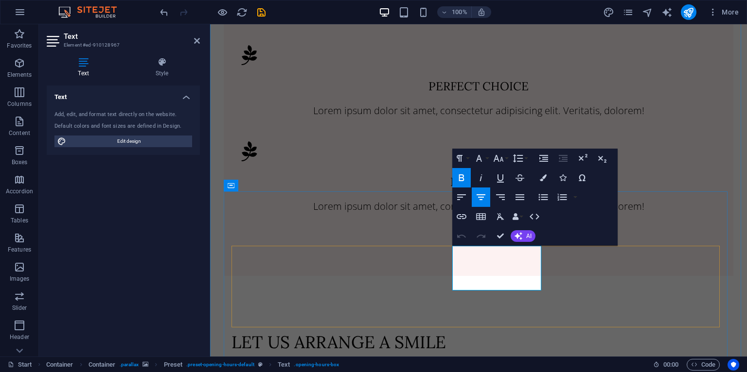
drag, startPoint x: 524, startPoint y: 274, endPoint x: 463, endPoint y: 274, distance: 61.3
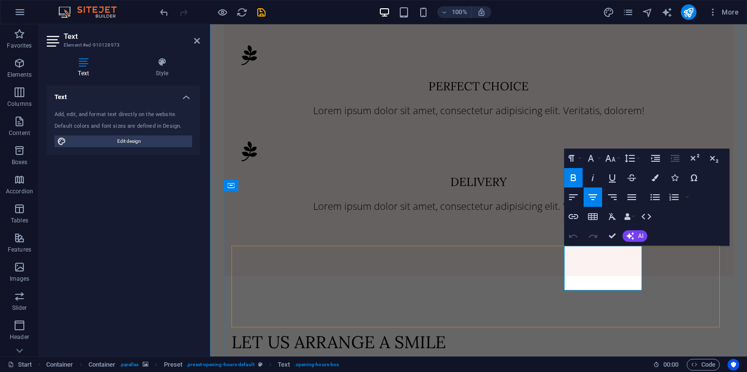
drag, startPoint x: 633, startPoint y: 273, endPoint x: 572, endPoint y: 272, distance: 60.3
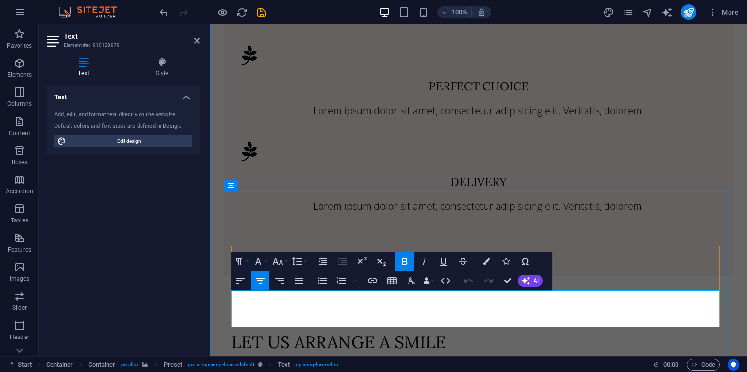
drag, startPoint x: 464, startPoint y: 315, endPoint x: 513, endPoint y: 315, distance: 48.6
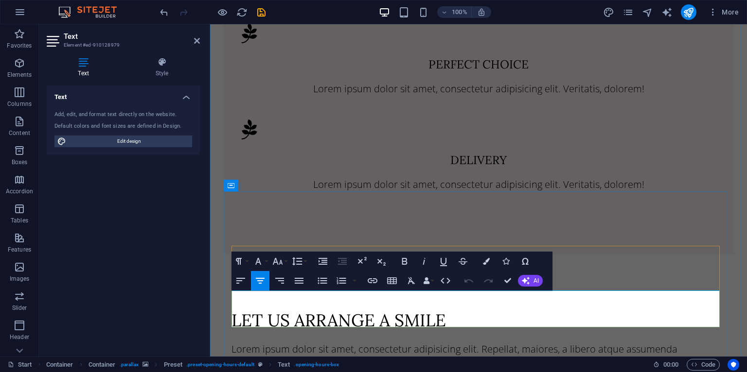
scroll to position [984, 0]
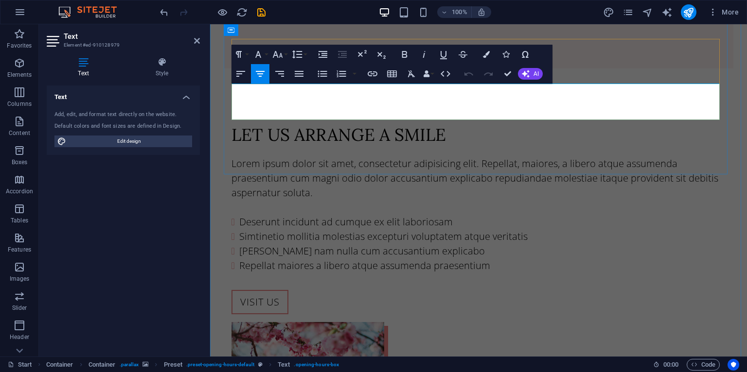
copy p "closed"
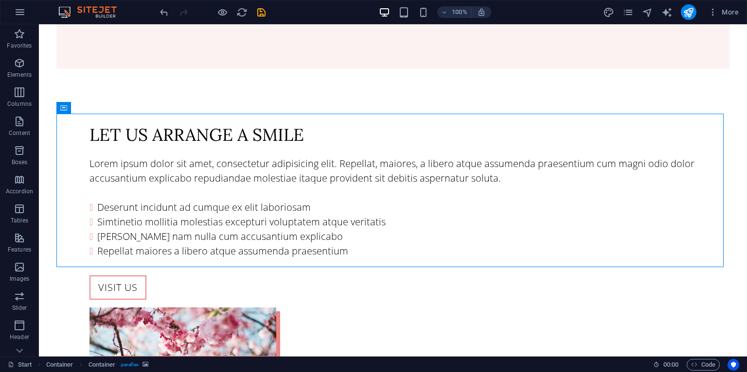
scroll to position [810, 0]
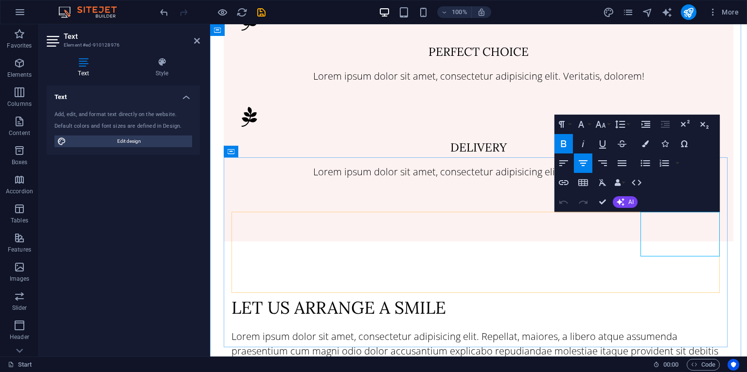
drag, startPoint x: 712, startPoint y: 237, endPoint x: 679, endPoint y: 240, distance: 33.2
drag, startPoint x: 710, startPoint y: 238, endPoint x: 658, endPoint y: 237, distance: 52.5
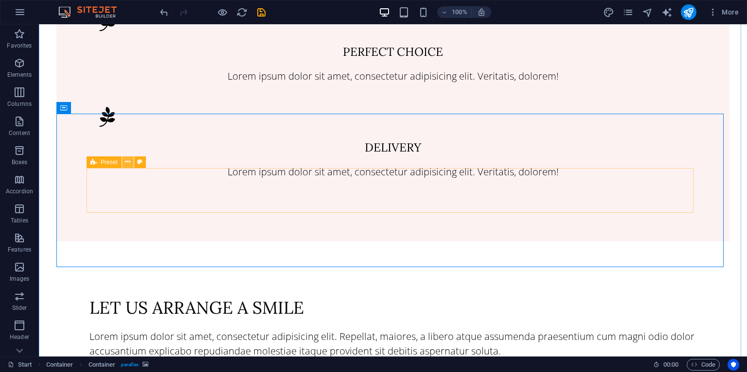
click at [125, 163] on icon at bounding box center [127, 162] width 5 height 10
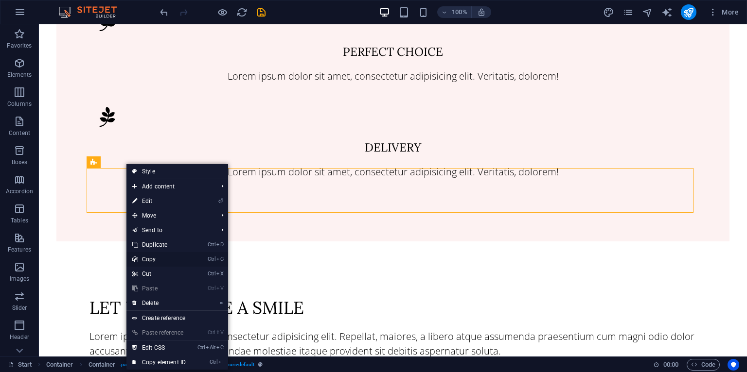
click at [148, 260] on link "Ctrl C Copy" at bounding box center [158, 259] width 65 height 15
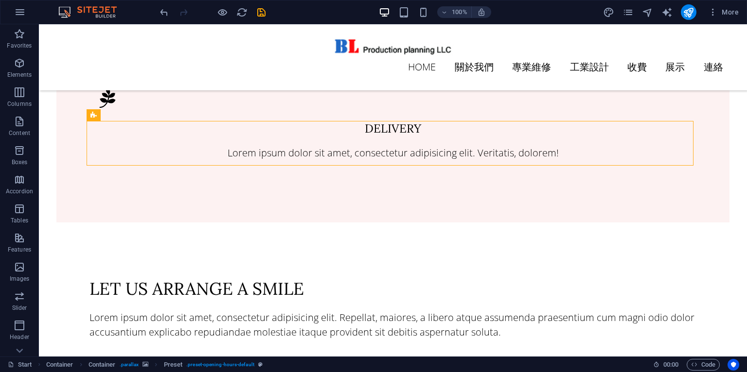
drag, startPoint x: 136, startPoint y: 138, endPoint x: 103, endPoint y: 81, distance: 66.0
click at [107, 117] on span "Preset" at bounding box center [109, 115] width 17 height 6
drag, startPoint x: 146, startPoint y: 141, endPoint x: 111, endPoint y: 106, distance: 49.9
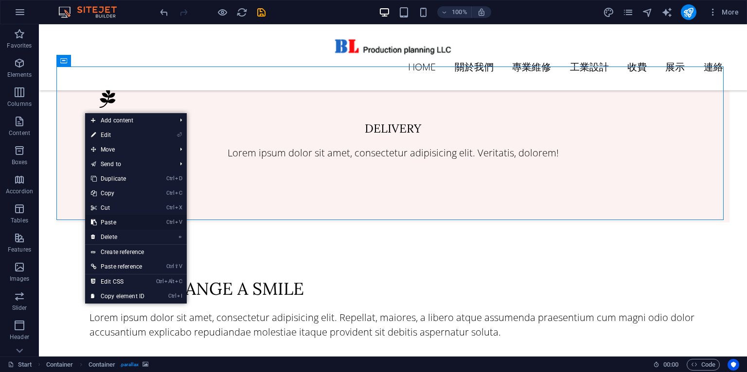
click at [111, 220] on link "Ctrl V Paste" at bounding box center [117, 222] width 65 height 15
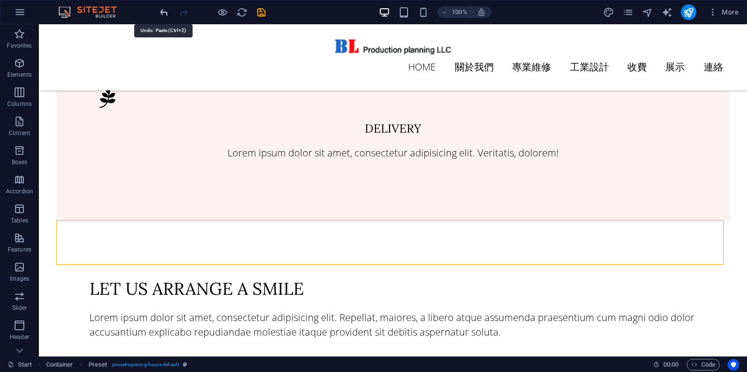
click at [165, 10] on icon "undo" at bounding box center [163, 12] width 11 height 11
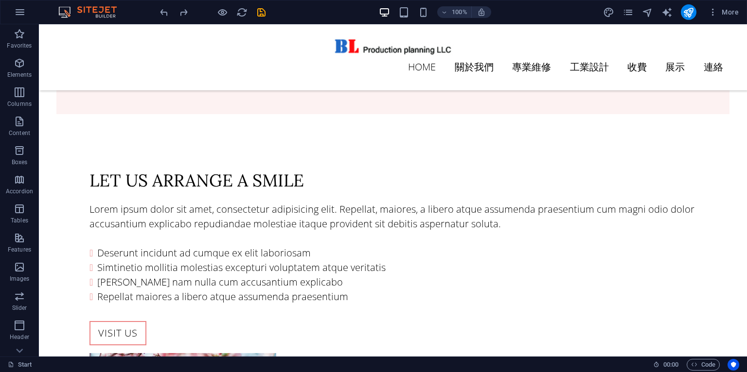
scroll to position [745, 0]
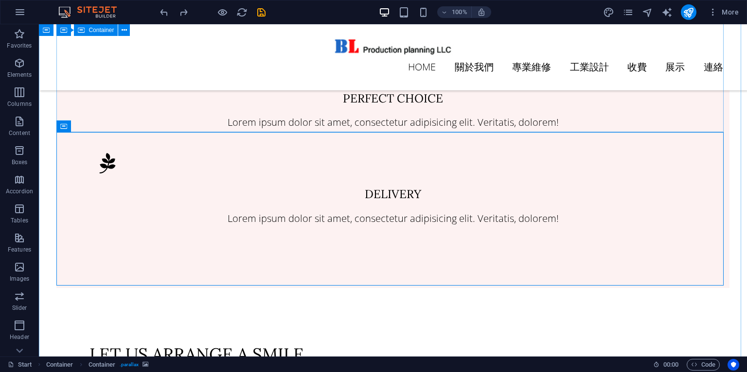
drag, startPoint x: 529, startPoint y: 105, endPoint x: 536, endPoint y: 105, distance: 6.8
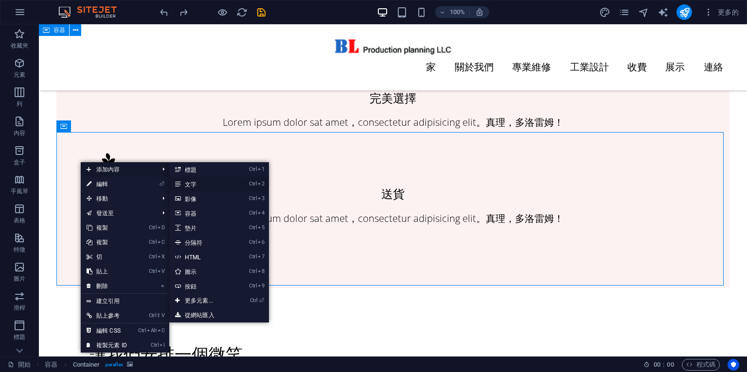
click at [194, 183] on font "文字" at bounding box center [191, 184] width 12 height 7
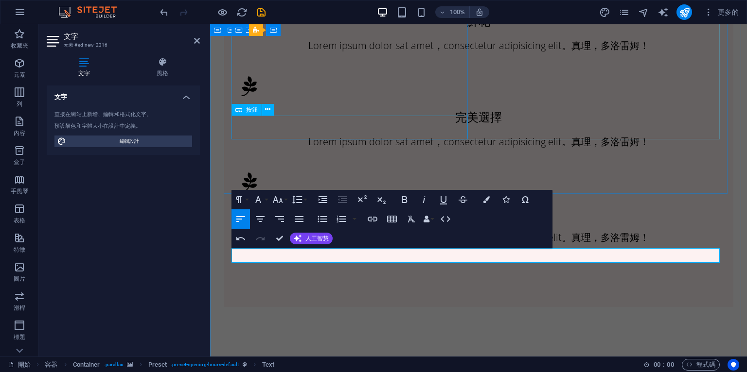
scroll to position [0, 9]
drag, startPoint x: 288, startPoint y: 253, endPoint x: 222, endPoint y: 257, distance: 66.7
drag, startPoint x: 188, startPoint y: 58, endPoint x: 190, endPoint y: 53, distance: 5.5
click at [188, 58] on icon at bounding box center [162, 62] width 75 height 10
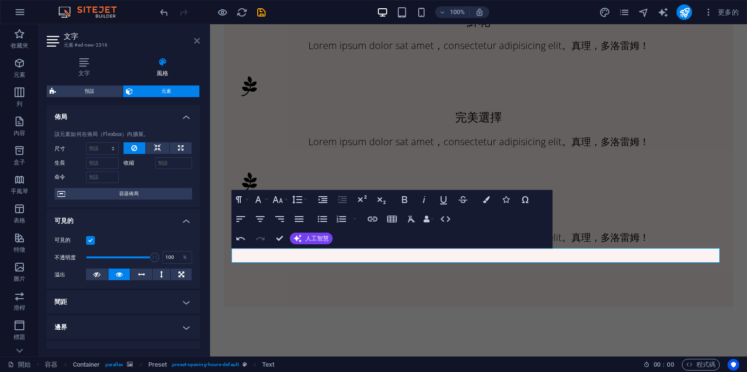
click at [194, 41] on icon at bounding box center [197, 41] width 6 height 8
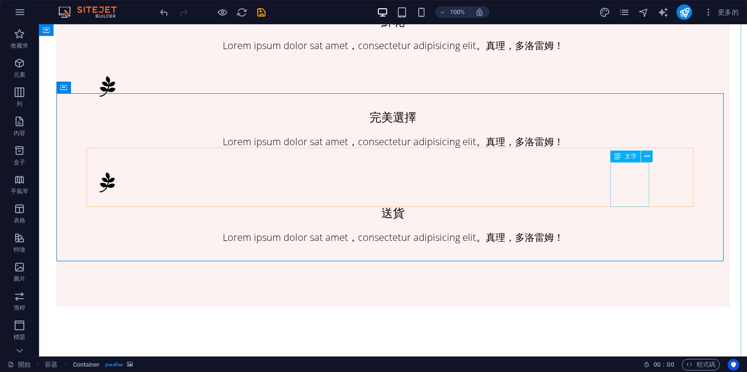
scroll to position [848, 0]
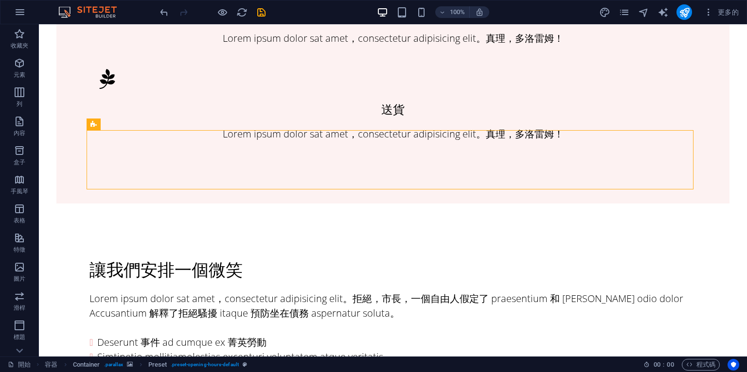
drag, startPoint x: 128, startPoint y: 145, endPoint x: 89, endPoint y: 115, distance: 48.9
click at [123, 124] on icon at bounding box center [122, 124] width 5 height 10
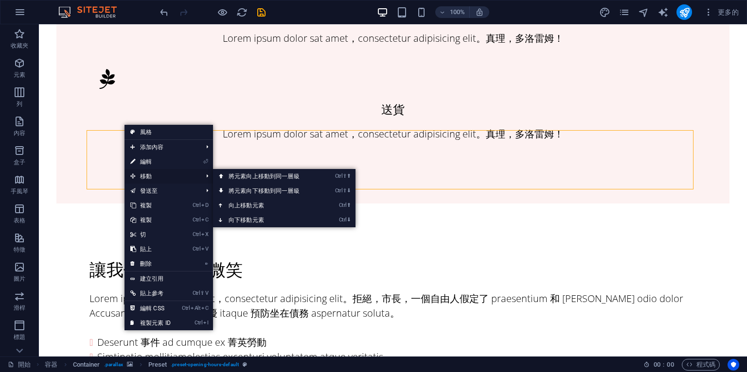
click at [138, 175] on span "移動" at bounding box center [161, 176] width 74 height 15
click at [271, 173] on font "將元素向上移動到同一層級" at bounding box center [264, 176] width 71 height 7
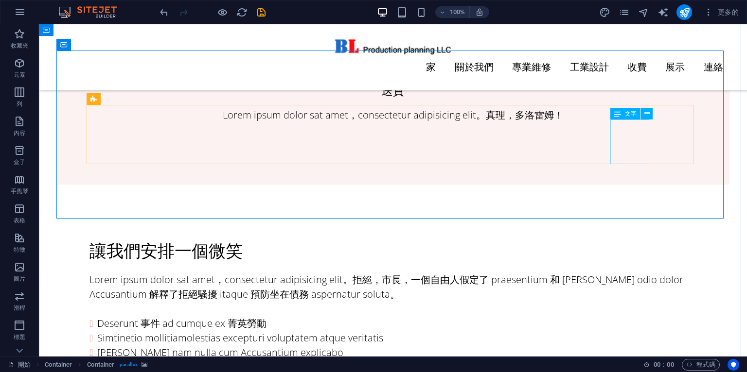
scroll to position [745, 0]
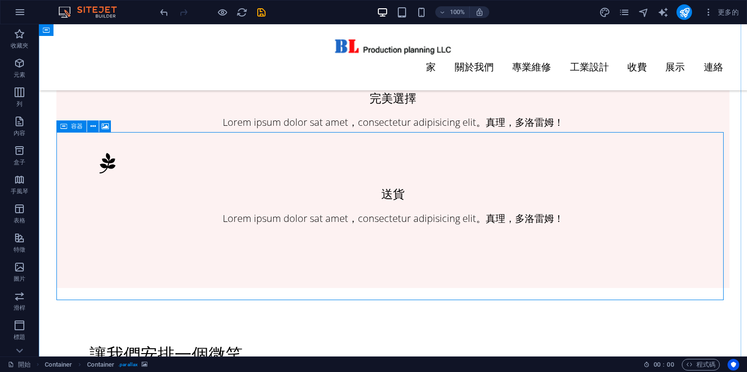
click at [82, 126] on font "容器" at bounding box center [77, 126] width 12 height 7
click at [59, 127] on div "容器" at bounding box center [71, 127] width 30 height 12
click at [64, 124] on icon at bounding box center [63, 127] width 7 height 12
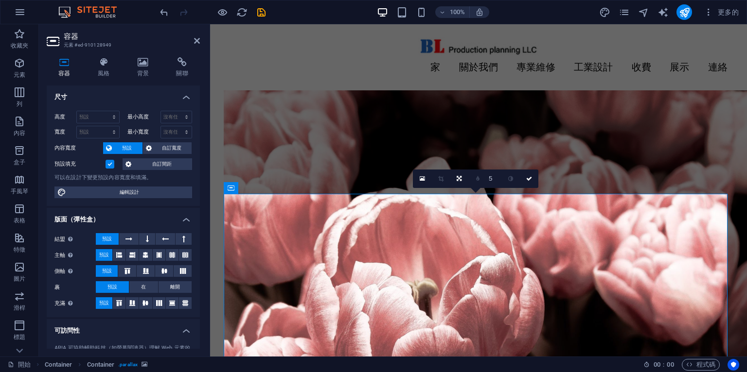
scroll to position [745, 0]
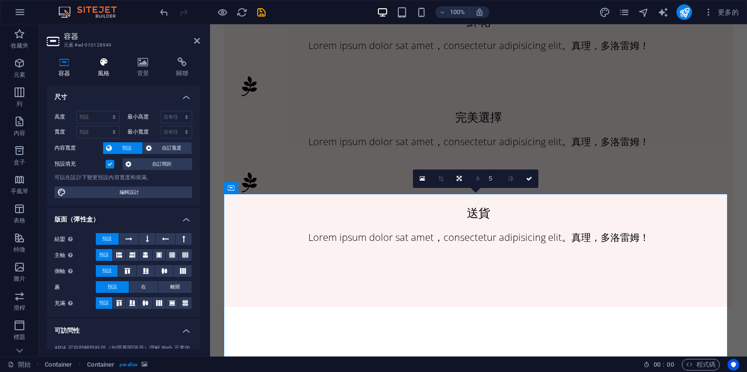
click at [109, 69] on h4 "風格" at bounding box center [105, 67] width 39 height 20
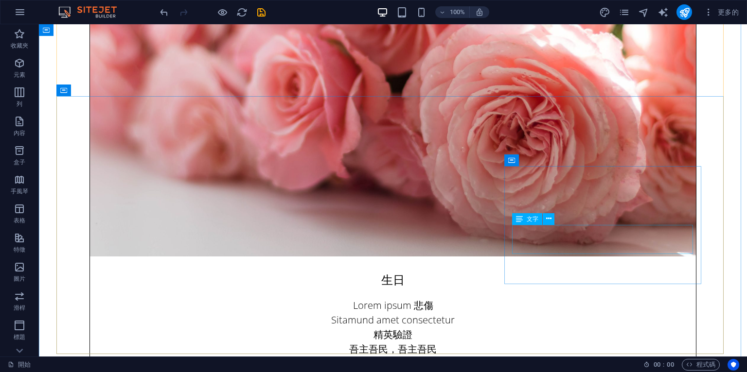
scroll to position [3712, 0]
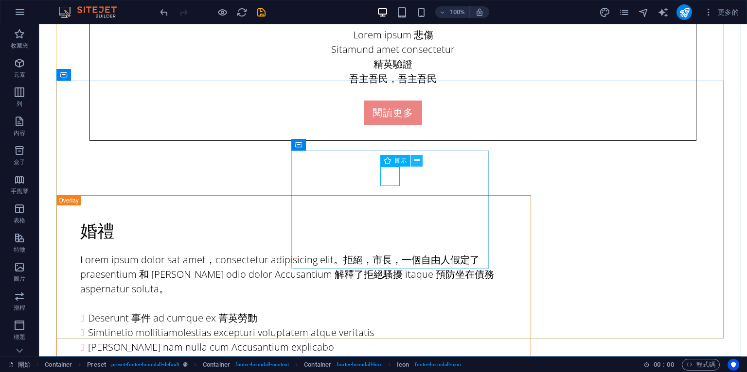
click at [416, 157] on icon at bounding box center [416, 161] width 5 height 10
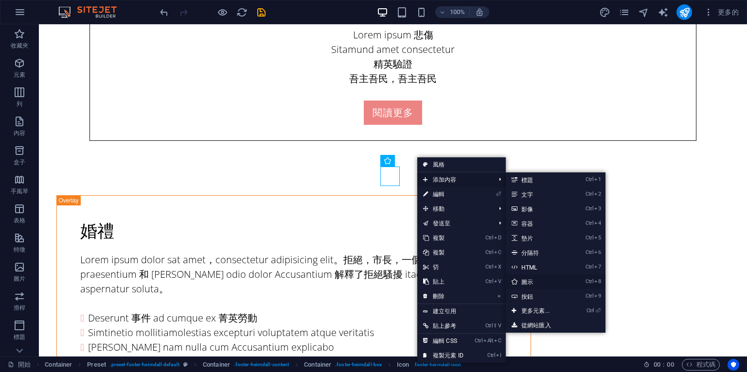
click at [533, 281] on link "Ctrl 8 圖示" at bounding box center [537, 282] width 63 height 15
select select "xMidYMid"
select select "px"
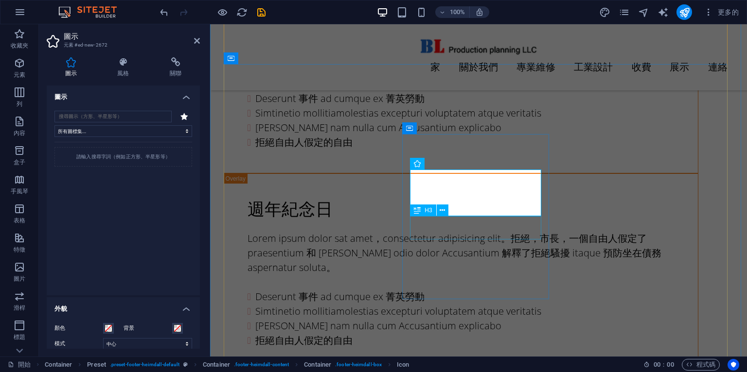
scroll to position [3701, 0]
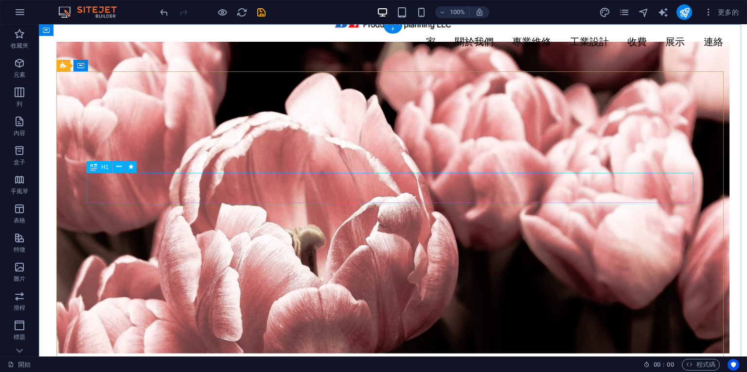
scroll to position [0, 0]
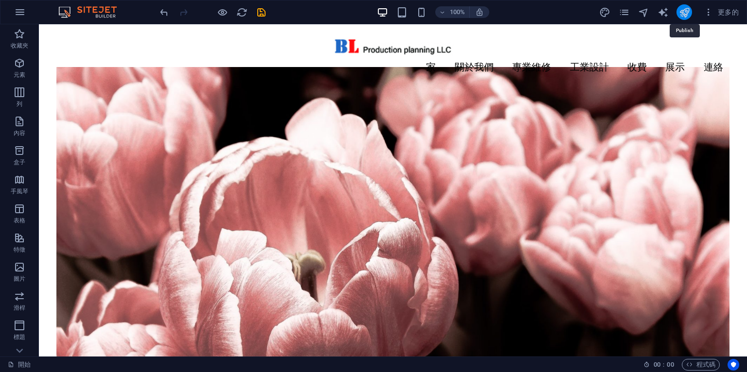
click at [682, 11] on icon "發布" at bounding box center [684, 12] width 11 height 11
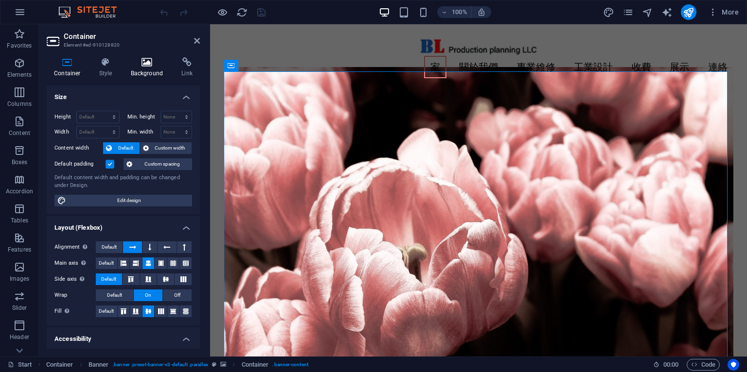
click at [149, 64] on icon at bounding box center [146, 62] width 47 height 10
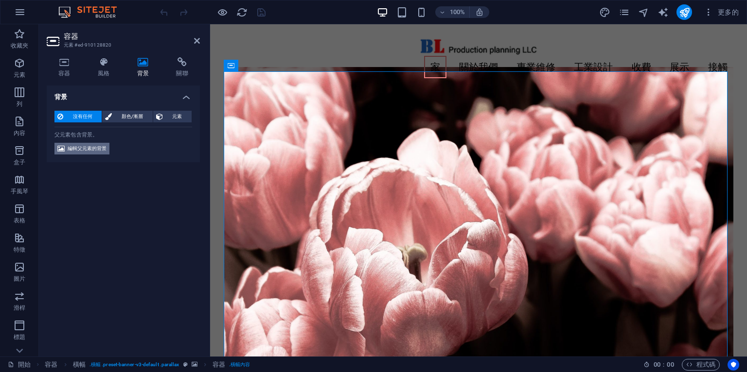
click at [96, 149] on font "編輯父元素的背景" at bounding box center [87, 148] width 39 height 5
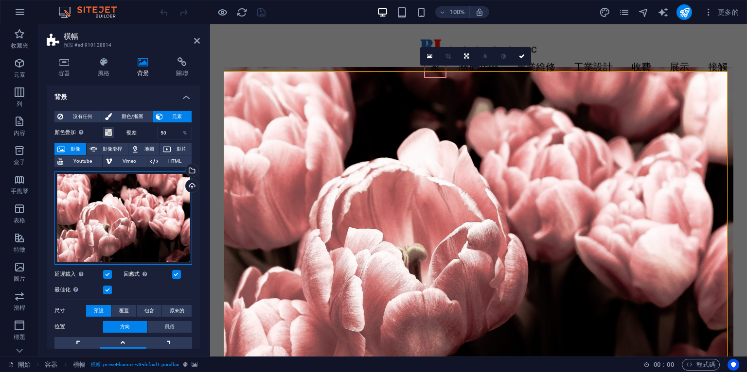
click at [148, 192] on div "將文件拖曳到此處，點擊選擇文件或 從文件或我們的免費庫存照片和影片中選擇文件" at bounding box center [123, 218] width 138 height 93
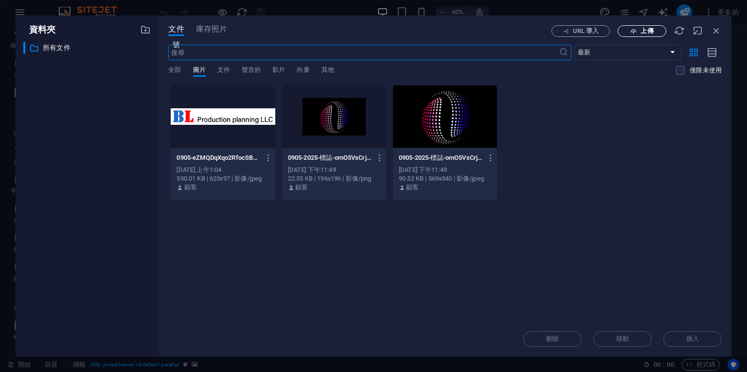
click at [650, 28] on font "上傳" at bounding box center [646, 30] width 13 height 7
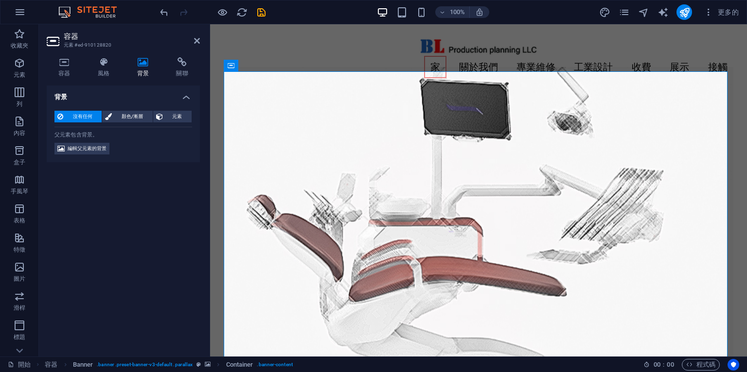
click at [143, 64] on icon at bounding box center [142, 62] width 35 height 10
click at [144, 59] on icon at bounding box center [142, 62] width 35 height 10
click at [91, 147] on font "編輯父元素的背景" at bounding box center [87, 148] width 39 height 5
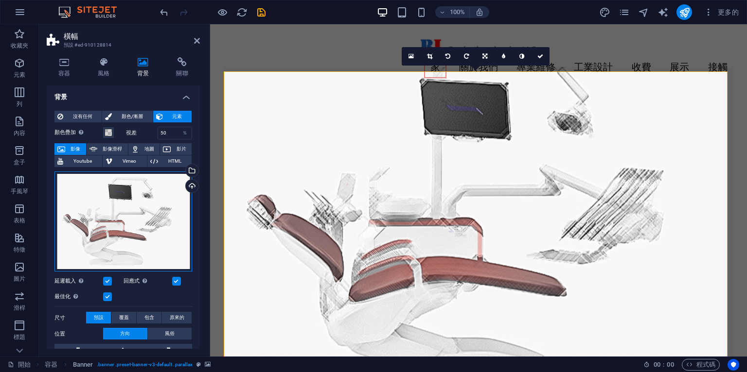
click at [103, 235] on div "將文件拖曳到此處，點擊選擇文件或 從文件或我們的免費庫存照片和影片中選擇文件" at bounding box center [123, 222] width 138 height 101
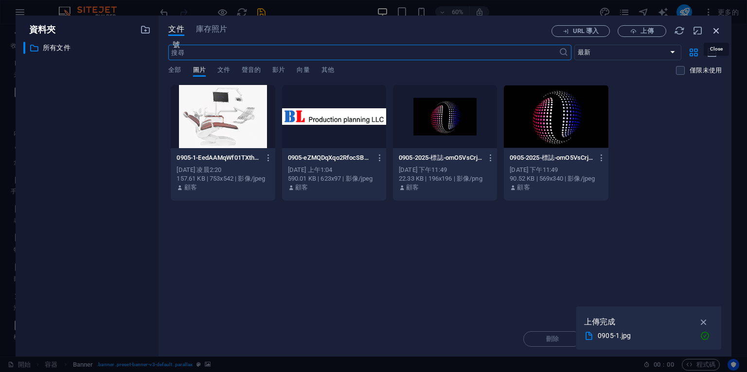
click at [719, 26] on icon "button" at bounding box center [716, 30] width 11 height 11
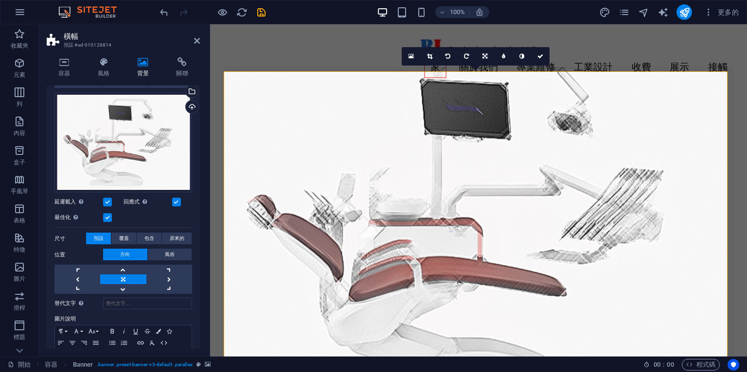
scroll to position [116, 0]
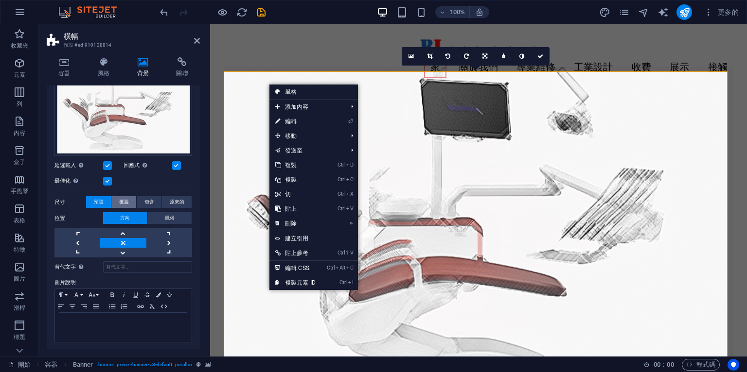
click at [123, 200] on font "覆蓋" at bounding box center [124, 201] width 10 height 5
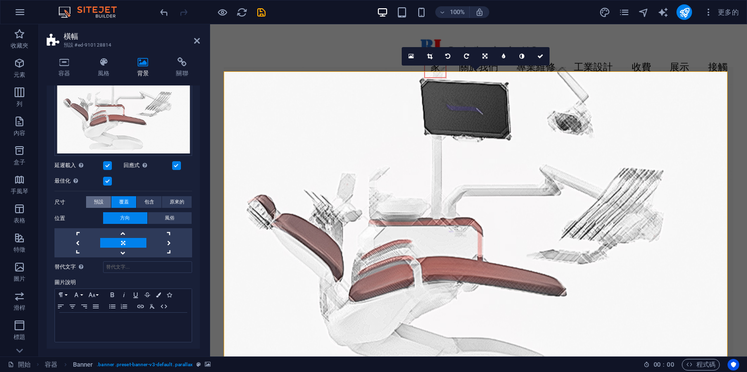
click at [105, 198] on button "預設" at bounding box center [98, 202] width 25 height 12
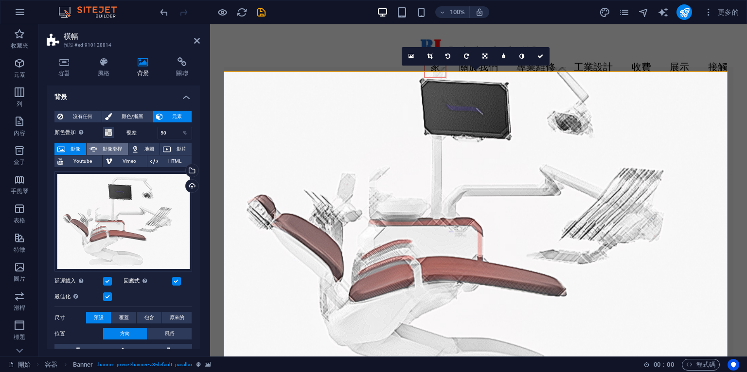
click at [107, 147] on font "影像滑桿" at bounding box center [112, 148] width 19 height 5
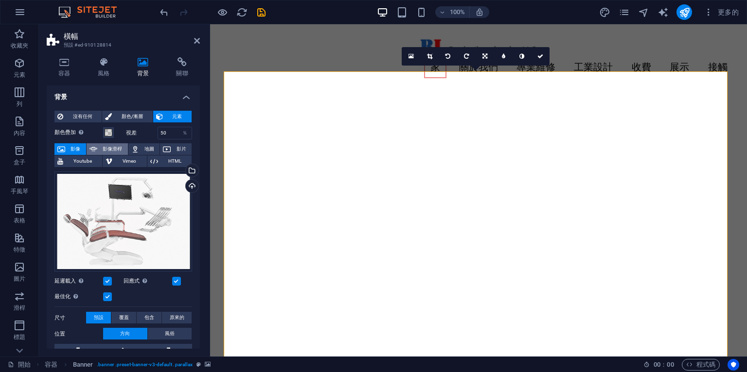
select select "ms"
select select "s"
select select "progressive"
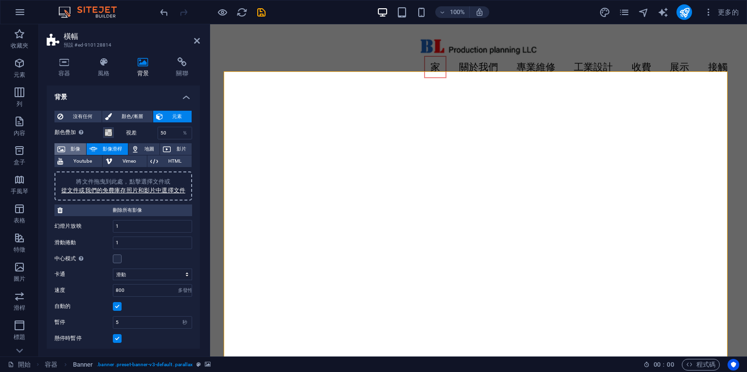
click at [70, 146] on font "影像" at bounding box center [75, 148] width 10 height 5
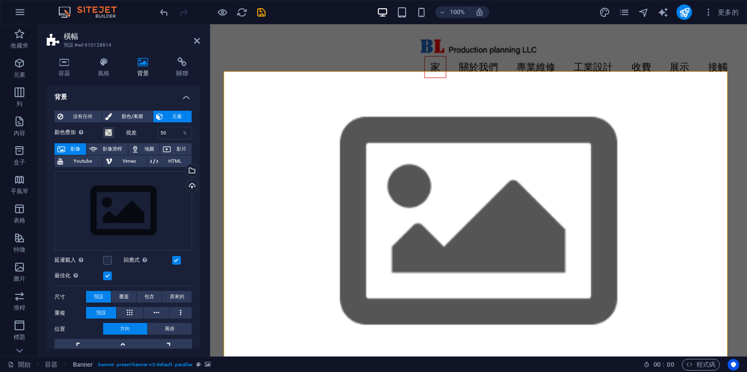
click at [69, 144] on span "影像" at bounding box center [75, 149] width 15 height 12
click at [134, 217] on div "將文件拖曳到此處，點擊選擇文件或 從文件或我們的免費庫存照片和影片中選擇文件" at bounding box center [123, 212] width 138 height 80
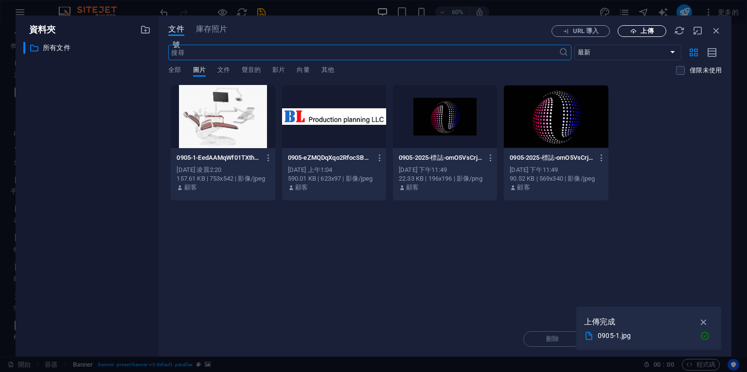
click at [639, 30] on span "上傳" at bounding box center [642, 31] width 40 height 6
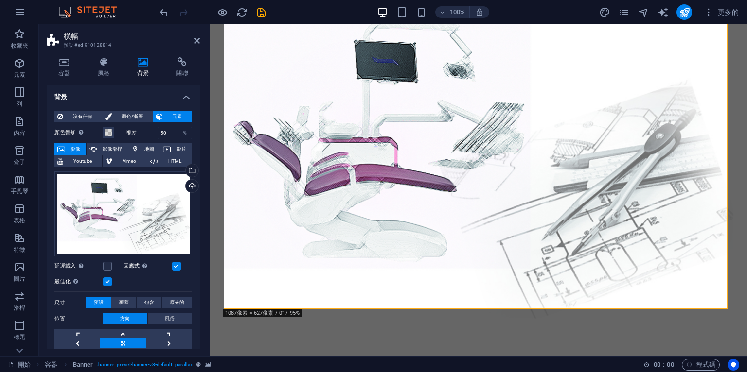
scroll to position [43, 0]
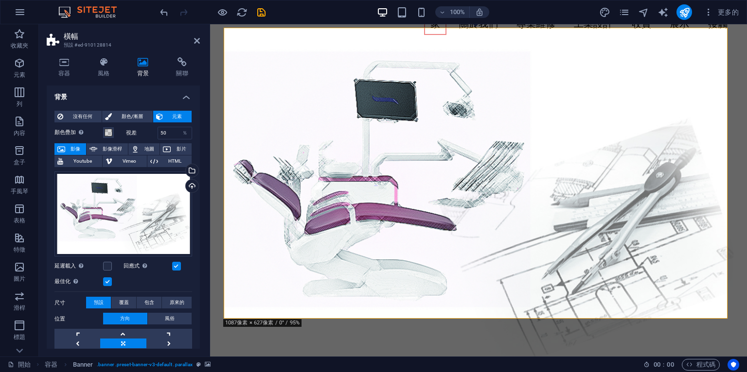
click at [193, 39] on h2 "橫幅" at bounding box center [132, 36] width 136 height 9
click at [193, 40] on h2 "橫幅" at bounding box center [132, 36] width 136 height 9
click at [194, 39] on icon at bounding box center [197, 41] width 6 height 8
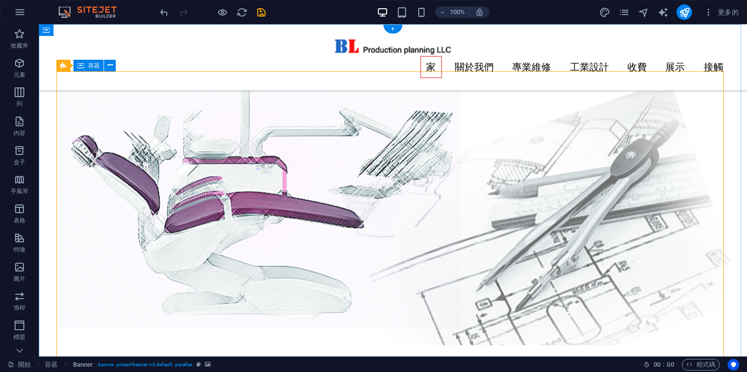
scroll to position [0, 0]
